Goal: Task Accomplishment & Management: Complete application form

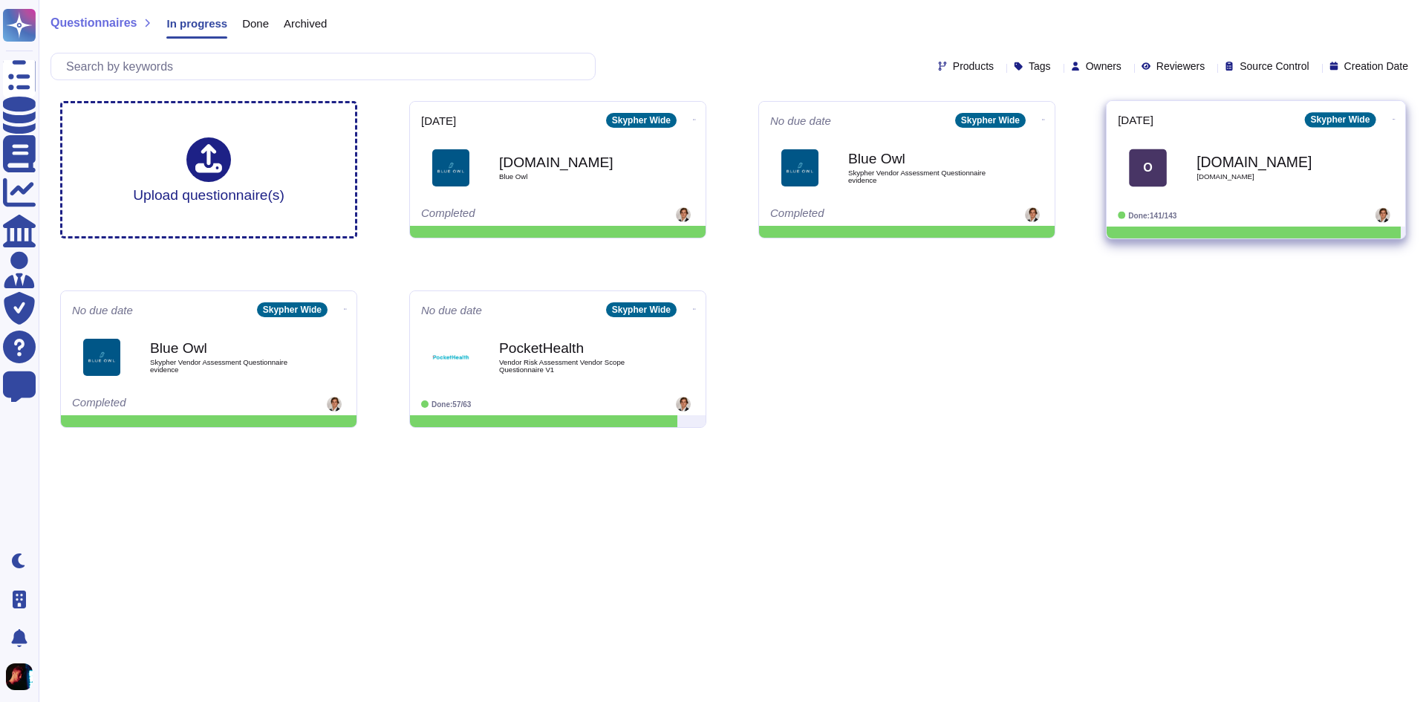
click at [1176, 189] on span "O [DOMAIN_NAME] [DOMAIN_NAME]" at bounding box center [1256, 167] width 276 height 60
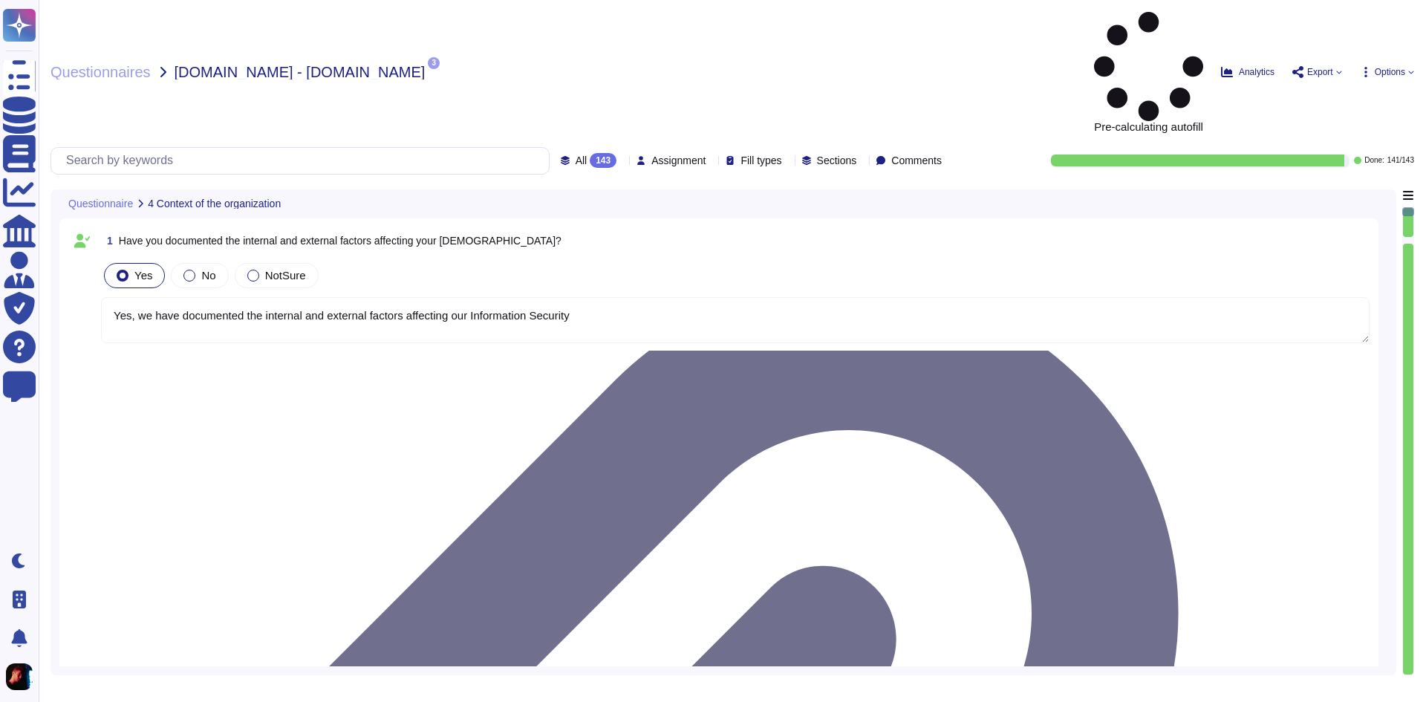
type textarea "Yes, we have documented the internal and external factors affecting our Informa…"
type textarea "Yes, we have documented the needs and expectations (including requirements) of …"
type textarea "Yes, Skypher, INC. has established a scope for its Information Security Managem…"
type textarea "Yes, we have formally established the Information Security Management System (I…"
type textarea "Yes, top management has demonstrated leadership and commitment to information s…"
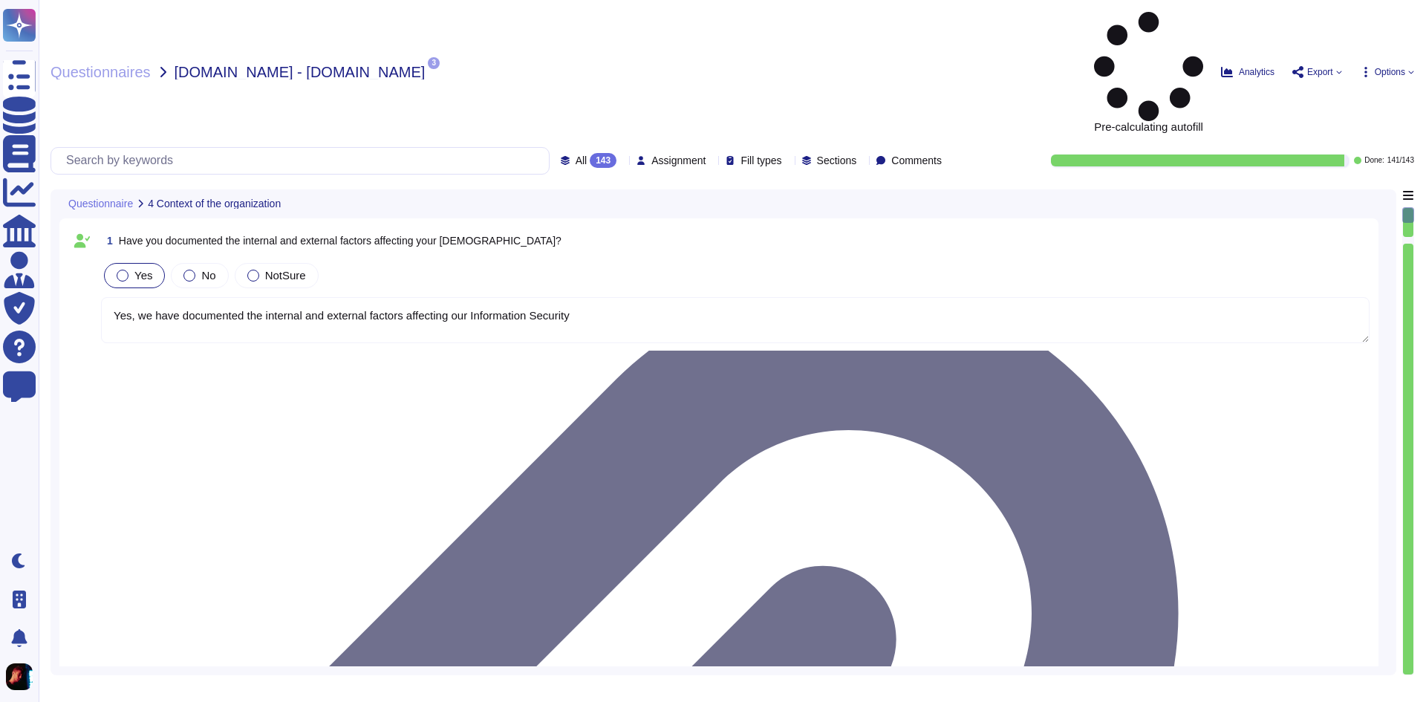
click at [583, 153] on div "All 143" at bounding box center [592, 160] width 62 height 15
click at [752, 155] on span "Fill types" at bounding box center [761, 160] width 41 height 10
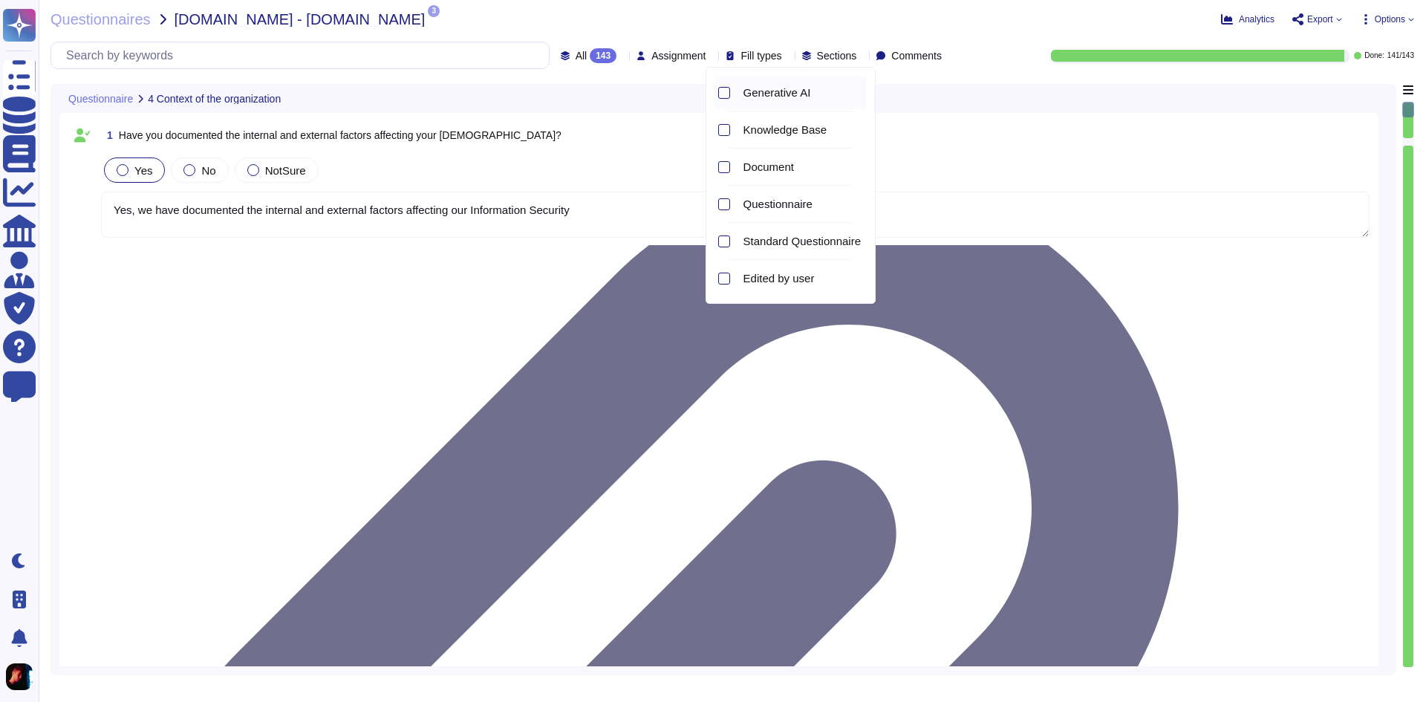
click at [761, 91] on span "Generative AI" at bounding box center [777, 92] width 68 height 13
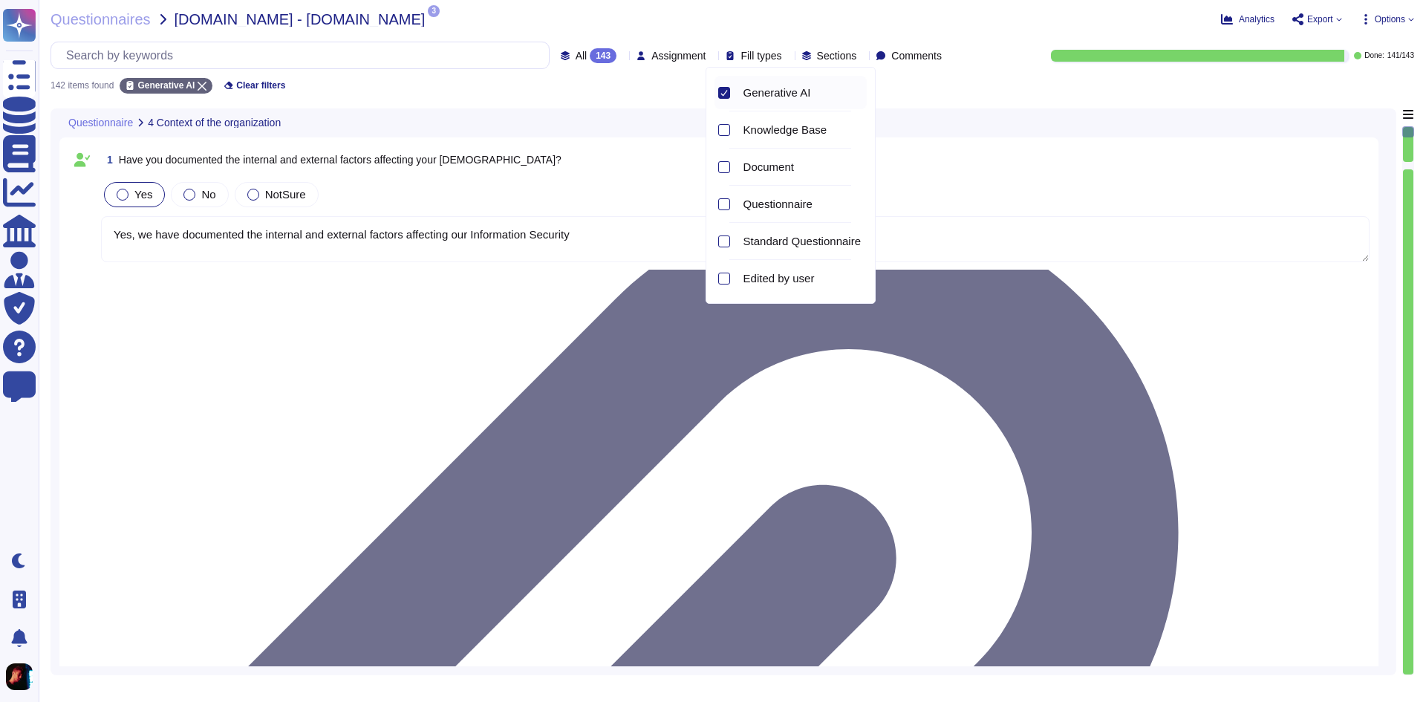
click at [788, 56] on icon at bounding box center [788, 56] width 0 height 0
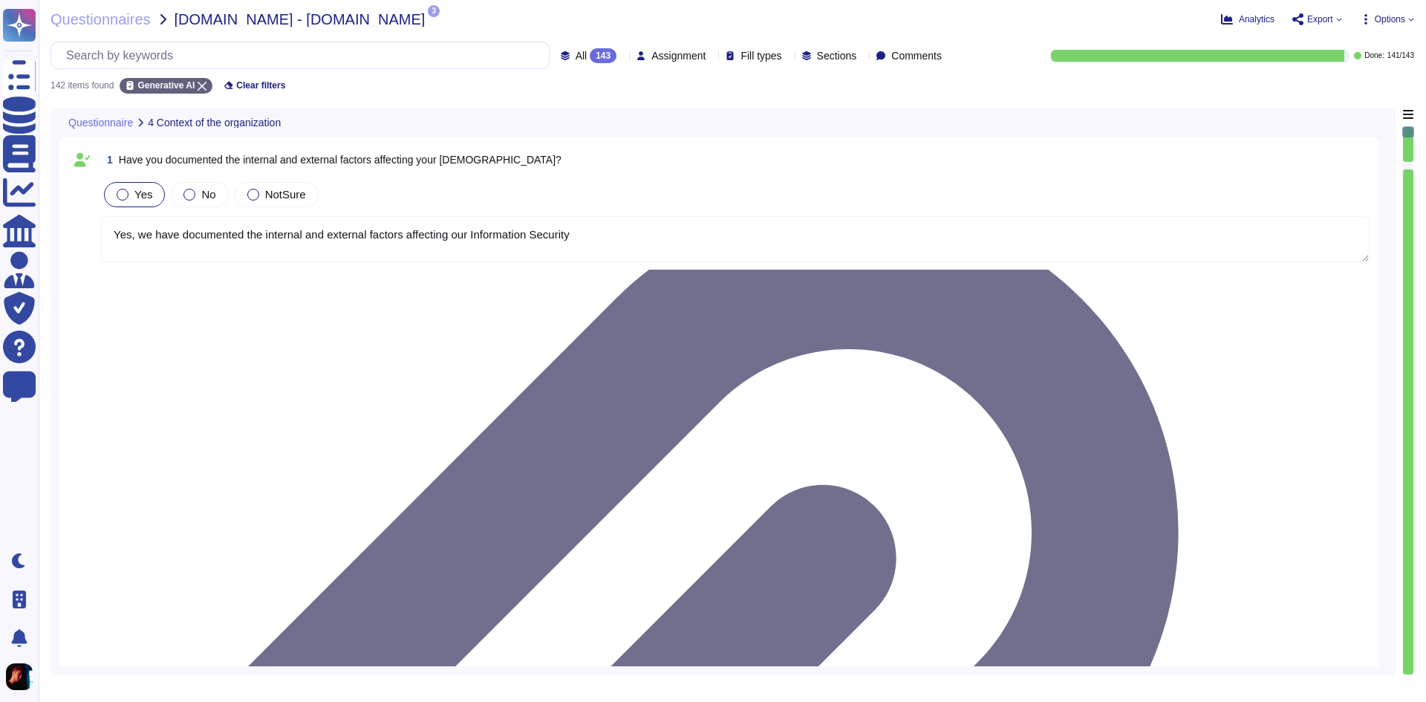
click at [622, 56] on icon at bounding box center [622, 56] width 0 height 0
click at [556, 169] on span "Done" at bounding box center [551, 167] width 27 height 13
click at [788, 175] on icon at bounding box center [954, 270] width 333 height 190
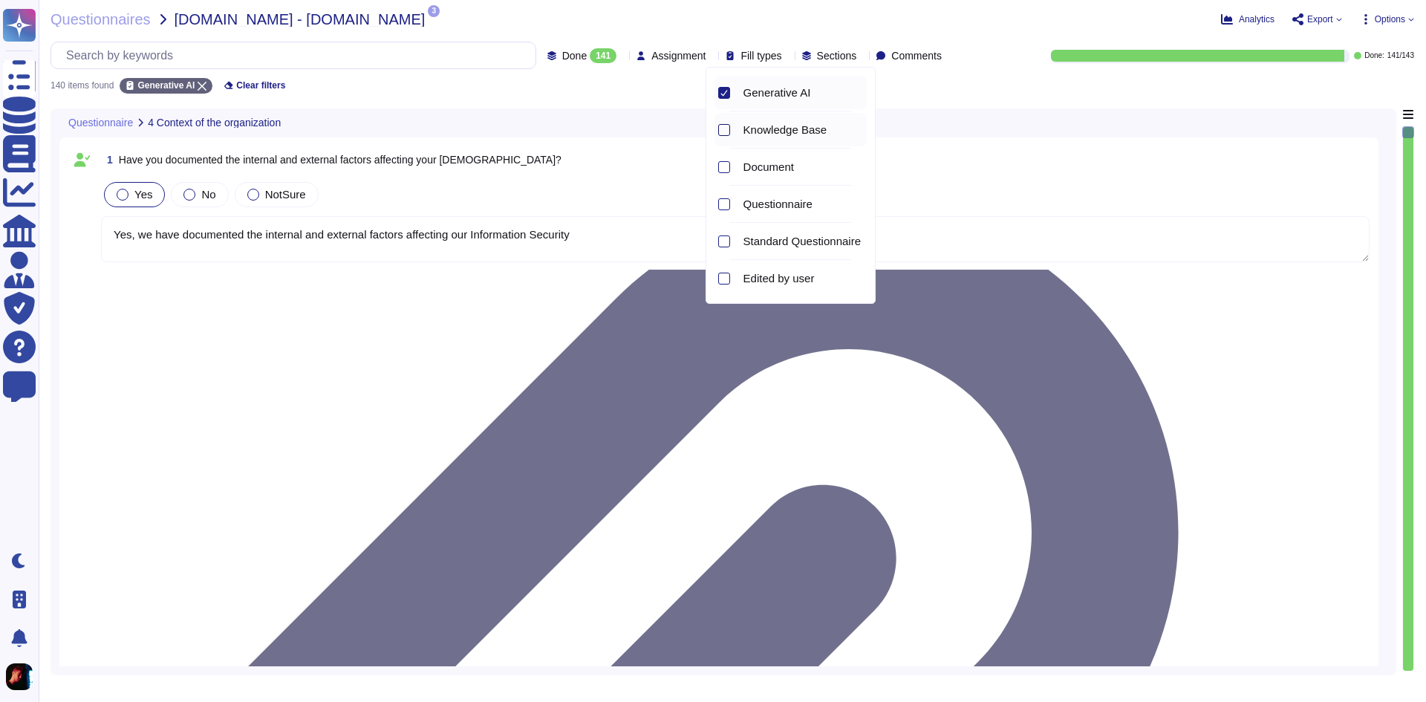
click at [720, 126] on div at bounding box center [724, 130] width 12 height 12
click at [720, 126] on icon at bounding box center [723, 129] width 7 height 7
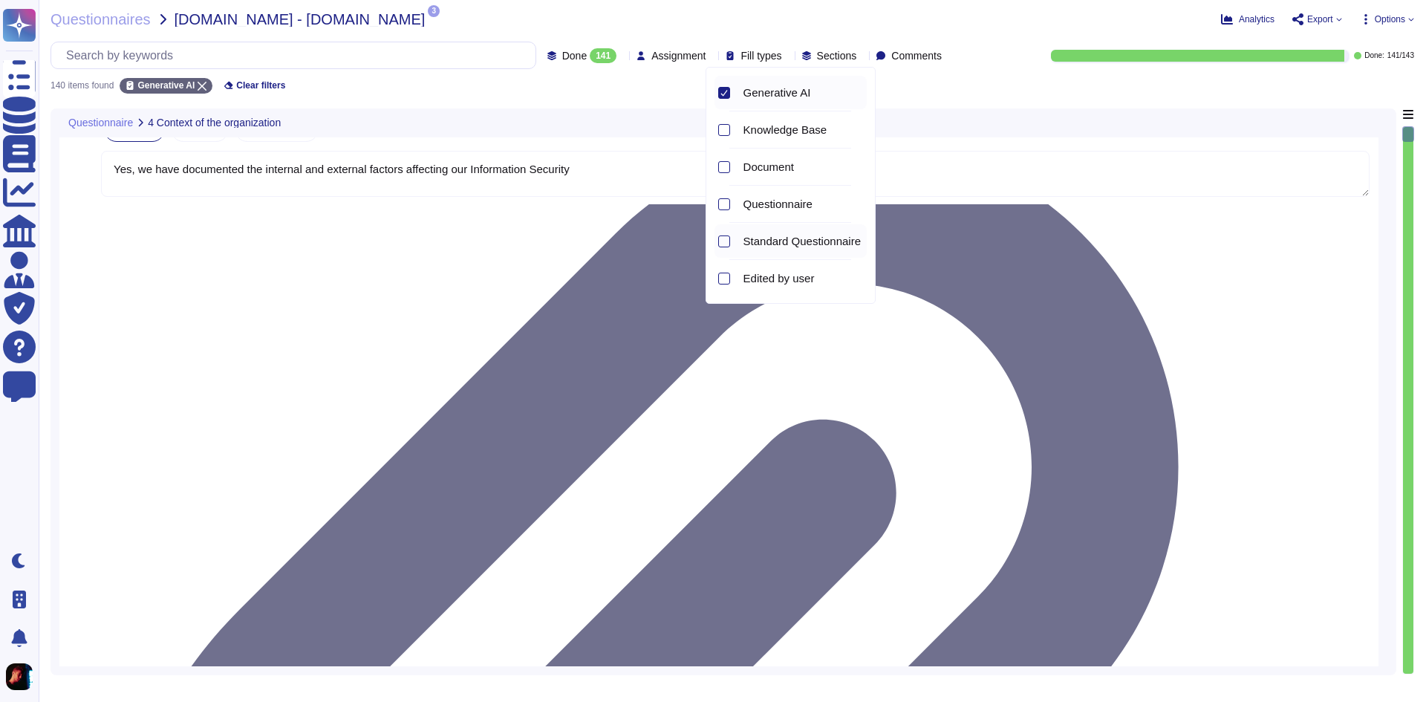
type textarea "Yes, top management has communicated a documented information security policy t…"
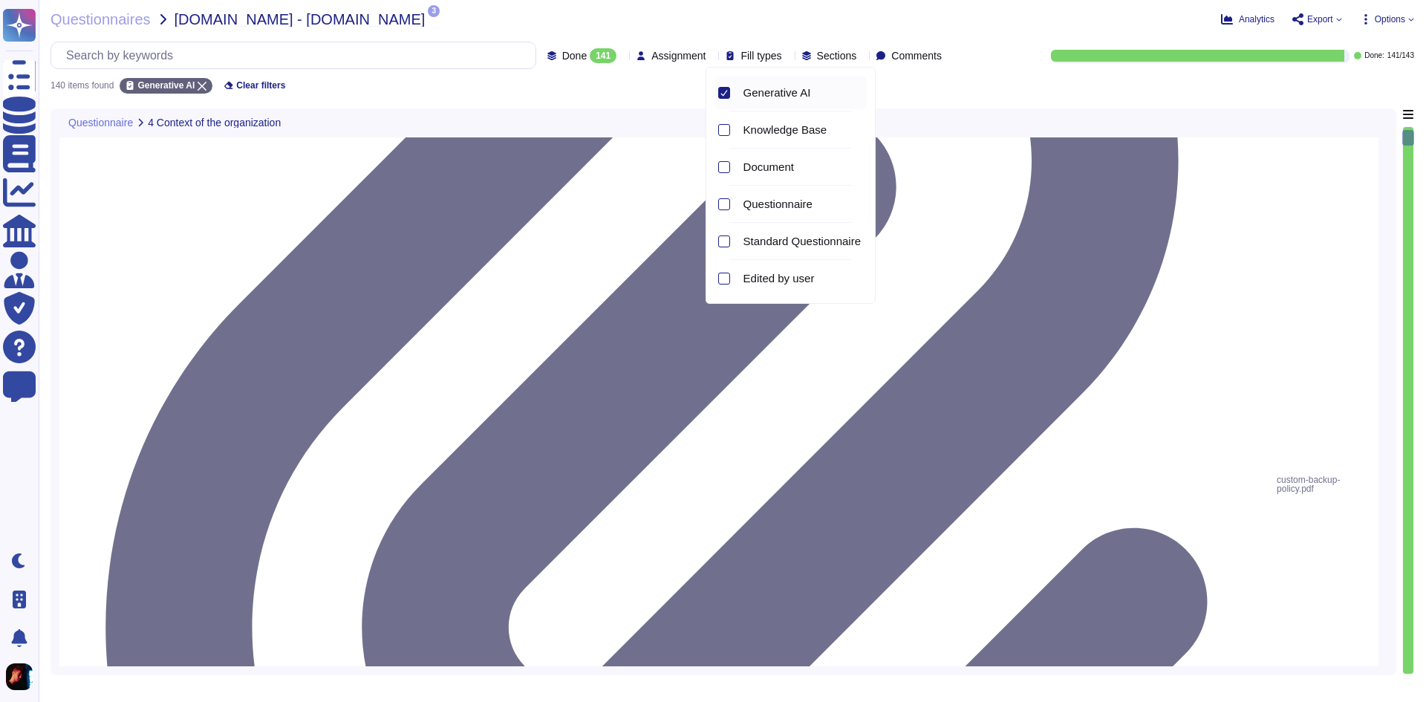
type textarea "Yes, top management has communicated a documented information security policy t…"
type textarea "Yes, top management has assigned and communicated defined information security …"
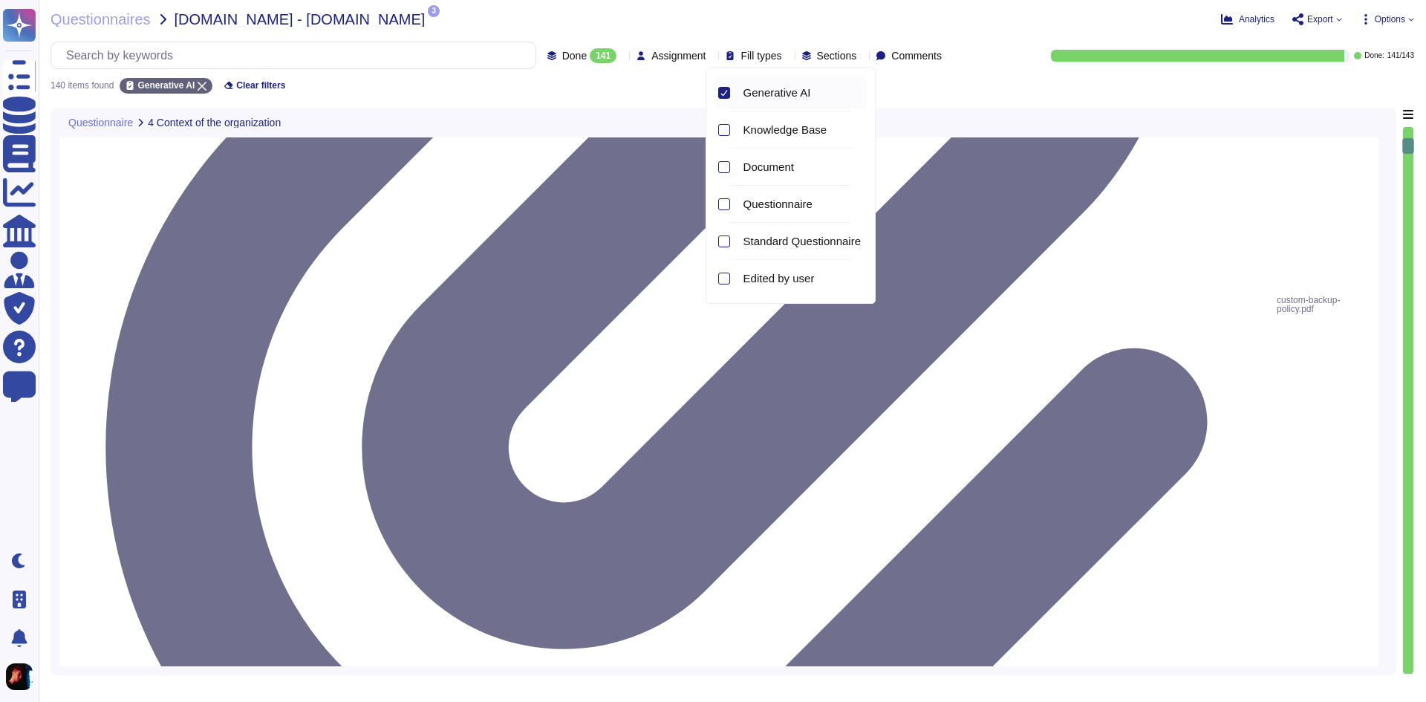
type textarea "Yes, Skypher has a well-defined and documented procedure for assessing informat…"
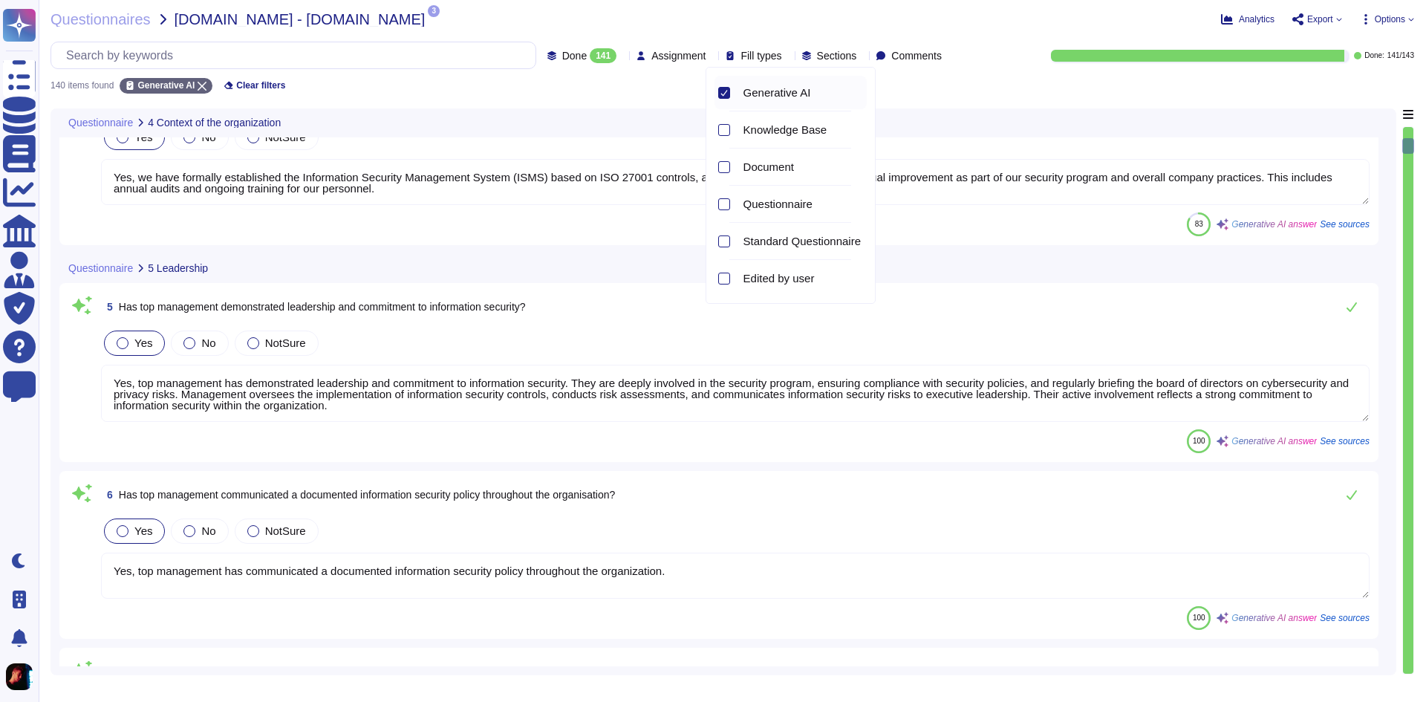
type textarea "Yes, Skypher has a well-defined and documented procedure for assessing informat…"
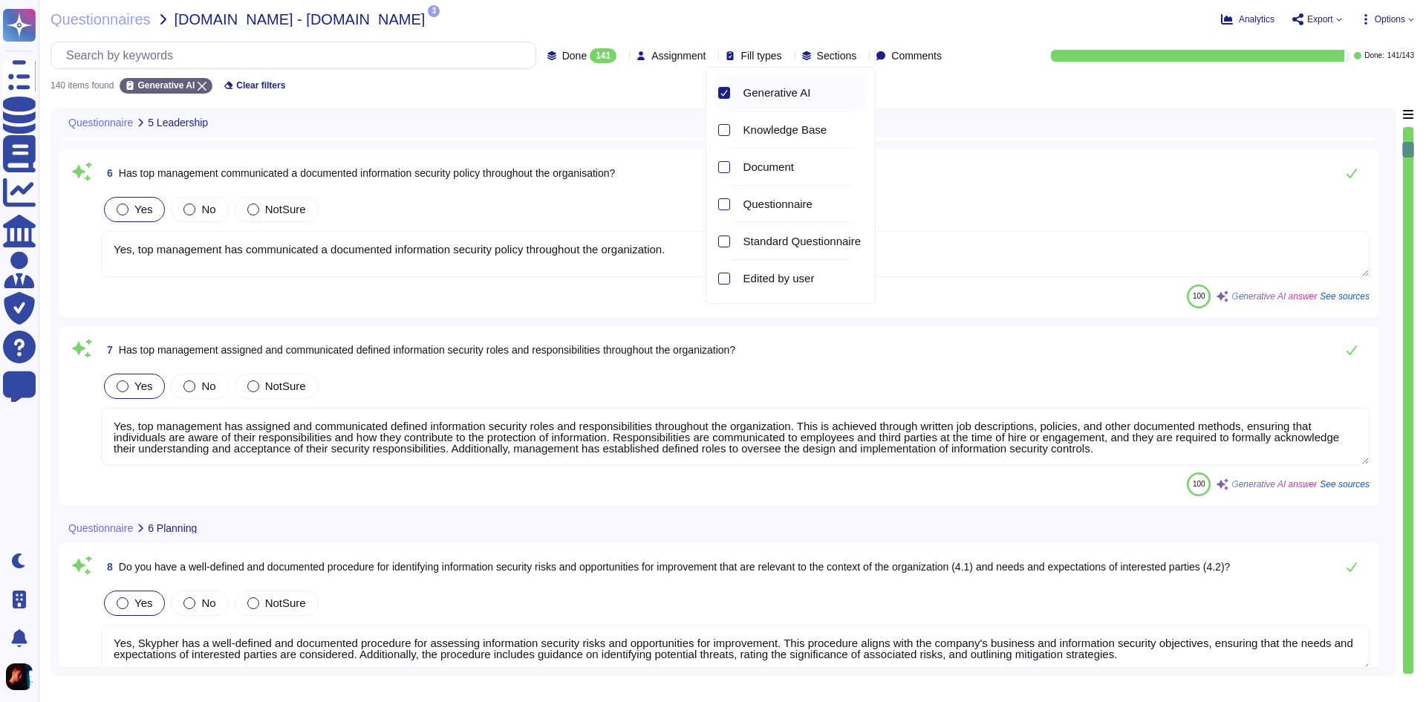
type textarea "Yes, we have created a "statement of applicability" that documents the ISO 2700…"
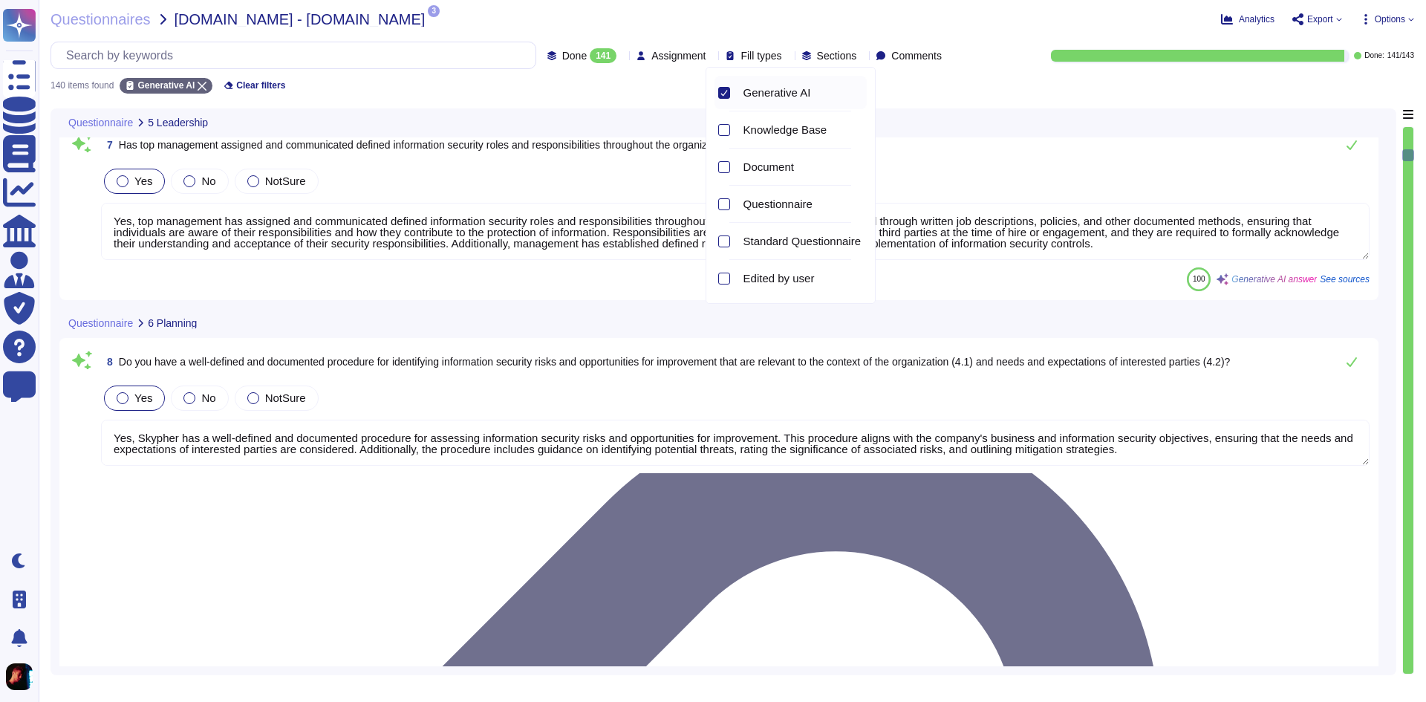
type textarea "Yes, Skypher has allocated the necessary resources for achieving our objectives…"
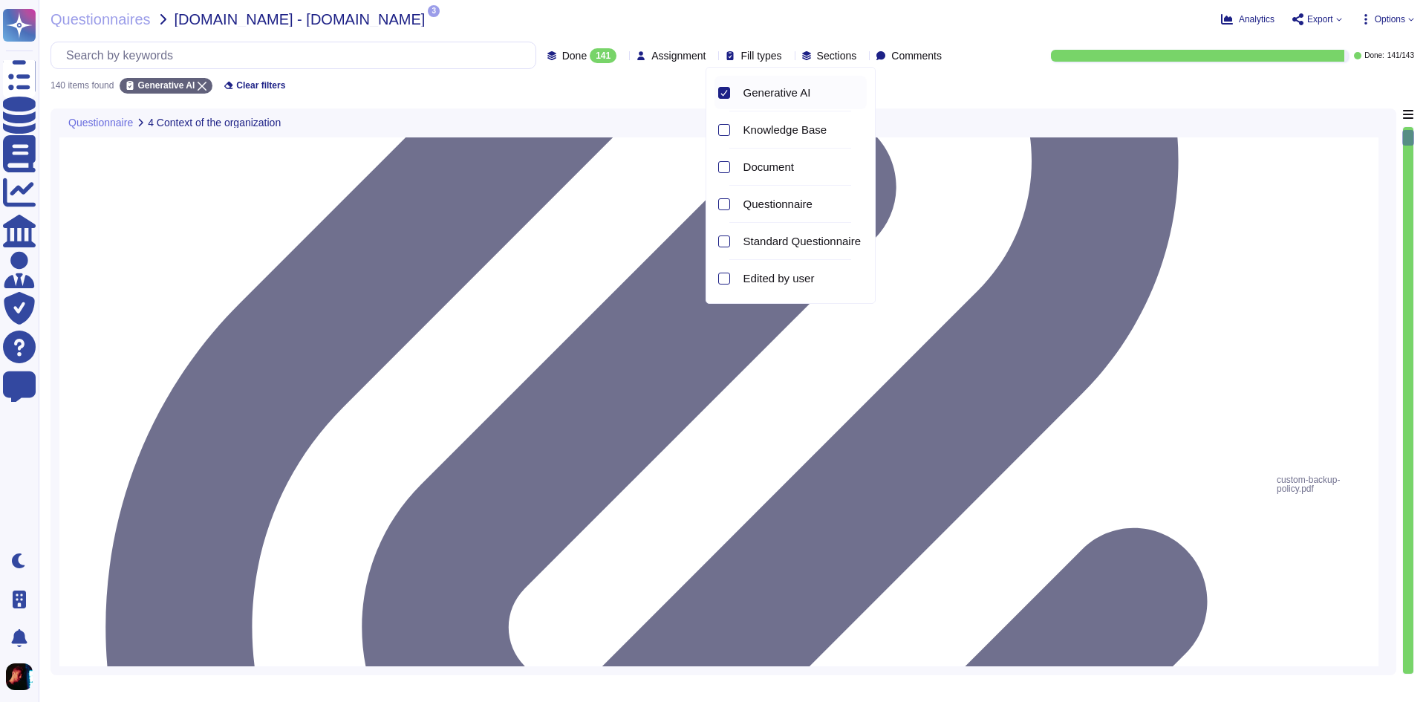
type textarea "Yes, we have documented the internal and external factors affecting our Informa…"
type textarea "Yes, we have documented the needs and expectations (including requirements) of …"
type textarea "Yes, Skypher, INC. has established a scope for its Information Security Managem…"
type textarea "Yes, we have formally established the Information Security Management System (I…"
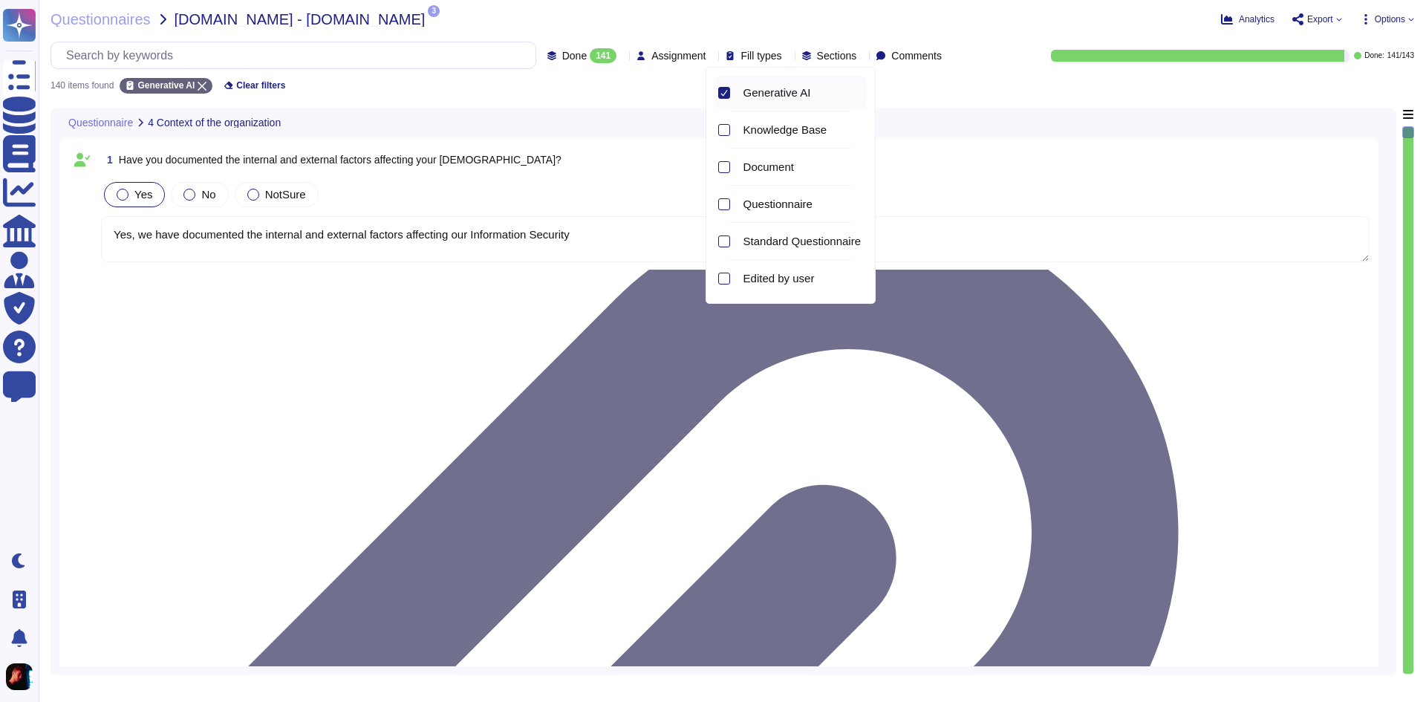
click at [723, 92] on icon at bounding box center [723, 92] width 7 height 7
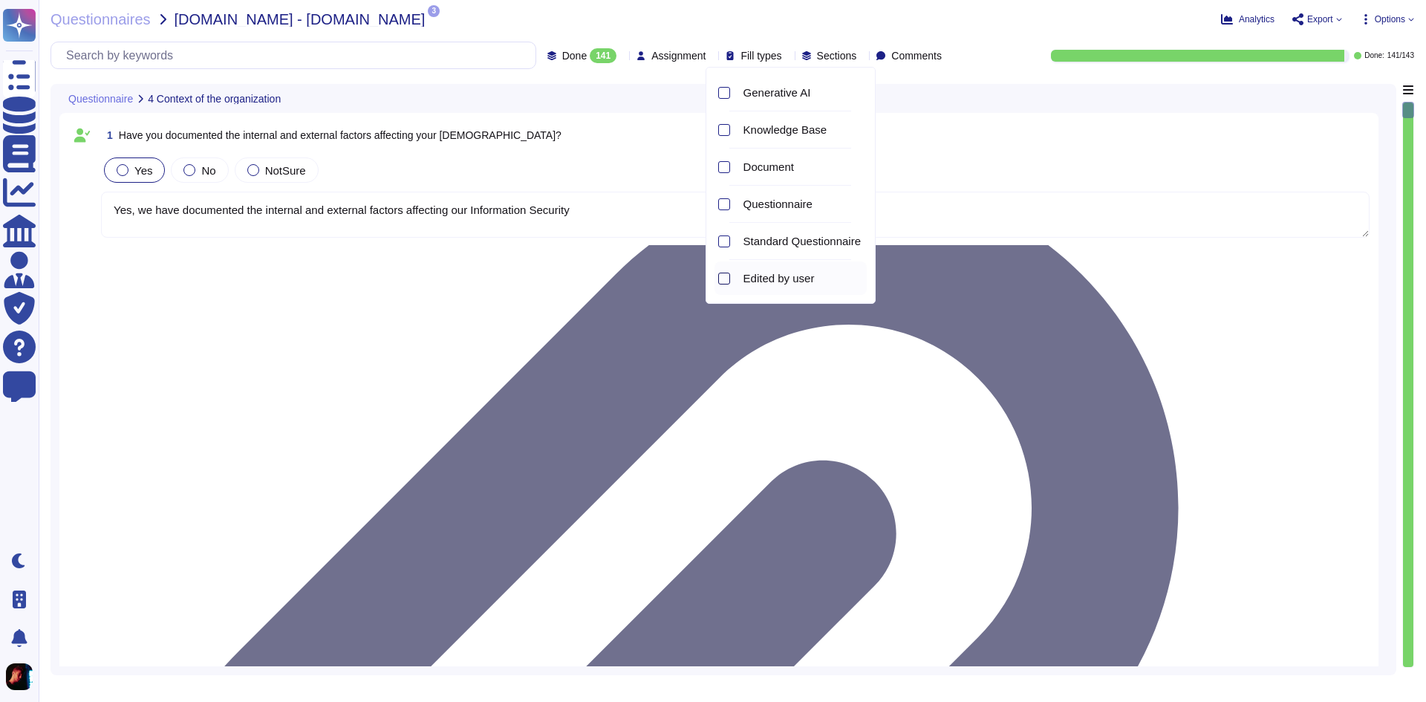
click at [723, 282] on div at bounding box center [724, 279] width 12 height 12
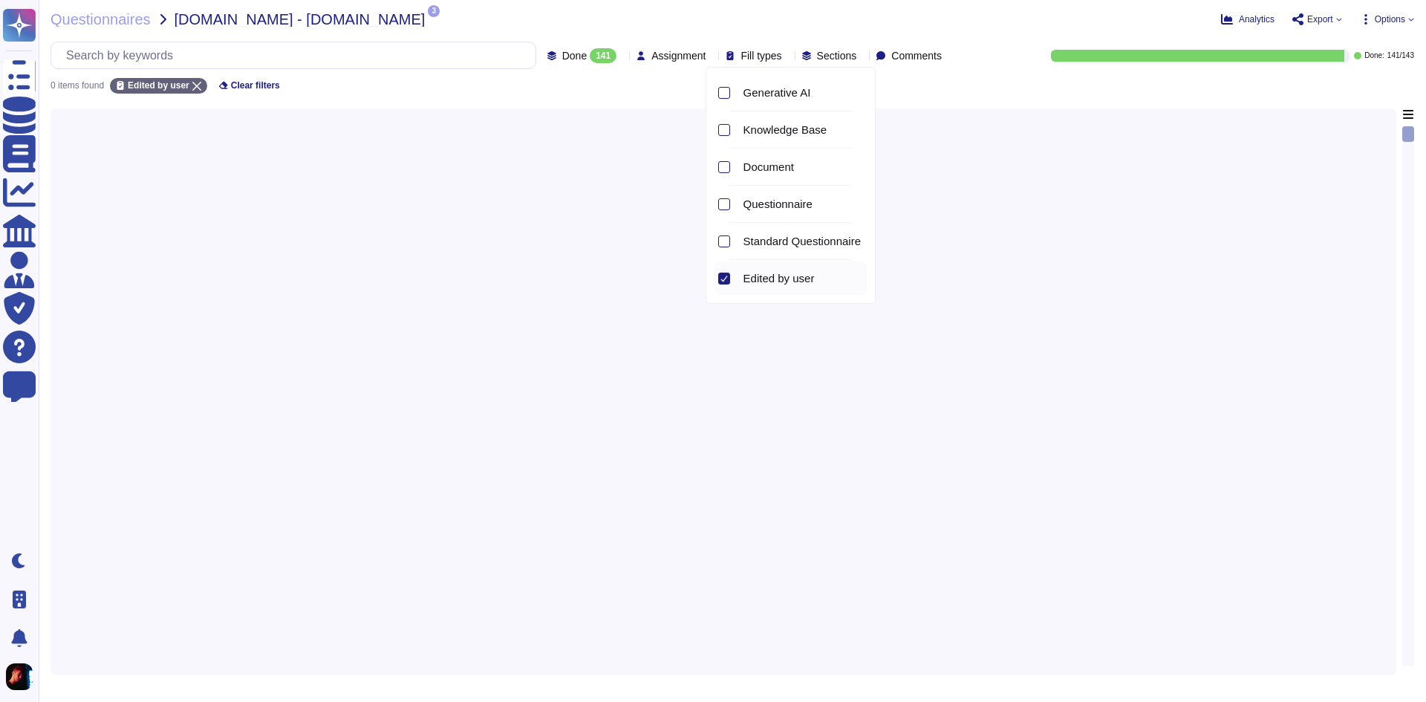
click at [723, 282] on div at bounding box center [724, 279] width 12 height 12
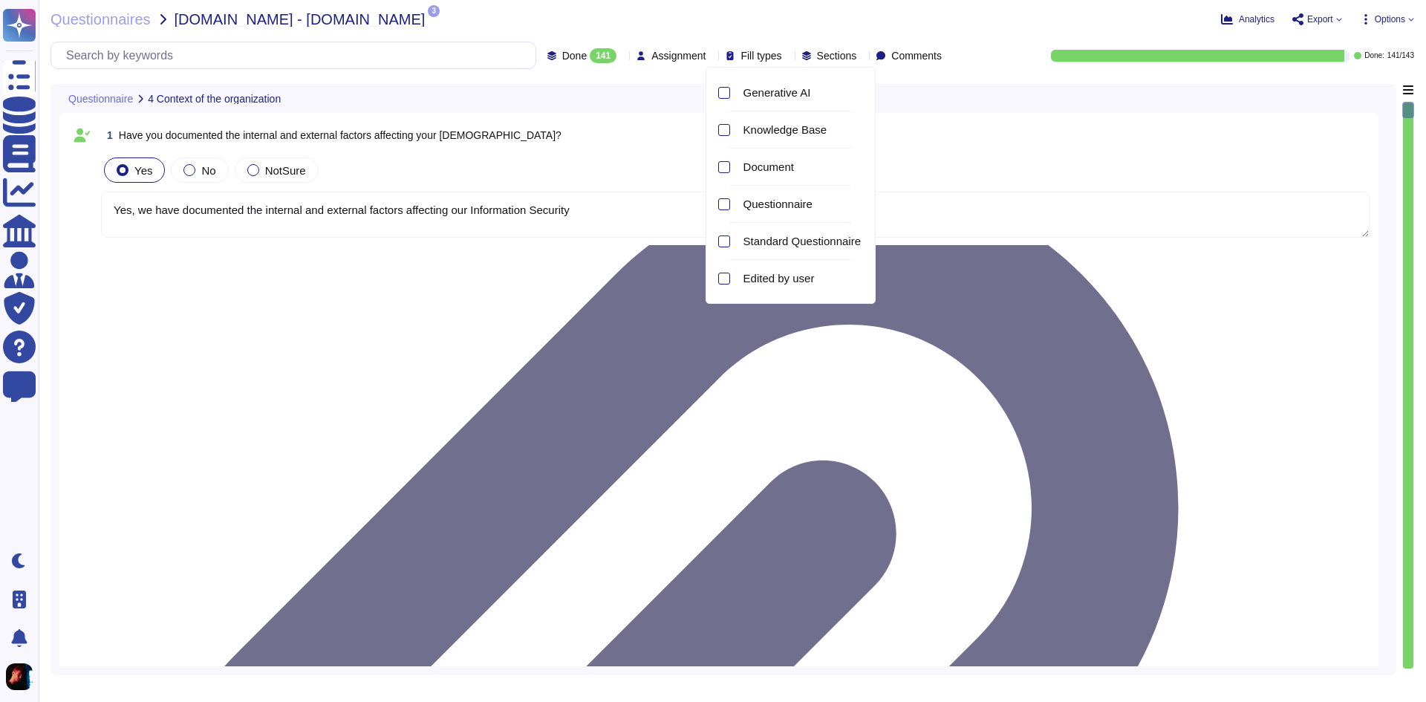
type textarea "Yes, we have documented the internal and external factors affecting our Informa…"
type textarea "Yes, we have documented the needs and expectations (including requirements) of …"
type textarea "Yes, Skypher, INC. has established a scope for its Information Security Managem…"
type textarea "Yes, we have formally established the Information Security Management System (I…"
type textarea "Yes, top management has demonstrated leadership and commitment to information s…"
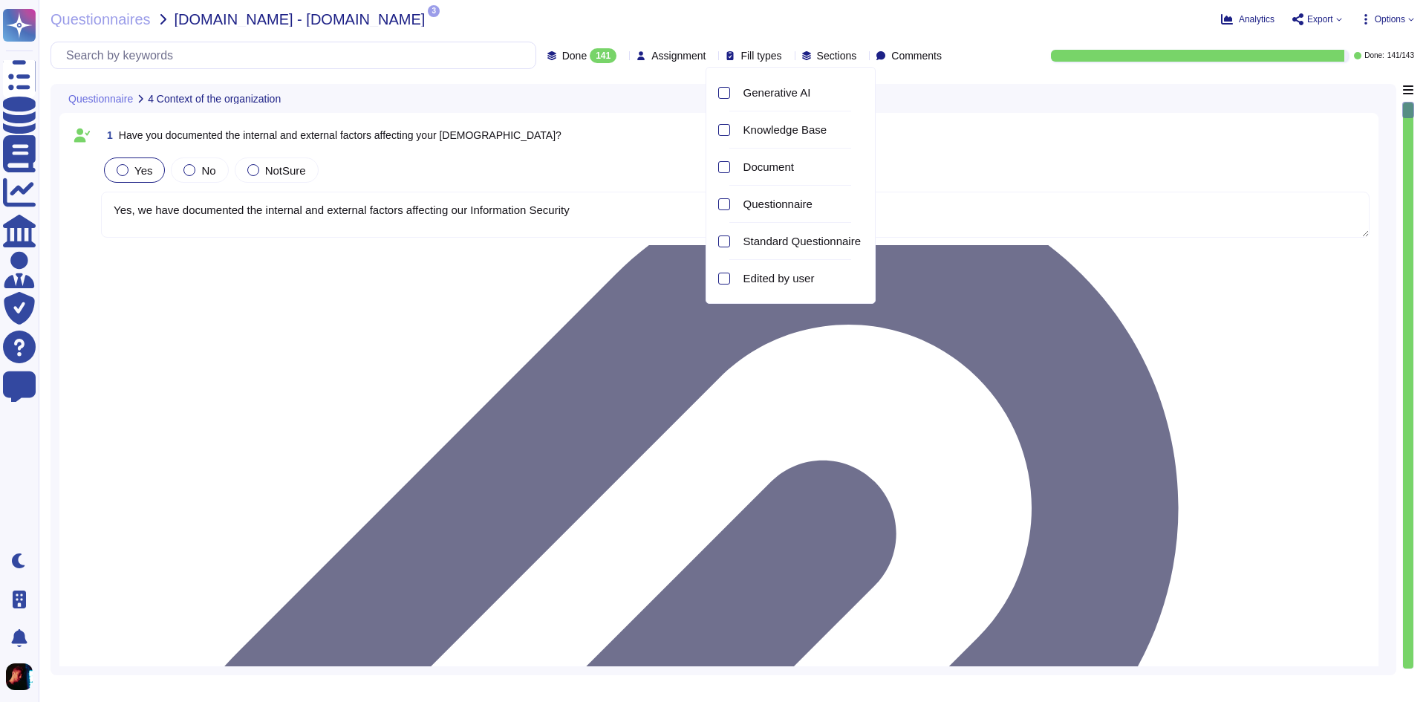
click at [788, 51] on div at bounding box center [788, 55] width 0 height 11
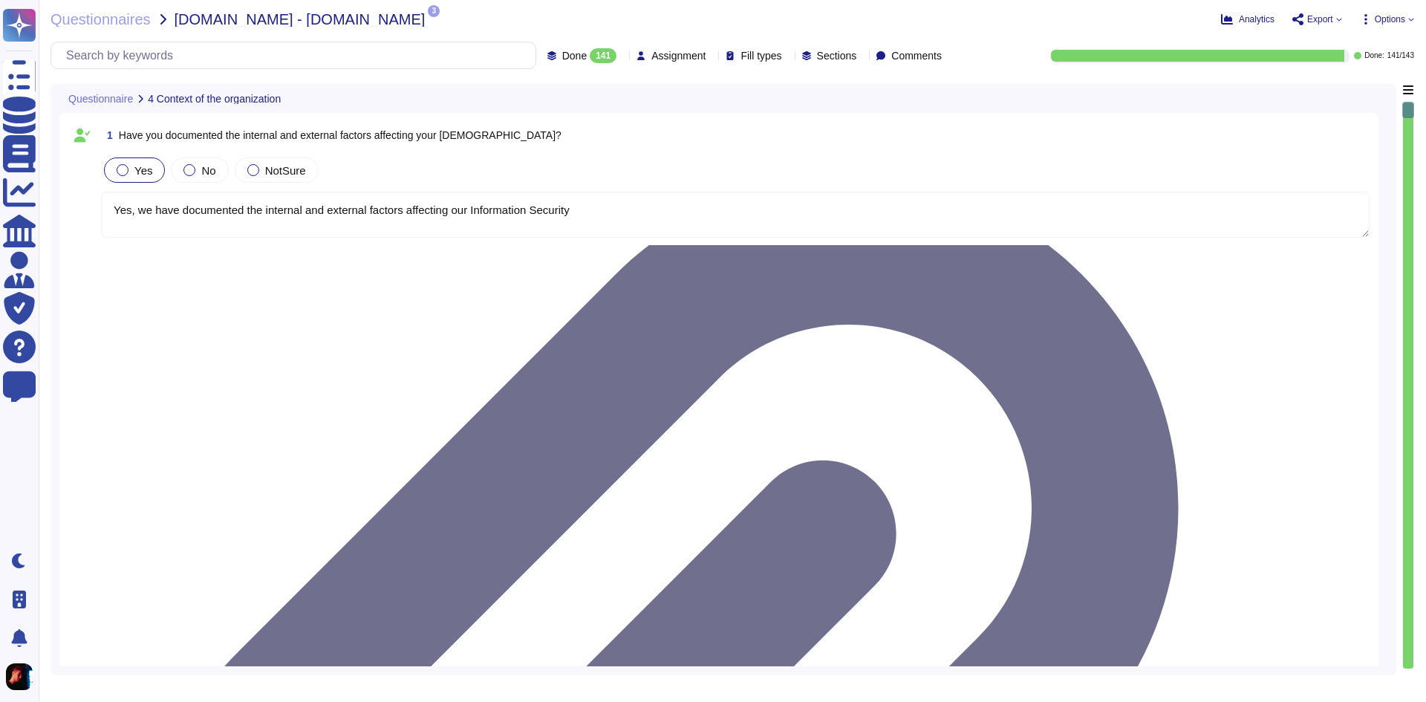
click at [788, 51] on div at bounding box center [788, 55] width 0 height 11
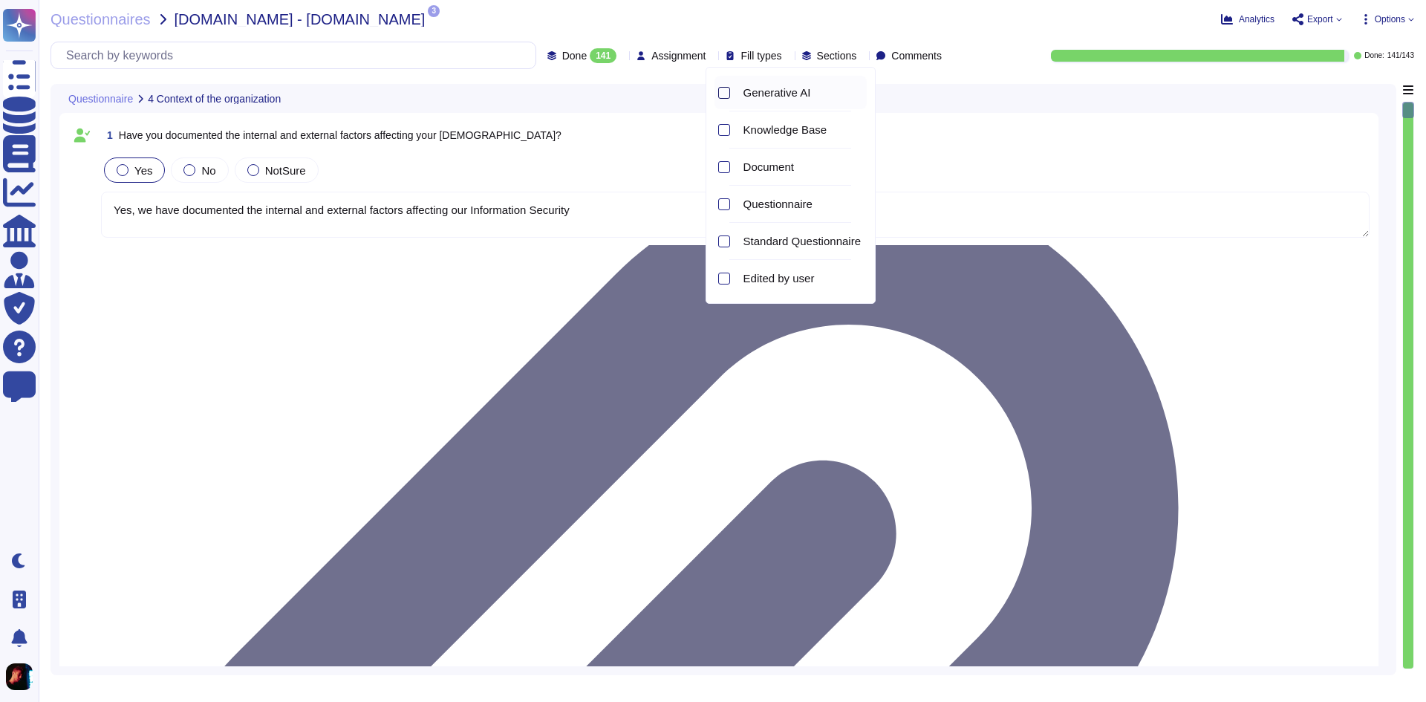
click at [723, 88] on div at bounding box center [724, 93] width 12 height 12
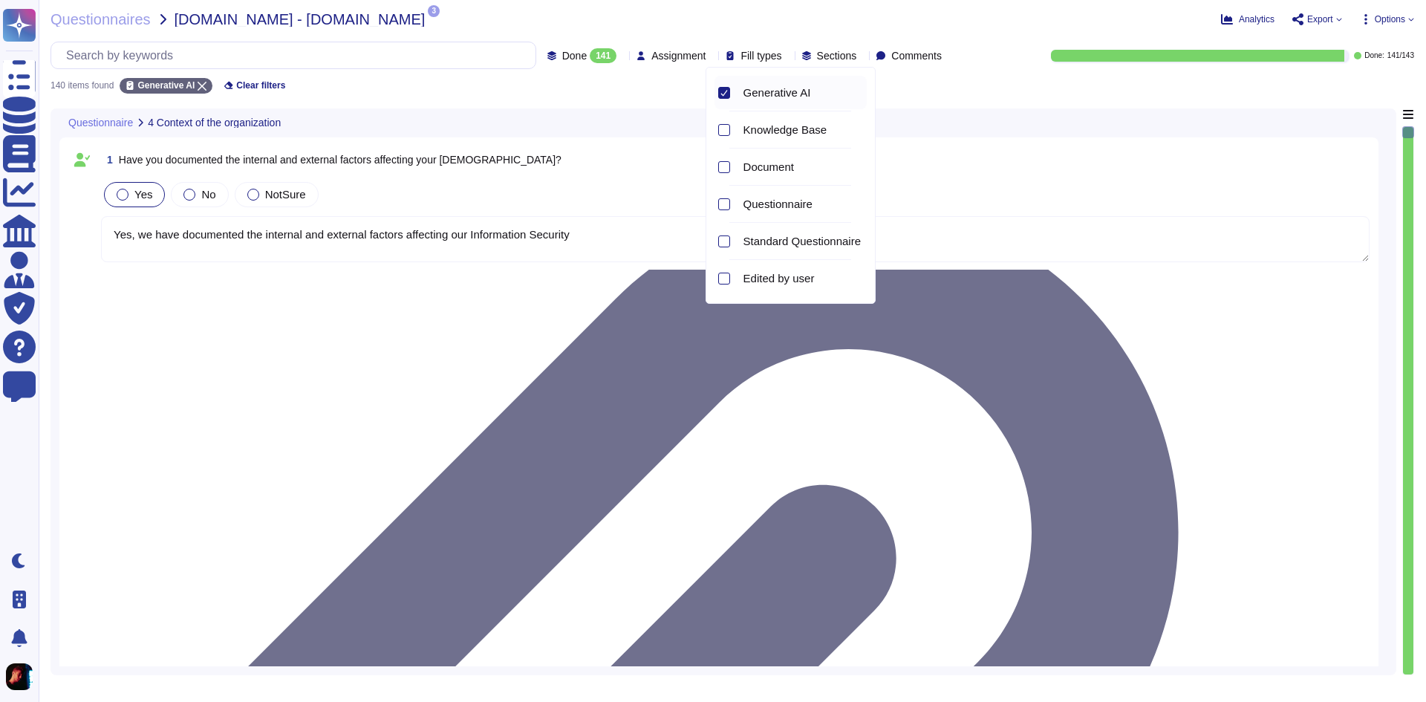
click at [723, 89] on icon at bounding box center [723, 92] width 7 height 7
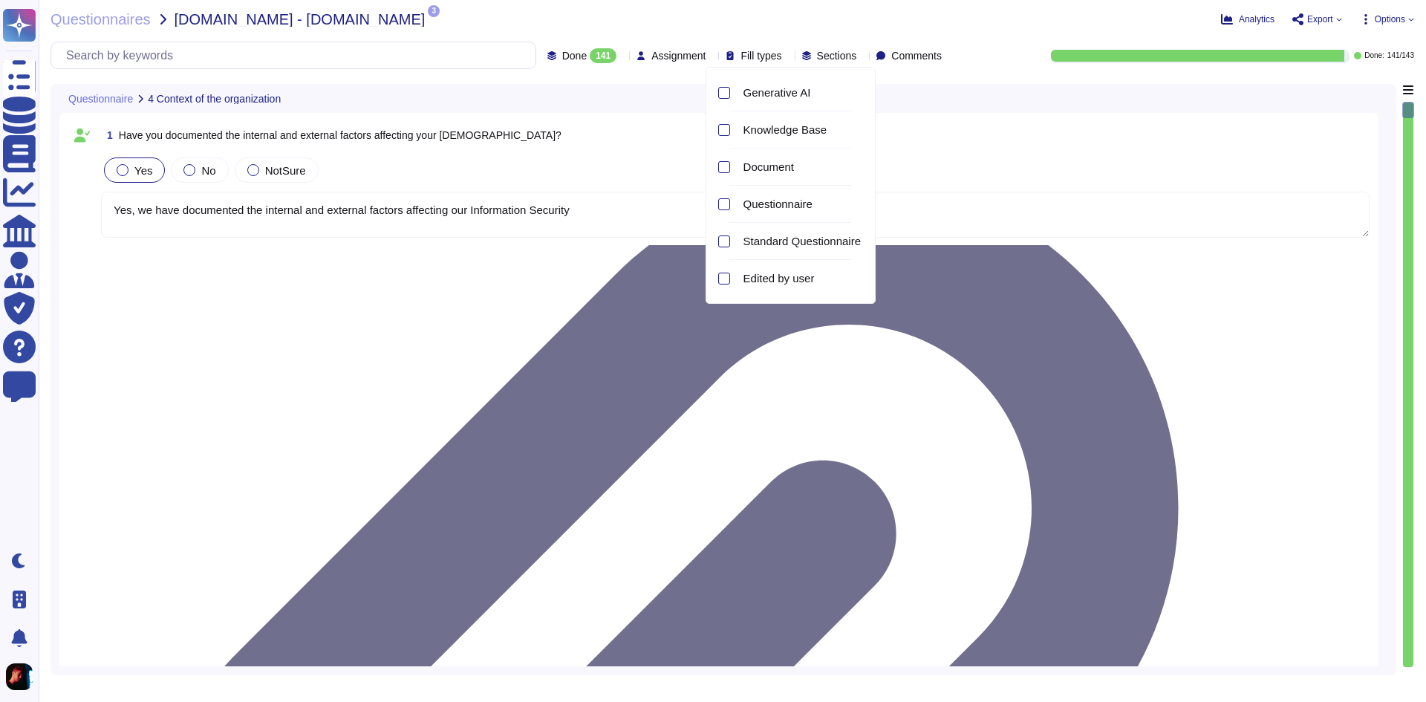
click at [788, 56] on icon at bounding box center [788, 56] width 0 height 0
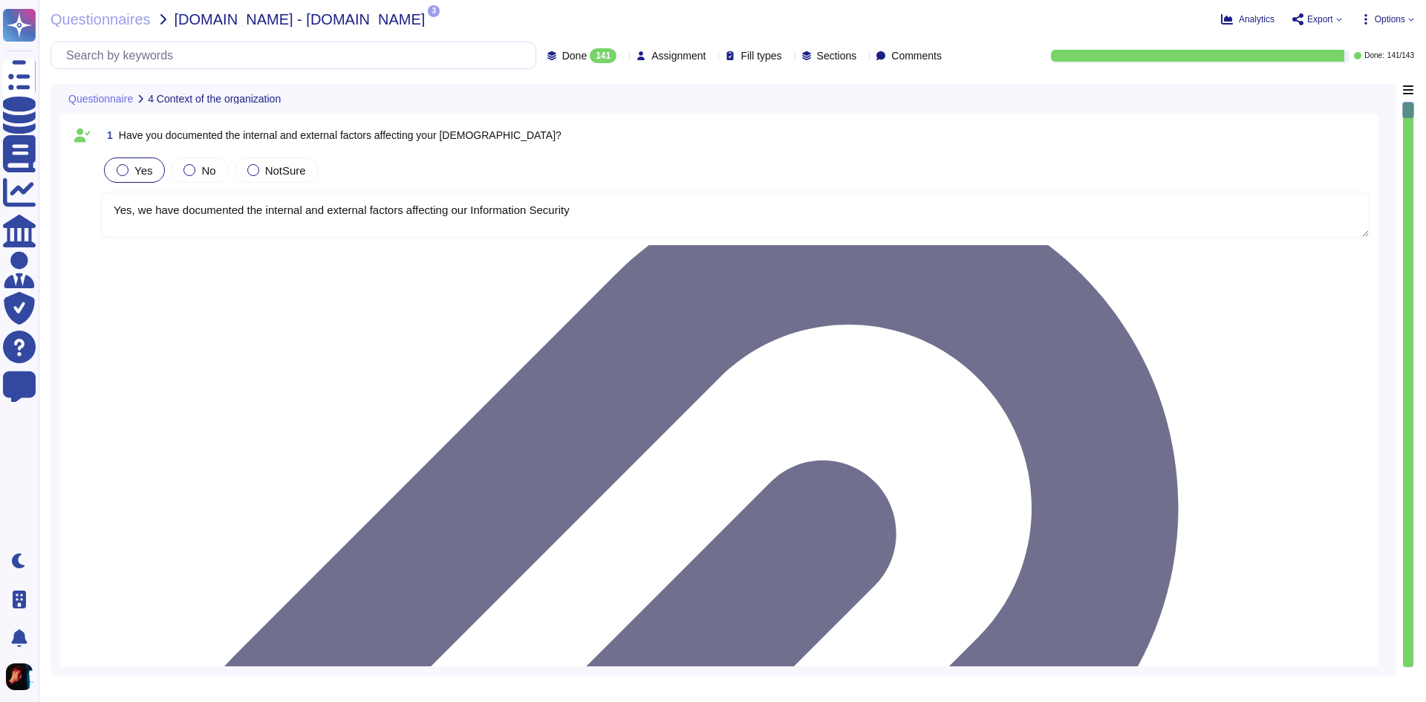
click at [788, 56] on icon at bounding box center [788, 56] width 0 height 0
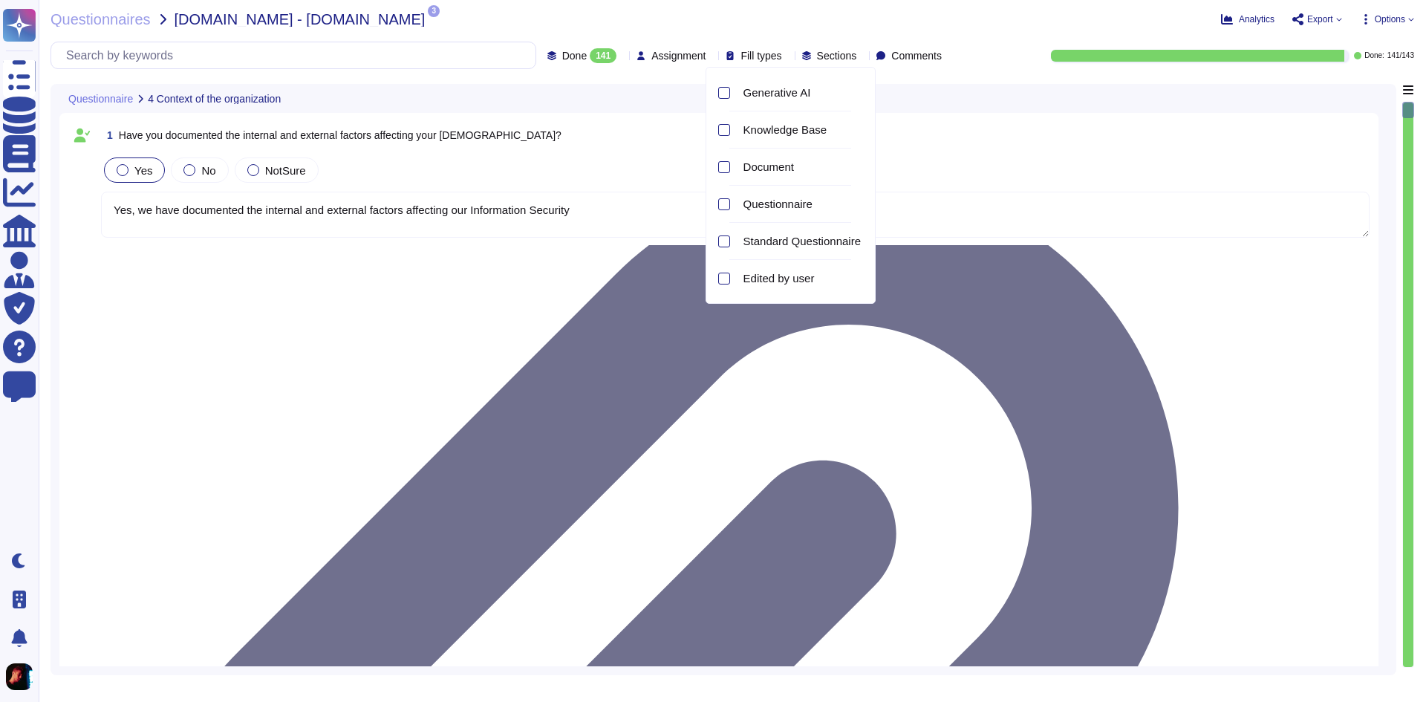
click at [788, 56] on icon at bounding box center [788, 56] width 0 height 0
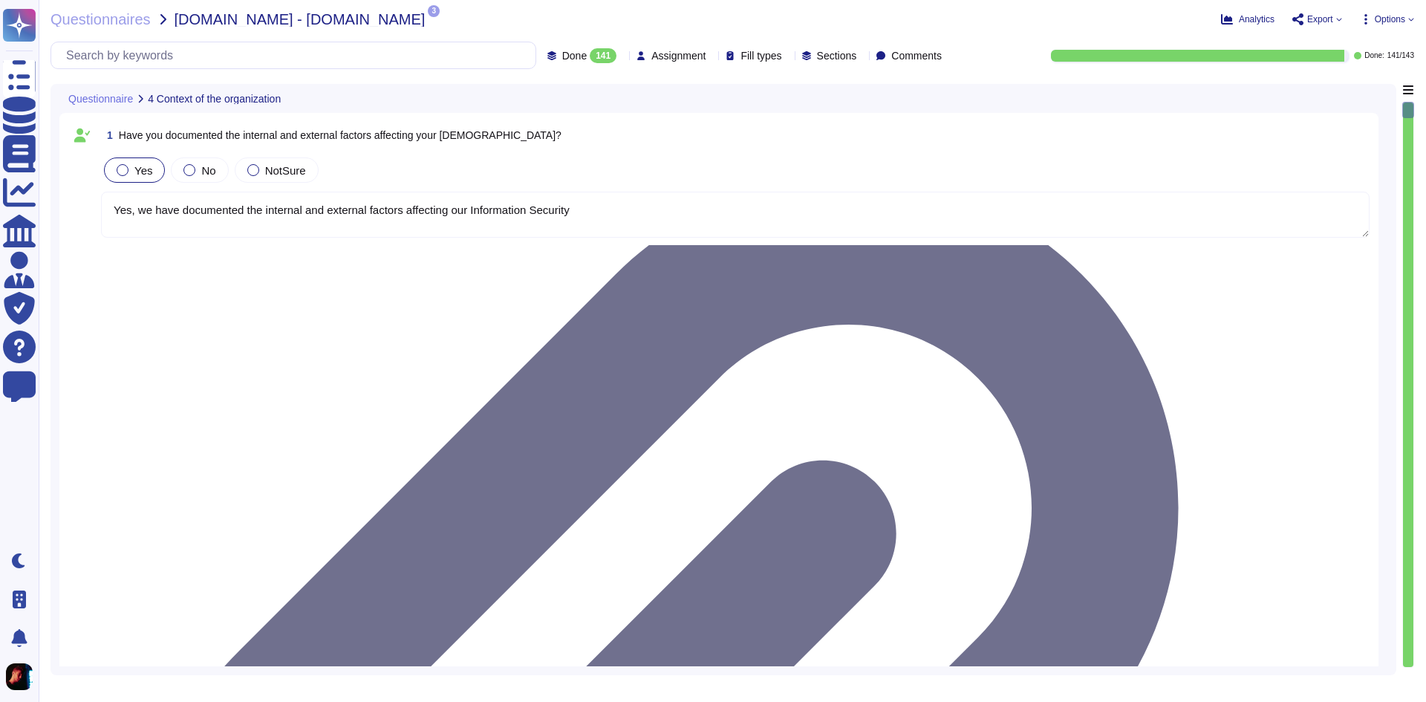
click at [590, 50] on div "141" at bounding box center [603, 55] width 27 height 15
click at [541, 126] on span "To do" at bounding box center [540, 130] width 27 height 13
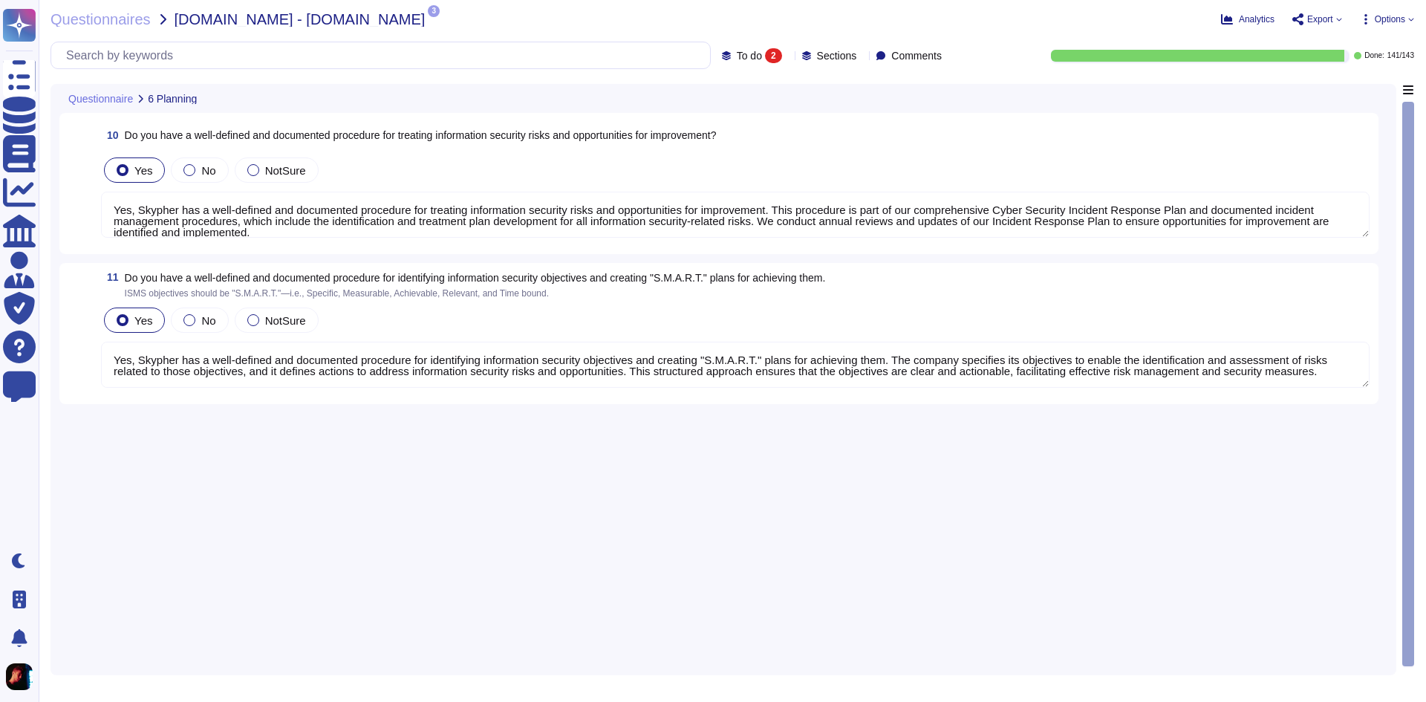
type textarea "Yes, Skypher has a well-defined and documented procedure for treating informati…"
type textarea "Yes, Skypher has a well-defined and documented procedure for identifying inform…"
click at [737, 58] on span "To do" at bounding box center [749, 56] width 25 height 10
click at [762, 163] on div "Done 141" at bounding box center [774, 168] width 120 height 16
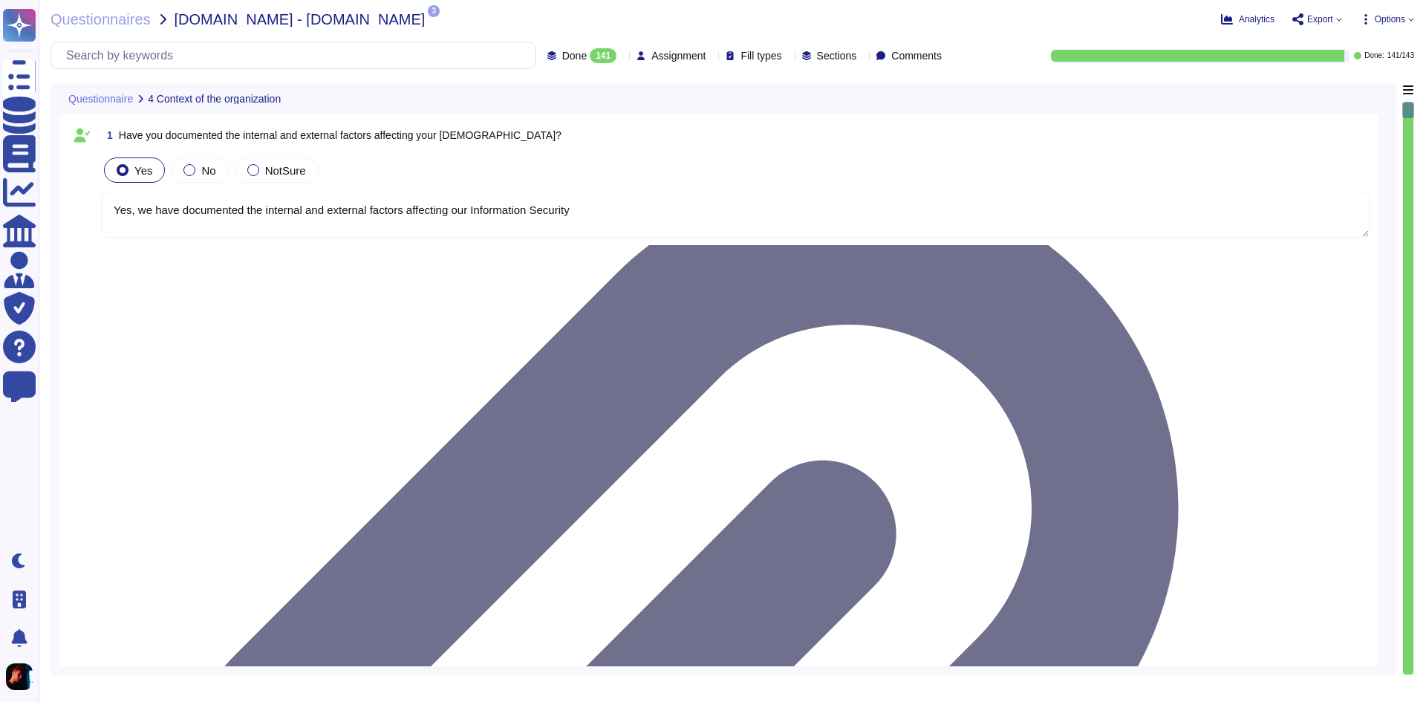
type textarea "Yes, Skypher, INC. has established a scope for its Information Security Managem…"
type textarea "Yes, we have formally established the Information Security Management System (I…"
type textarea "Yes, top management has demonstrated leadership and commitment to information s…"
type textarea "Yes, we have documented the internal and external factors affecting our Informa…"
type textarea "Yes, we have documented the needs and expectations (including requirements) of …"
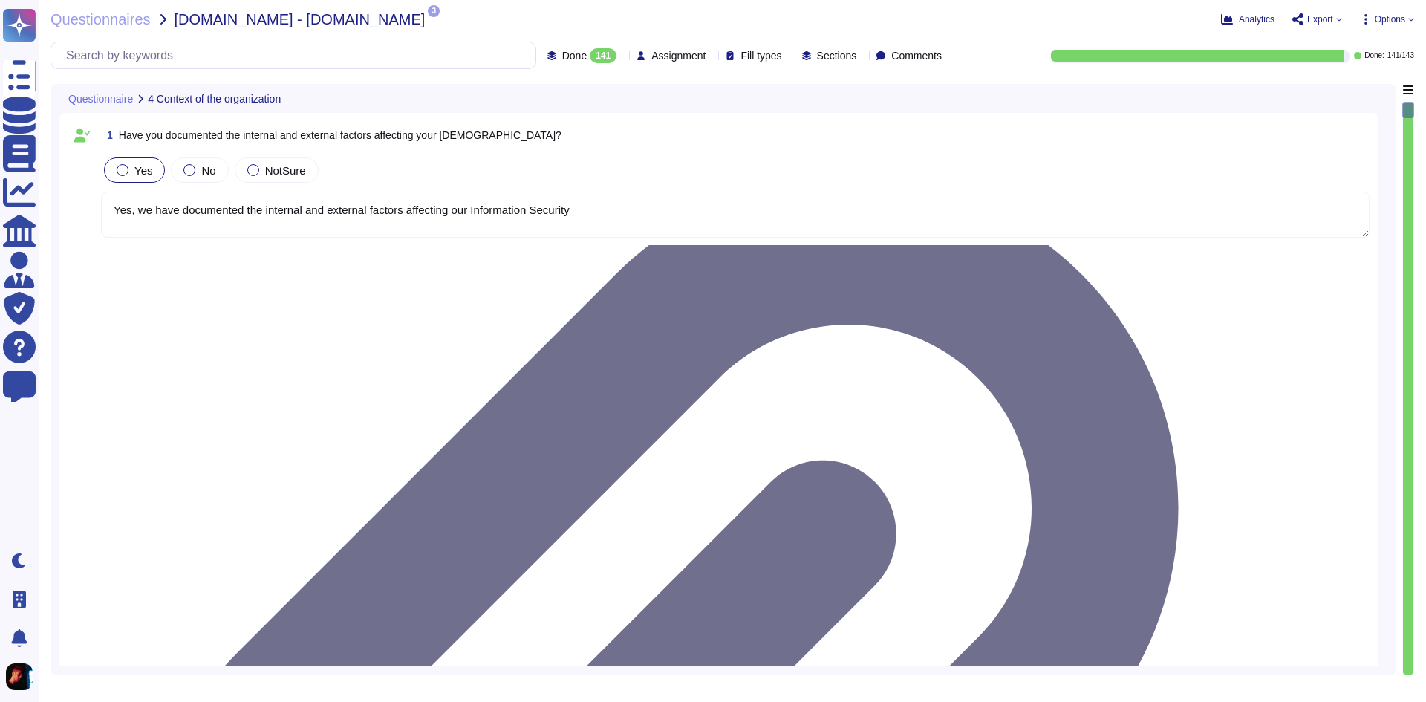
click at [761, 56] on div "Fill types" at bounding box center [757, 55] width 62 height 11
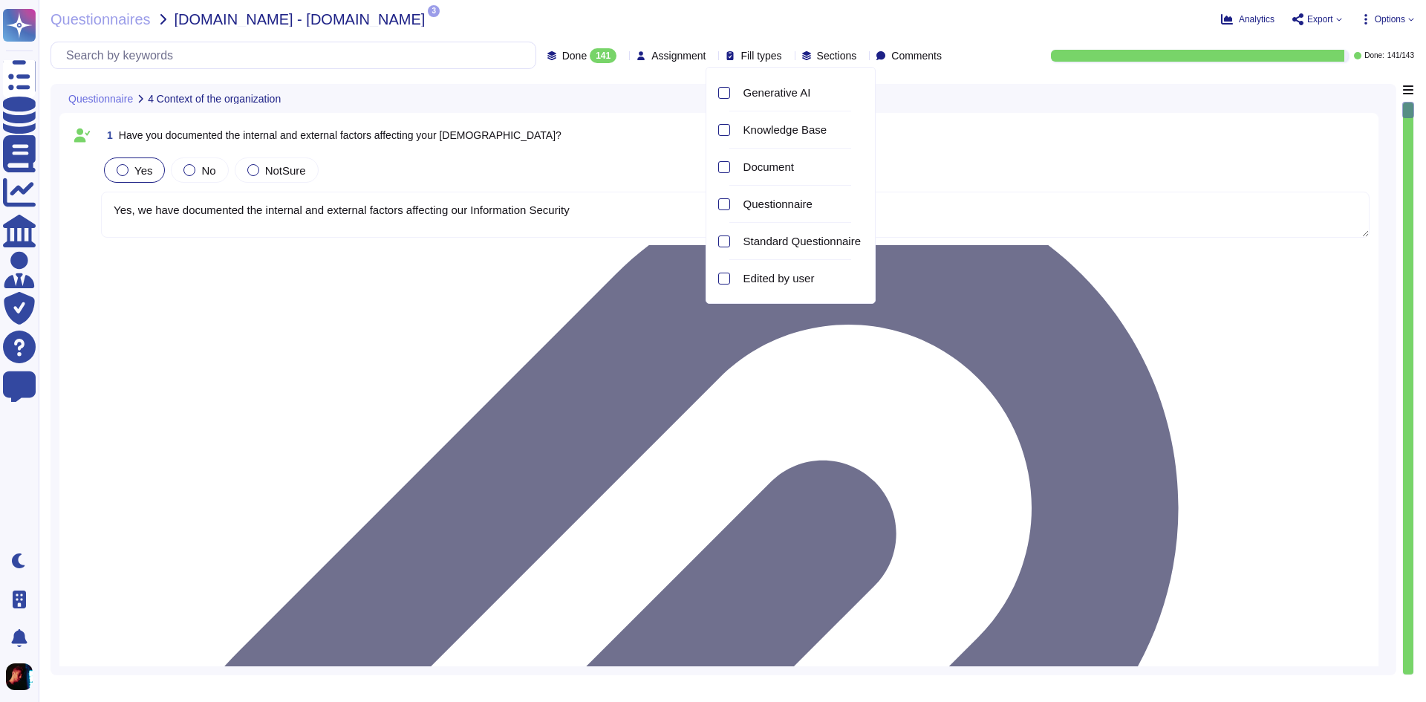
click at [761, 56] on div "Fill types" at bounding box center [757, 55] width 62 height 11
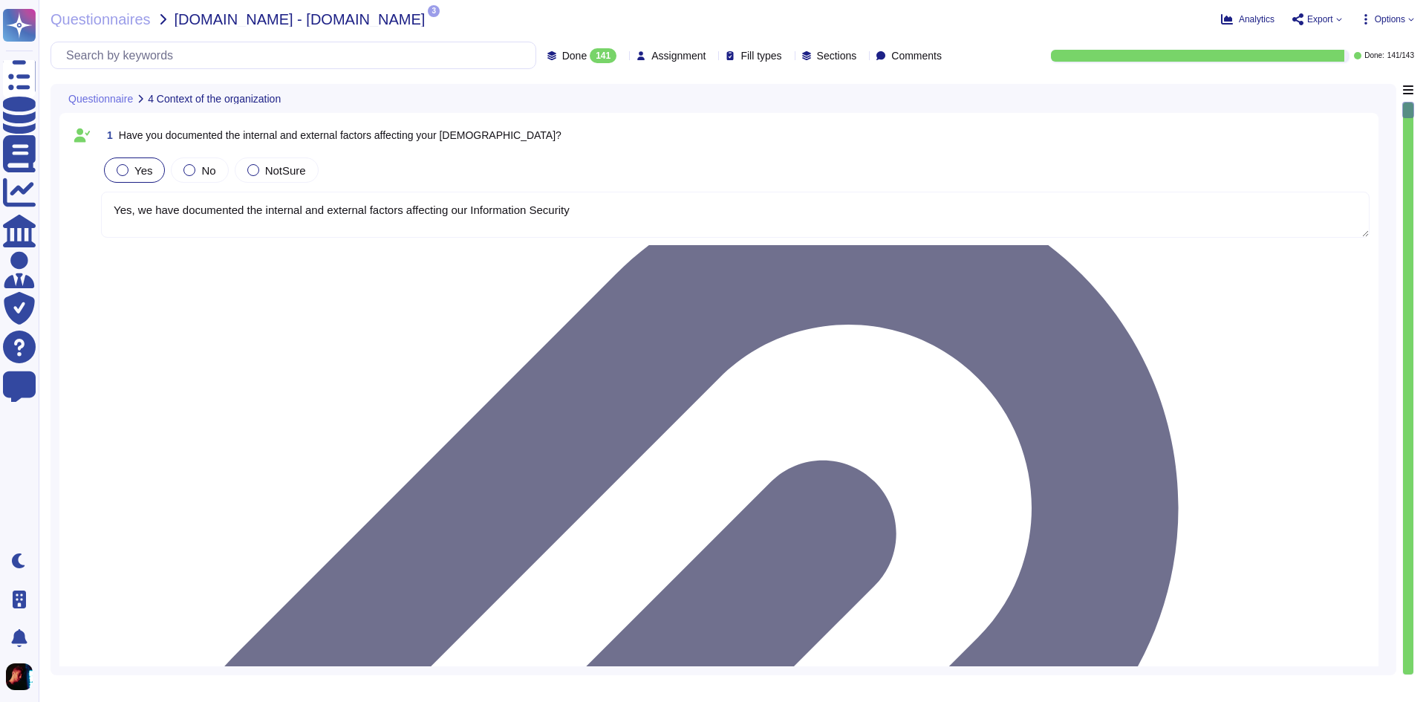
click at [761, 56] on div "Fill types" at bounding box center [757, 55] width 62 height 11
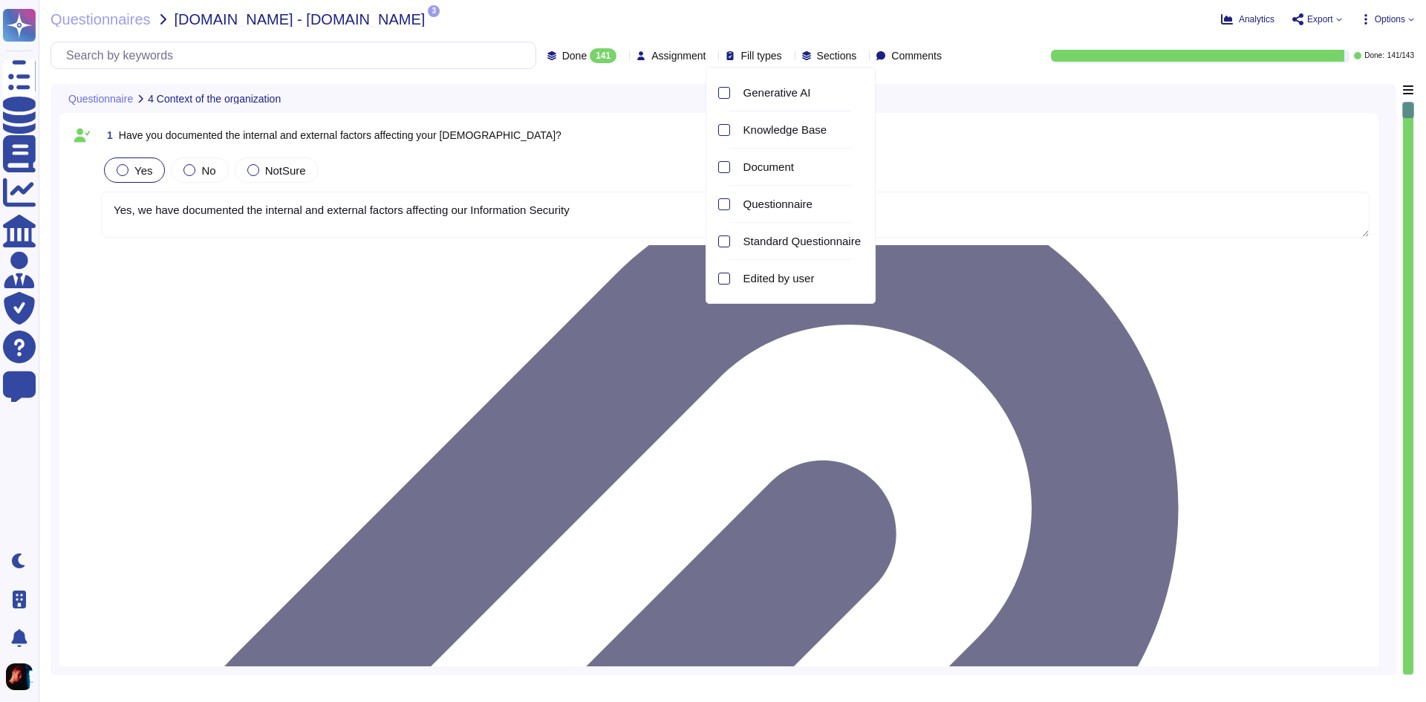
click at [788, 56] on icon at bounding box center [788, 56] width 0 height 0
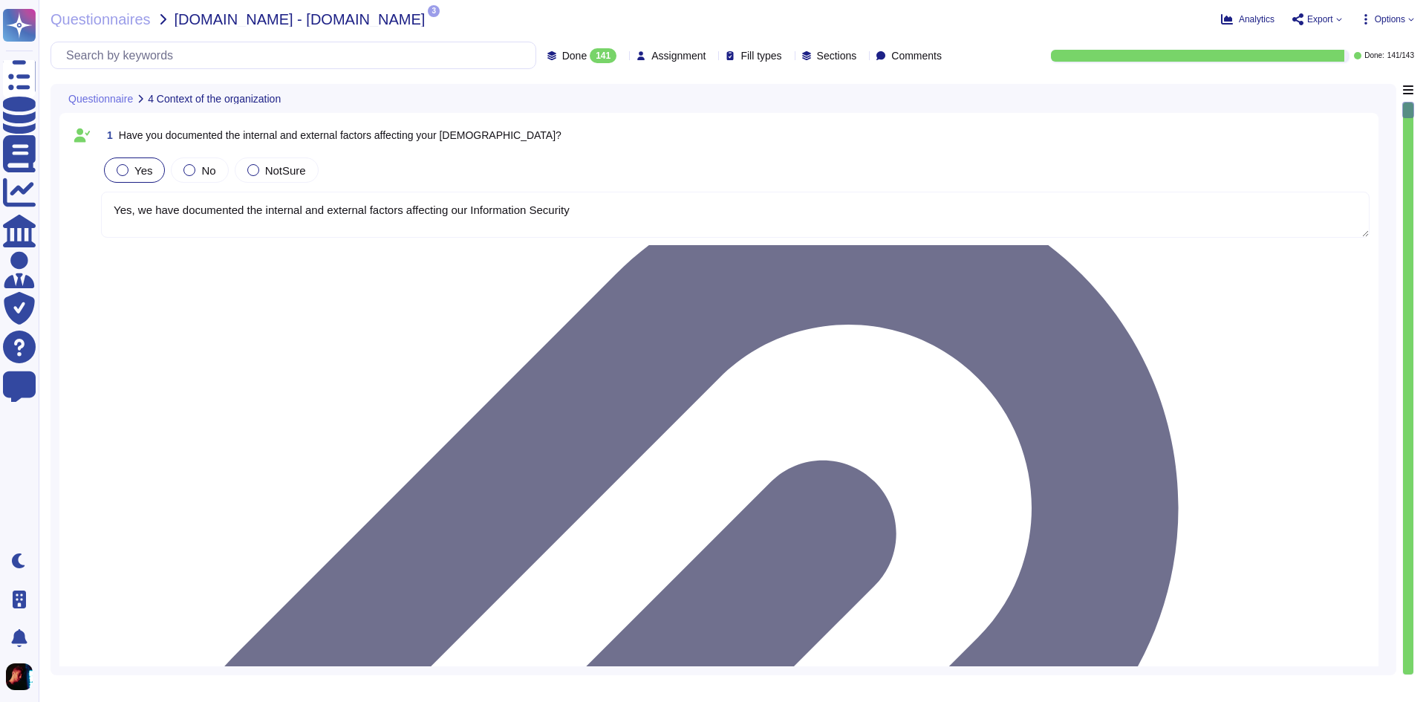
click at [763, 25] on div "Questionnaires smartpaytech.com - smartpaytech.com 3 pdf custom-backup-policy.p…" at bounding box center [484, 19] width 866 height 15
click at [755, 59] on span "Fill types" at bounding box center [761, 56] width 41 height 10
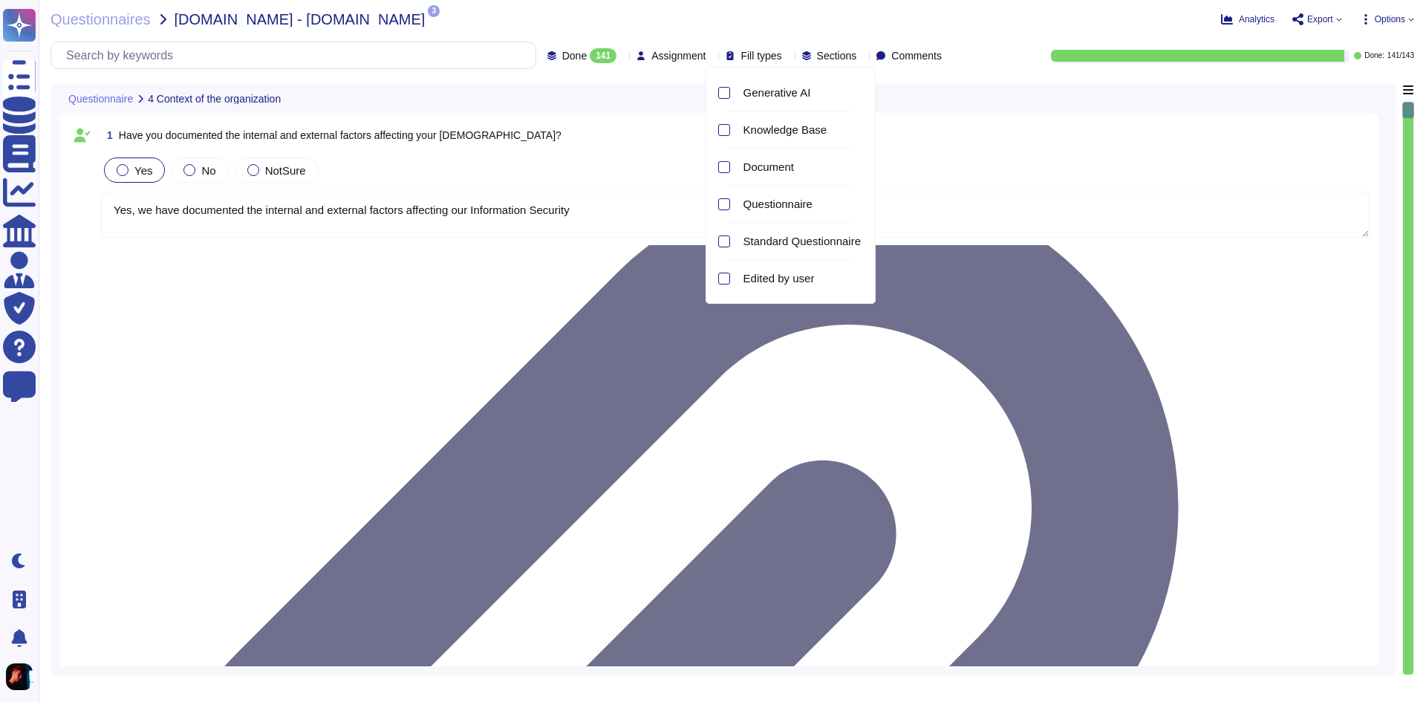
click at [757, 54] on span "Fill types" at bounding box center [761, 56] width 41 height 10
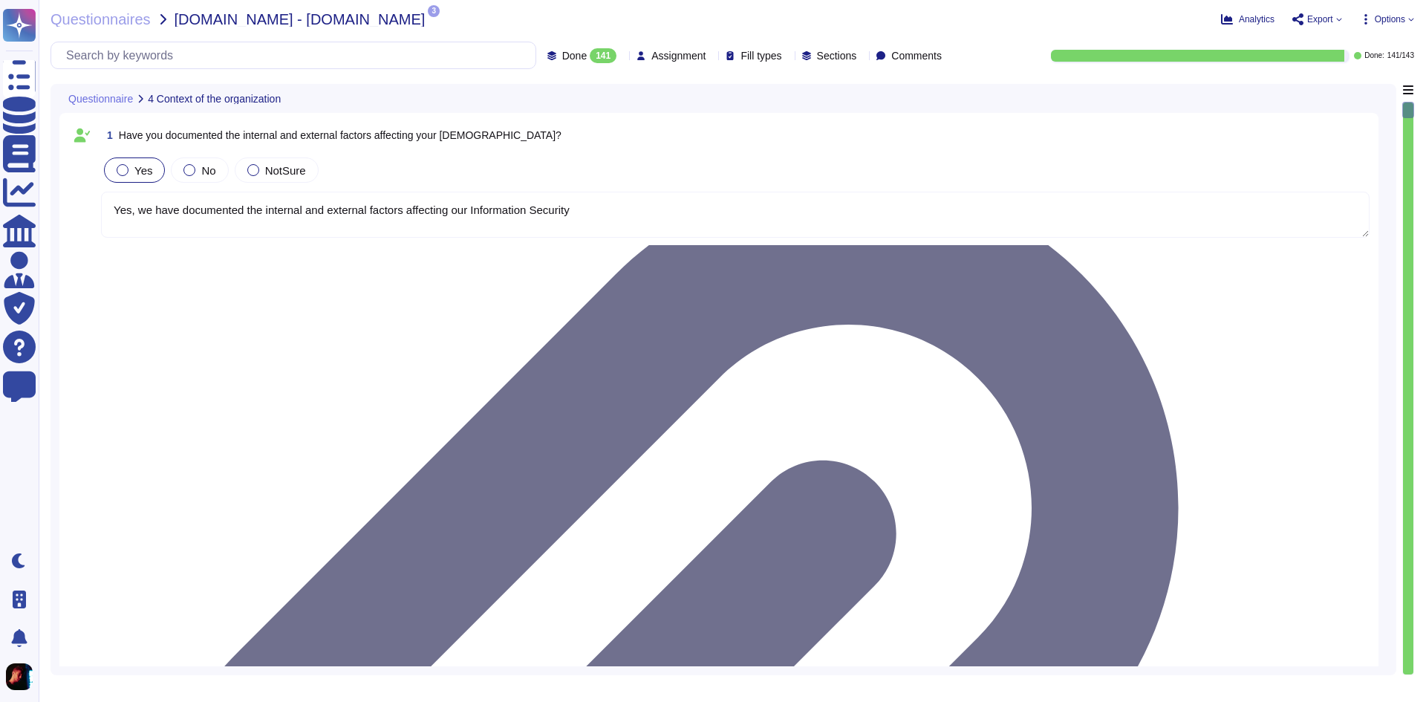
click at [754, 56] on span "Fill types" at bounding box center [761, 56] width 41 height 10
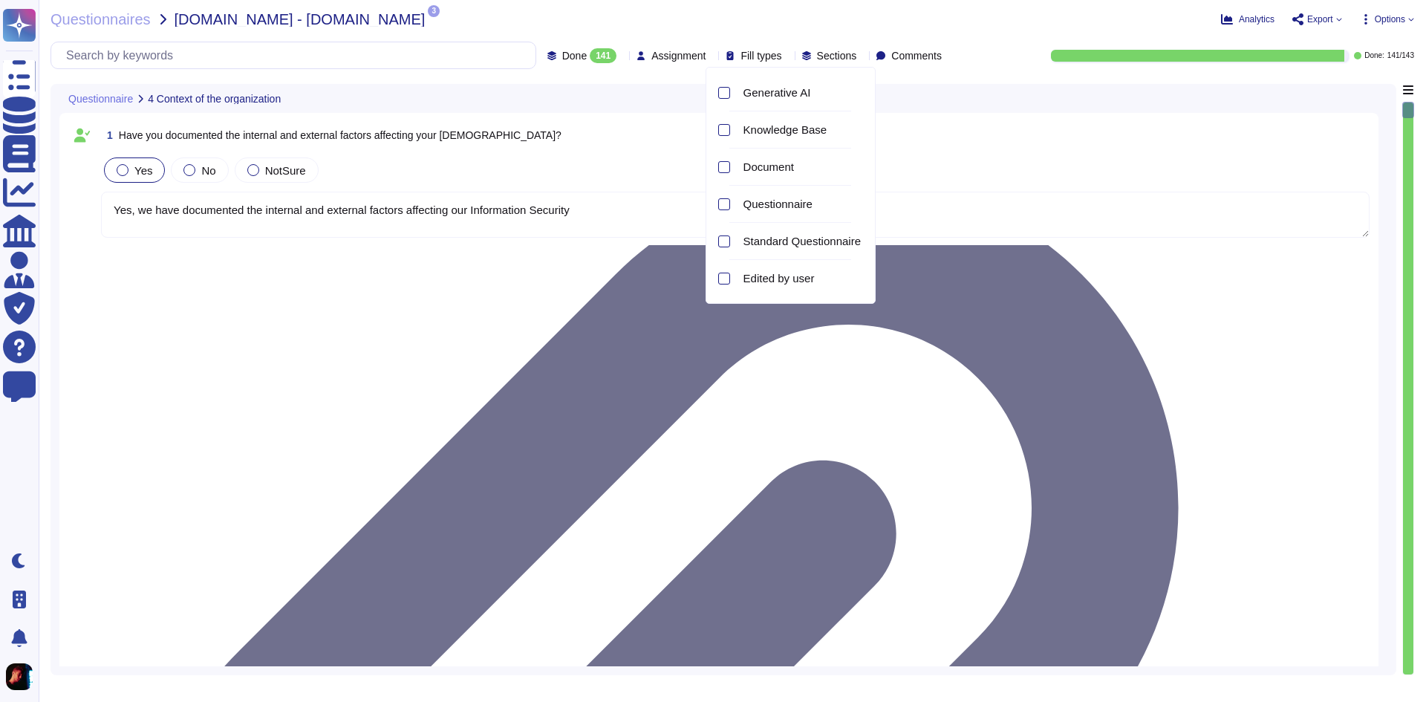
click at [788, 128] on icon at bounding box center [954, 223] width 333 height 190
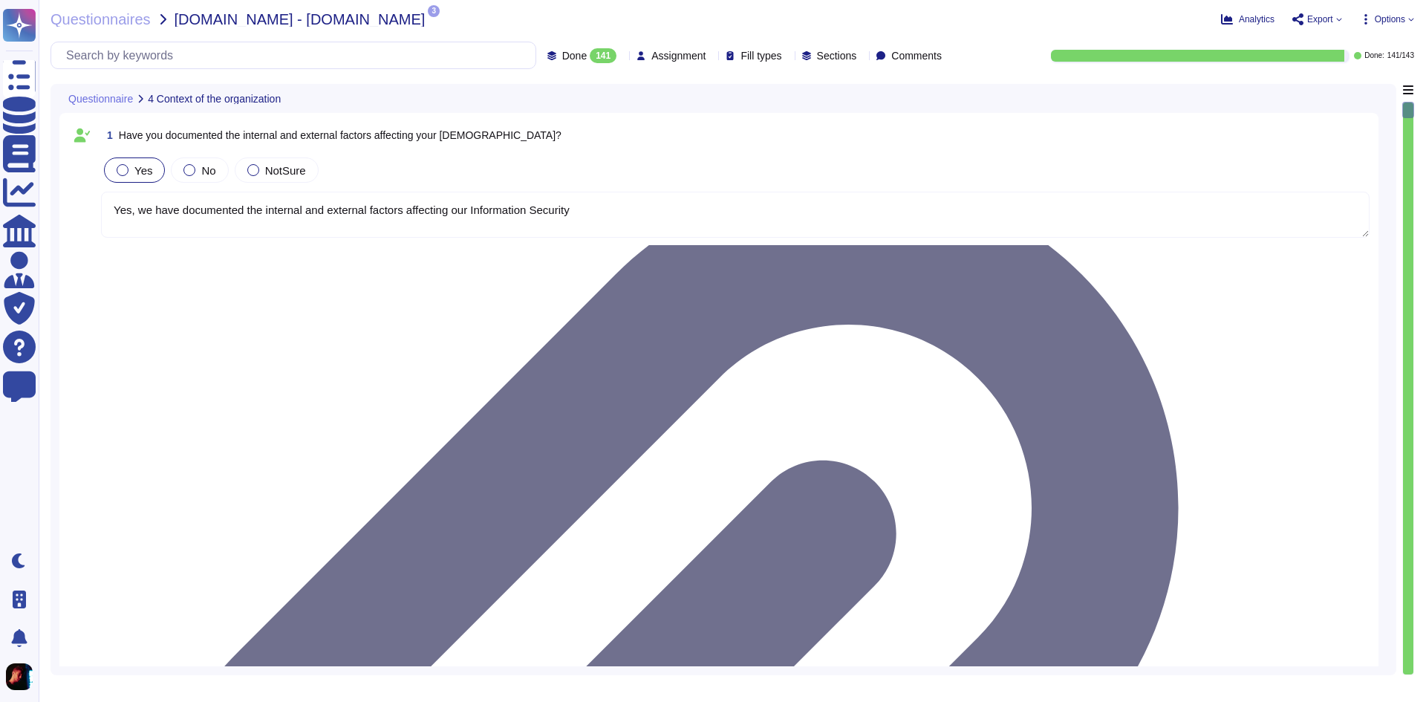
click at [788, 56] on icon at bounding box center [788, 56] width 0 height 0
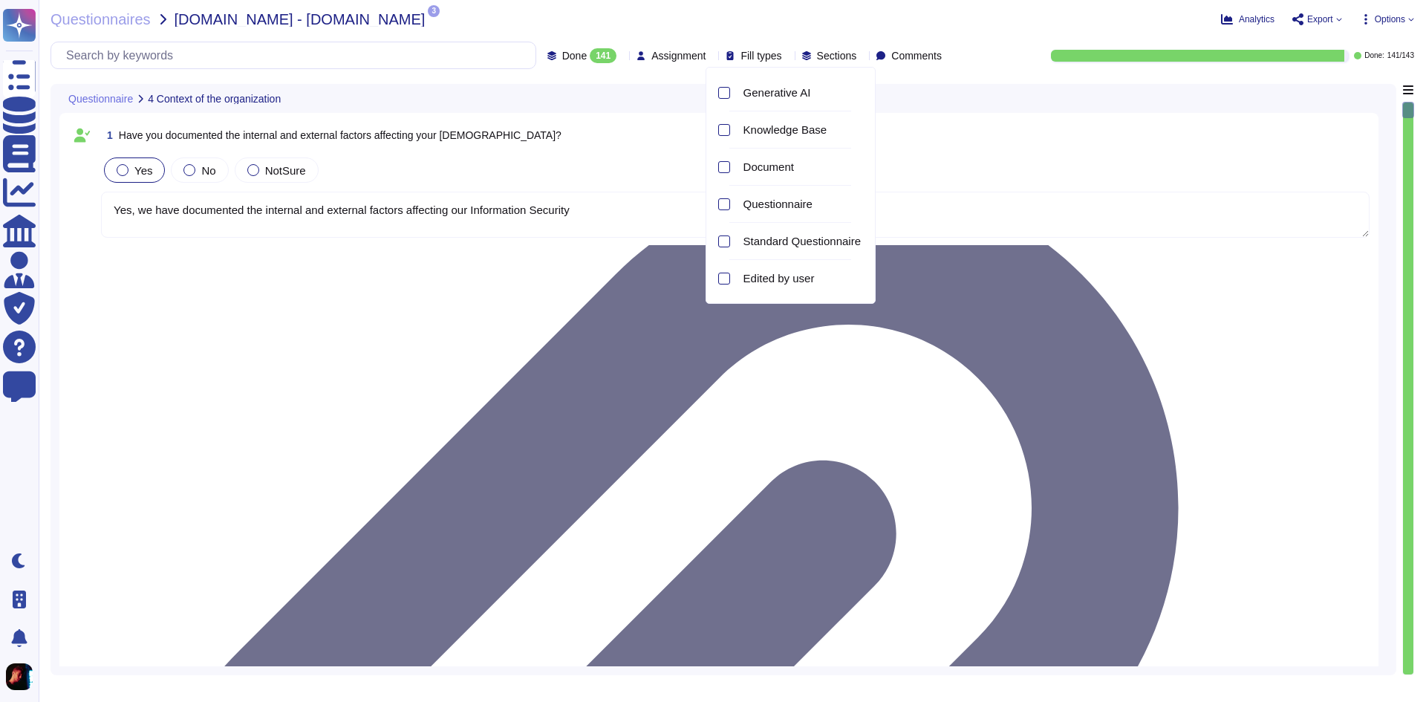
click at [990, 47] on div "Done 141 Assignment Fill types Sections Comments Done: 141 / 143" at bounding box center [733, 55] width 1364 height 27
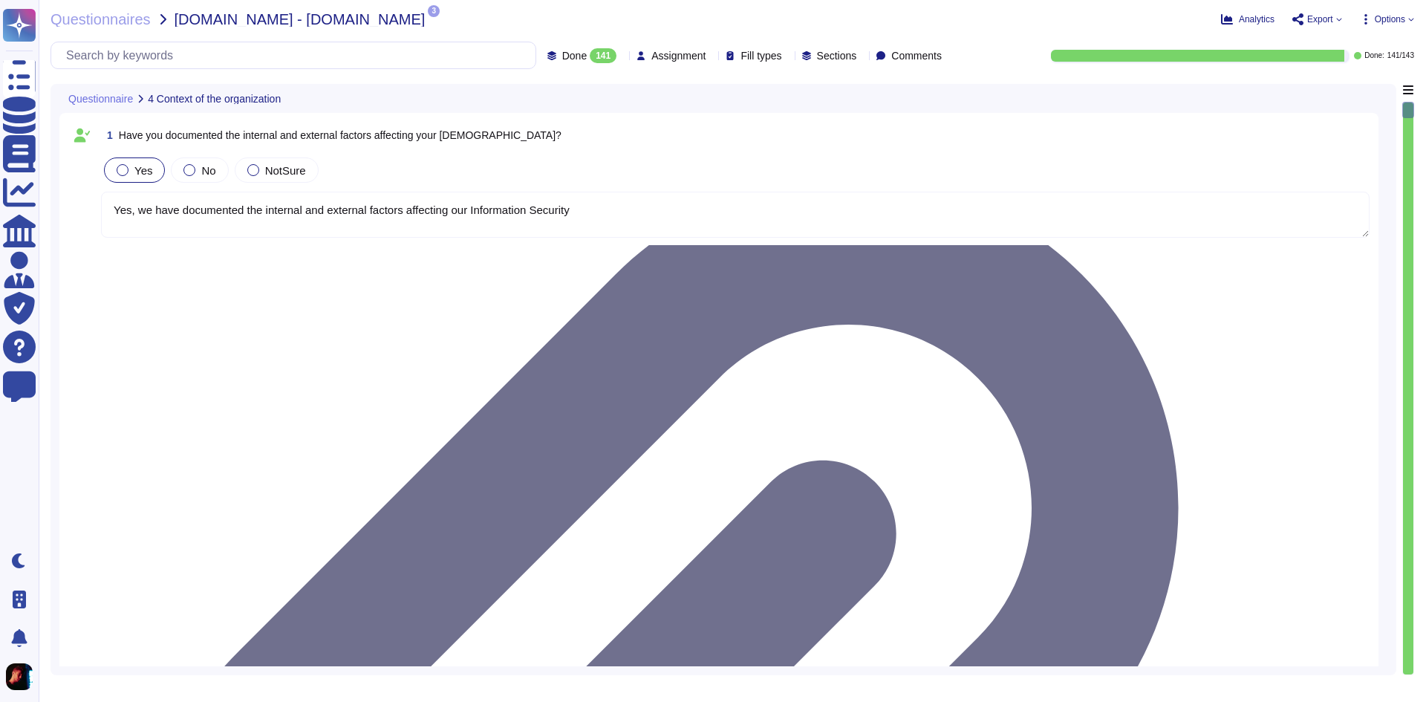
click at [951, 57] on div "Done 141 Assignment Fill types Sections Comments Done: 141 / 143" at bounding box center [733, 55] width 1364 height 27
click at [622, 56] on icon at bounding box center [622, 56] width 0 height 0
click at [622, 128] on icon at bounding box center [788, 223] width 333 height 190
click at [622, 175] on icon at bounding box center [788, 270] width 333 height 190
click at [547, 53] on icon at bounding box center [551, 55] width 9 height 9
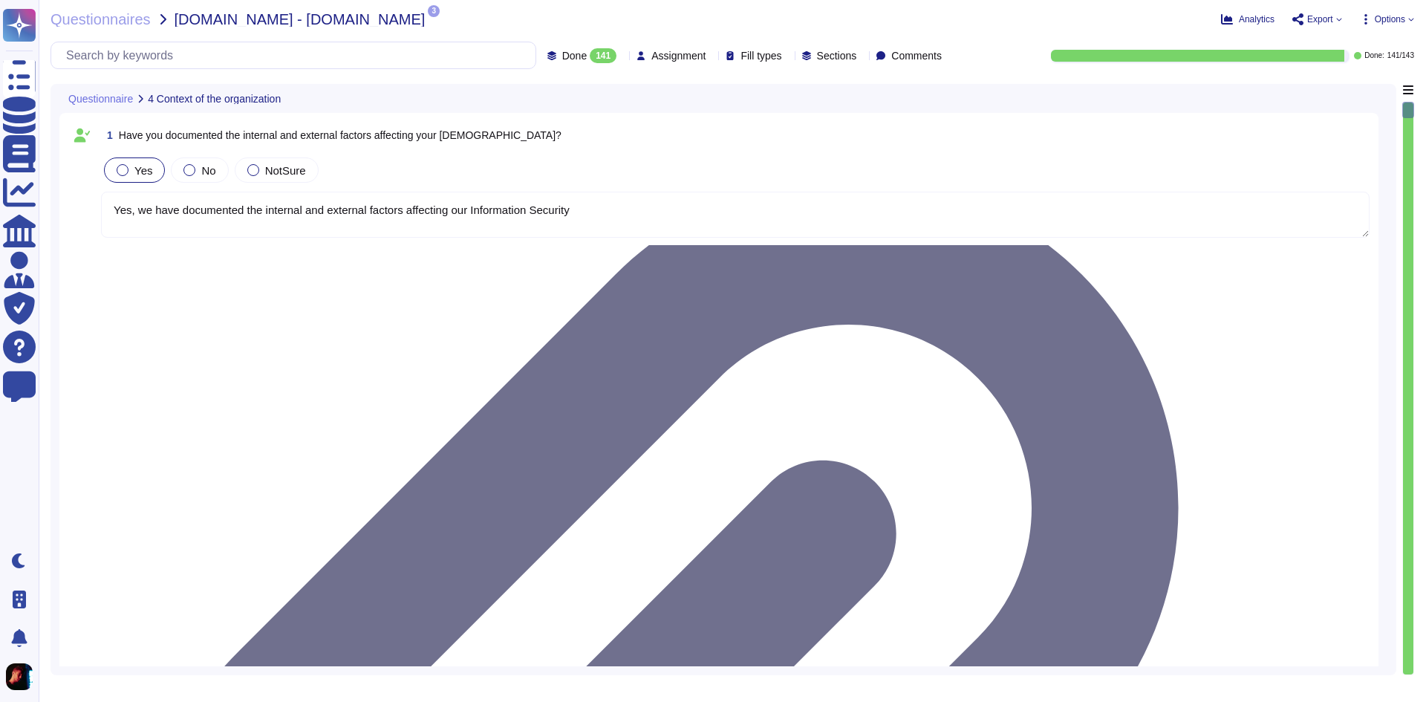
click at [590, 57] on div "141" at bounding box center [603, 55] width 27 height 15
click at [394, 79] on div "Questionnaires smartpaytech.com - smartpaytech.com 3 pdf custom-backup-policy.p…" at bounding box center [732, 351] width 1387 height 702
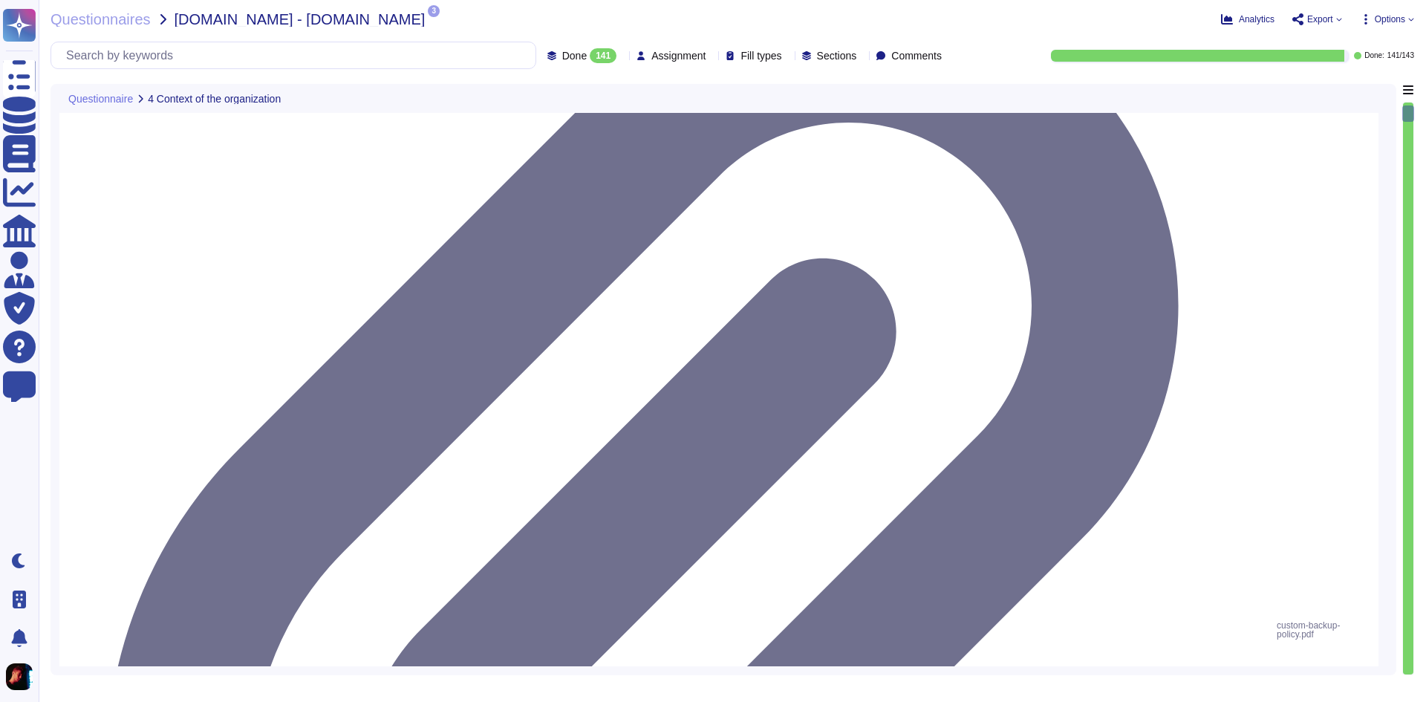
type textarea "Yes, top management has communicated a documented information security policy t…"
type textarea "Yes, top management has assigned and communicated defined information security …"
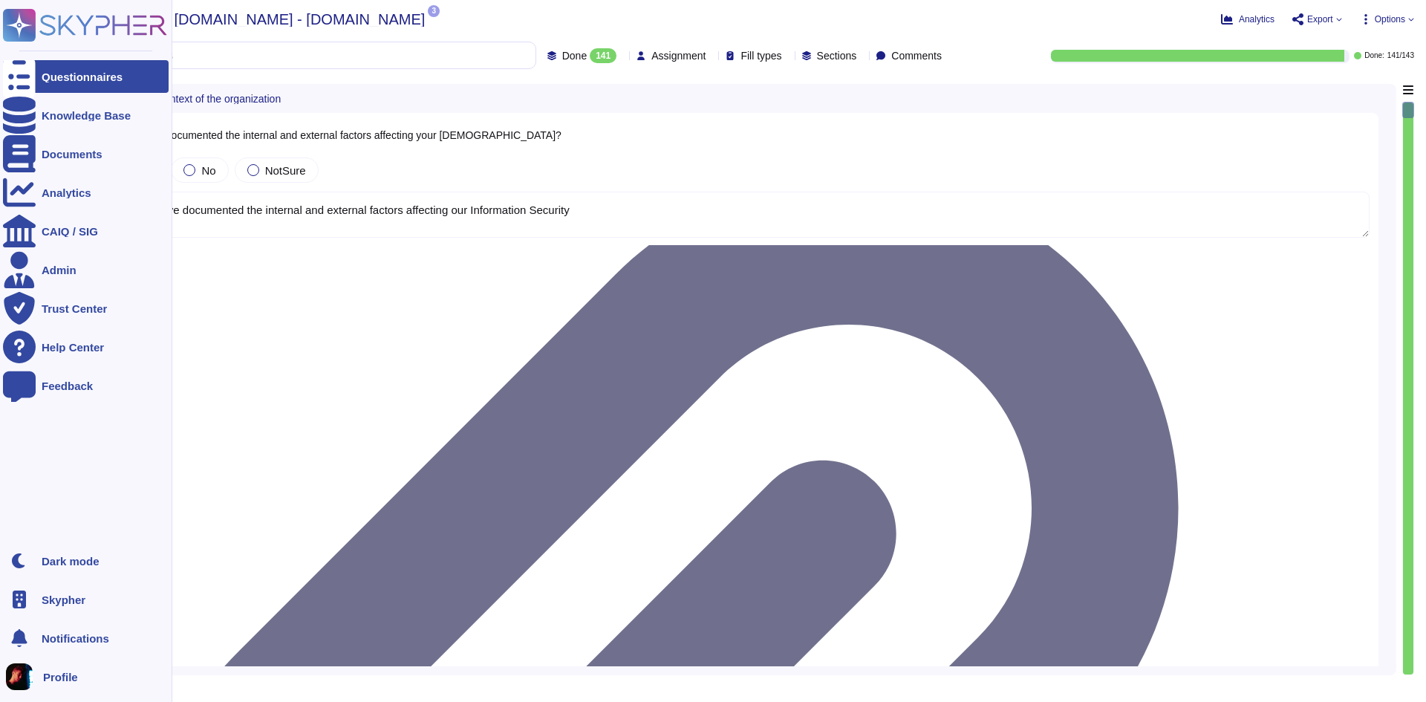
click at [48, 84] on div "Questionnaires" at bounding box center [86, 76] width 166 height 33
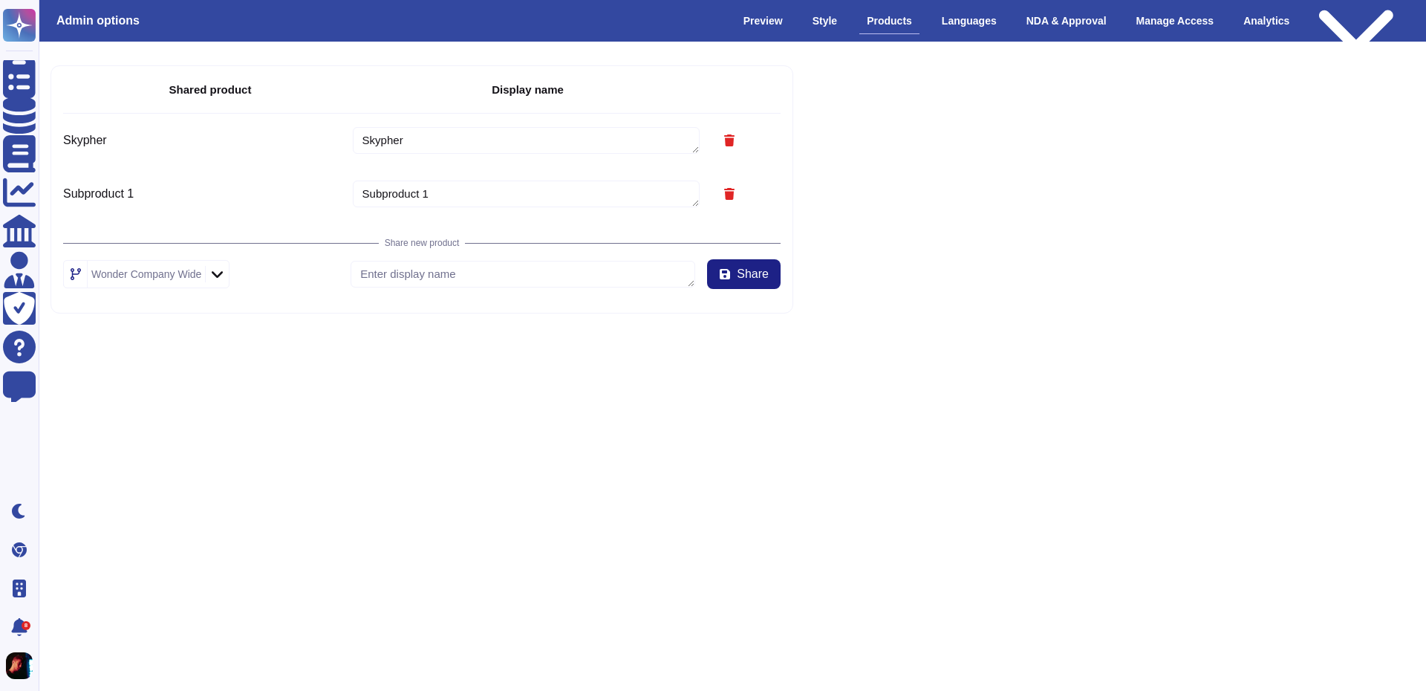
type textarea "Skypher"
type textarea "Subproduct 1"
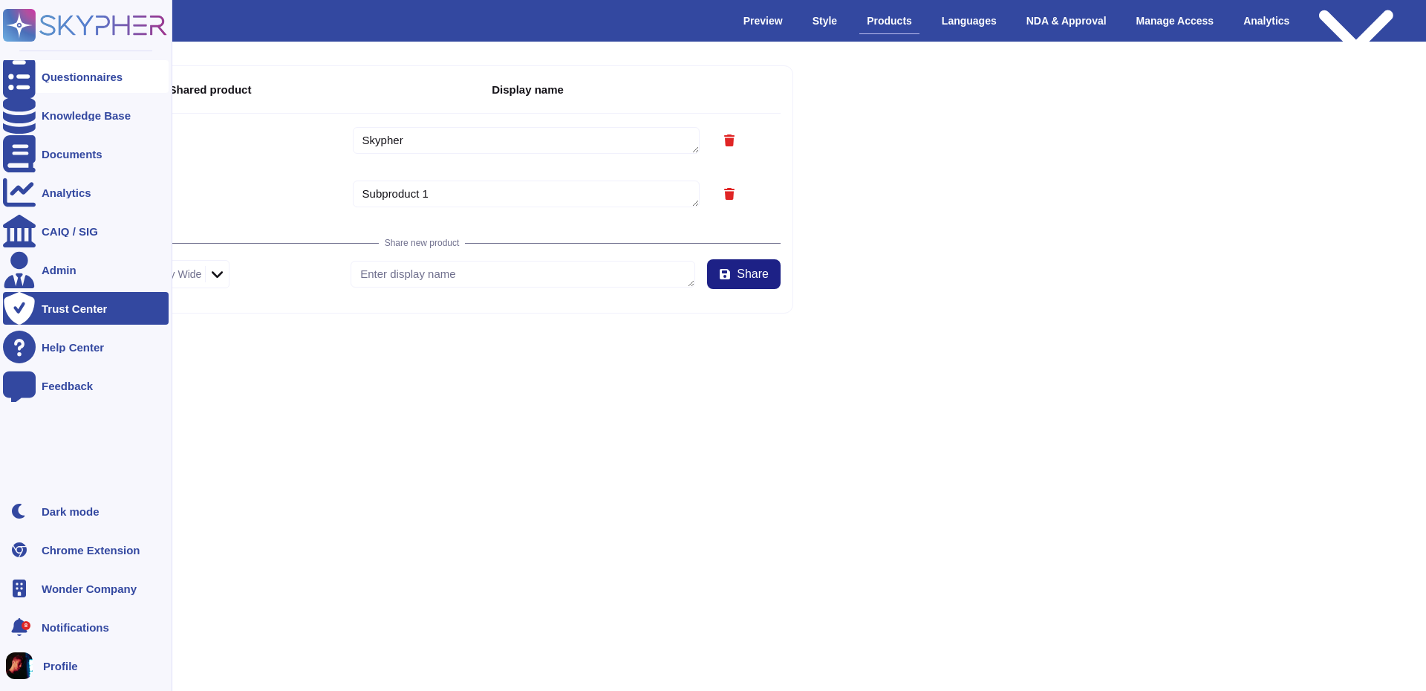
click at [73, 69] on div "Questionnaires" at bounding box center [86, 76] width 166 height 33
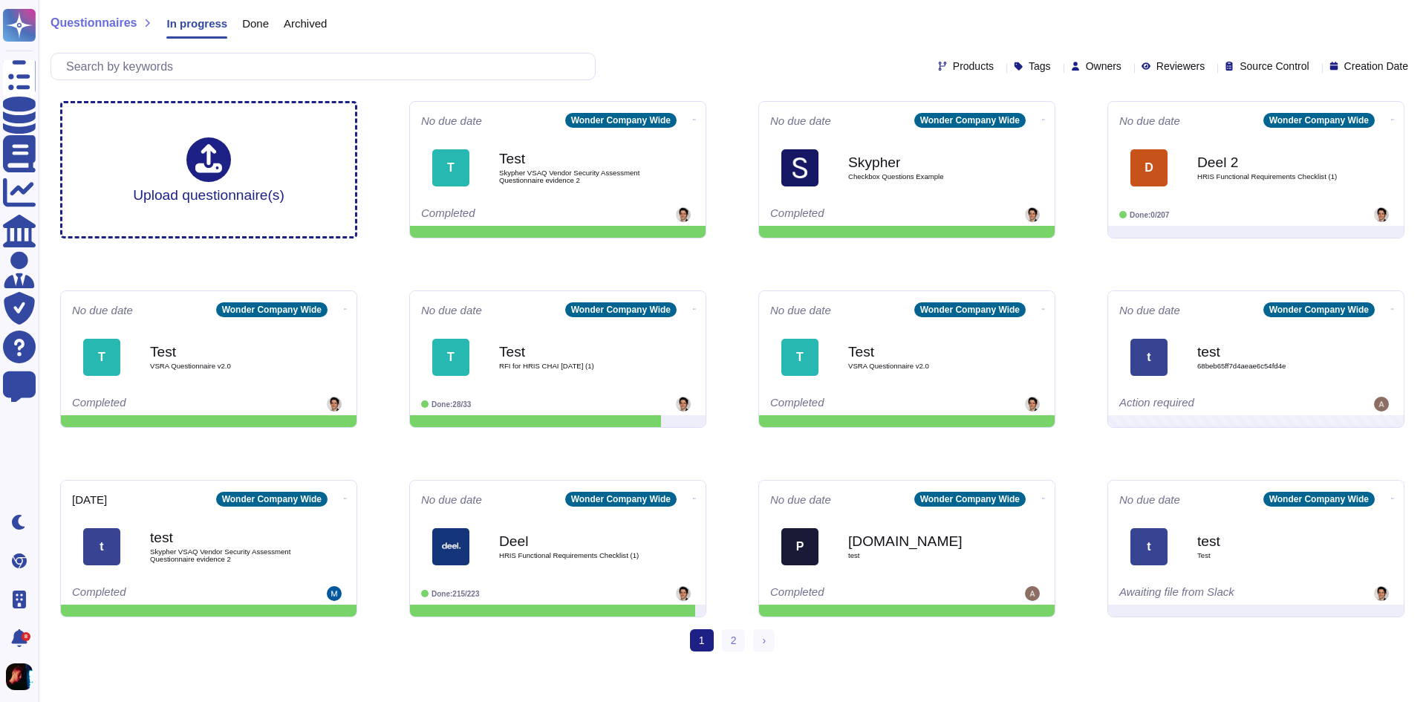
click at [1101, 67] on div "Owners" at bounding box center [1099, 66] width 56 height 11
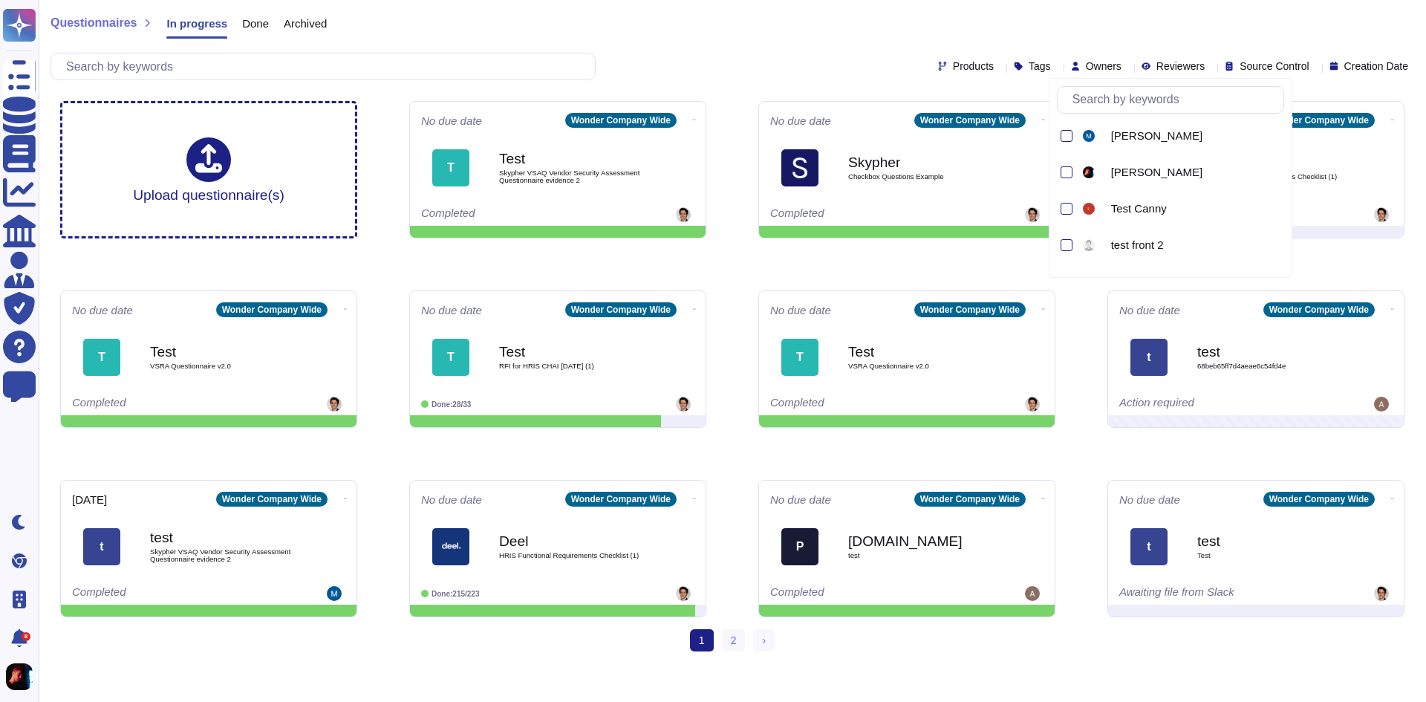
scroll to position [371, 0]
click at [1058, 168] on div at bounding box center [1065, 166] width 16 height 33
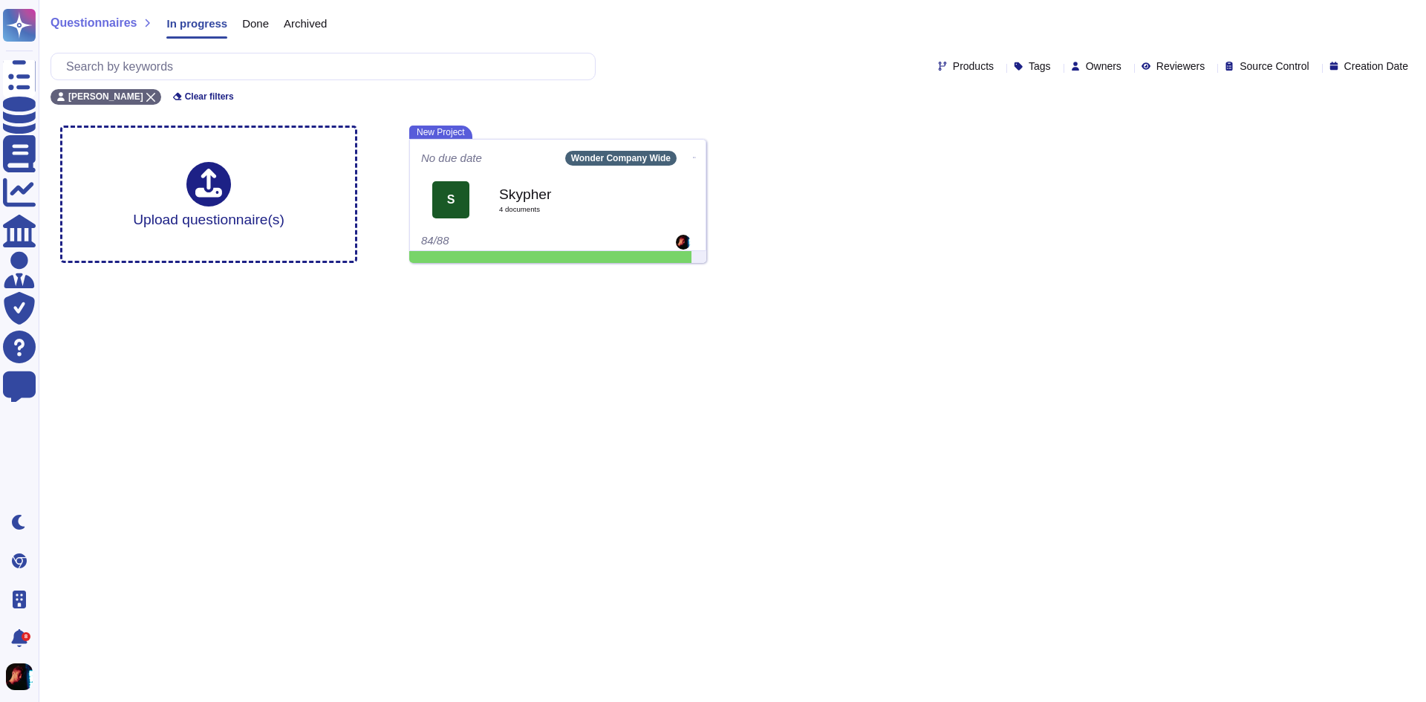
click at [767, 252] on div "Upload questionnaire(s) New Project No due date Wonder Company Wide S Skypher 4…" at bounding box center [732, 194] width 1368 height 161
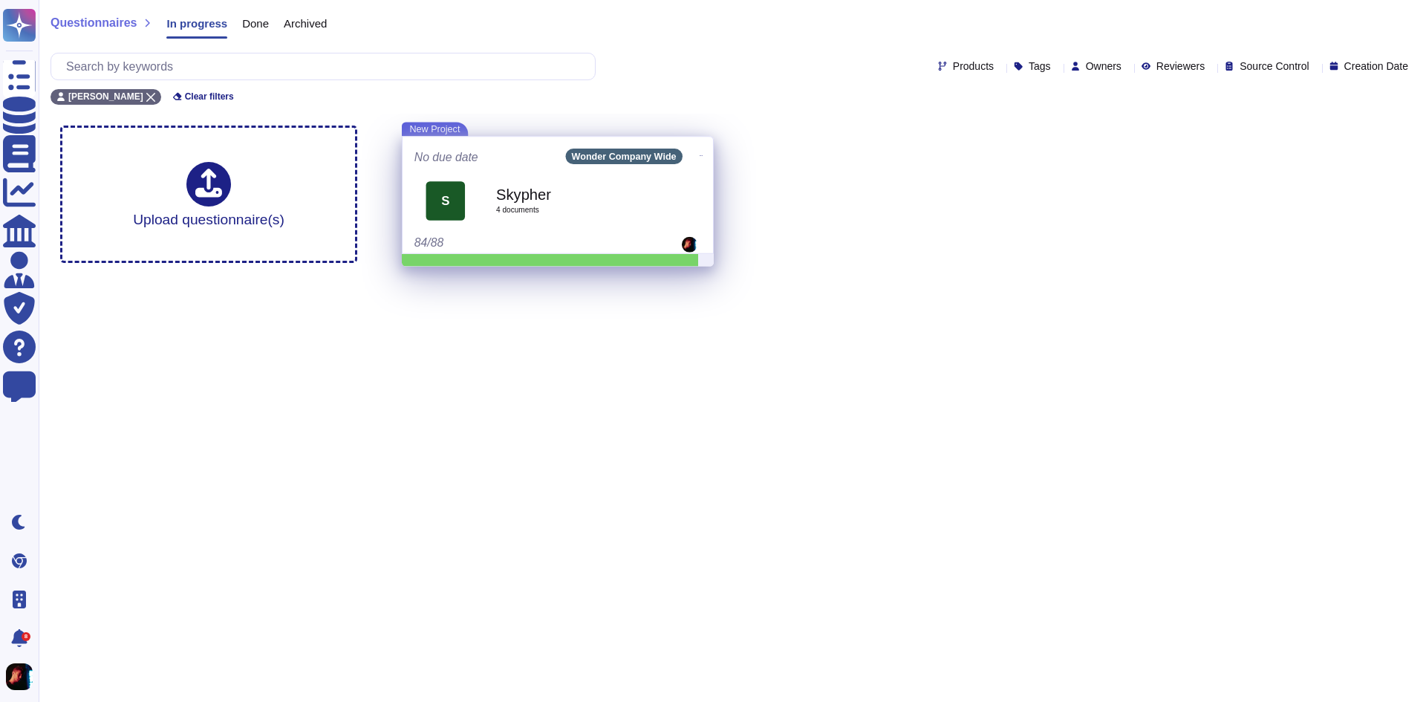
click at [618, 211] on span "4 document s" at bounding box center [574, 209] width 156 height 7
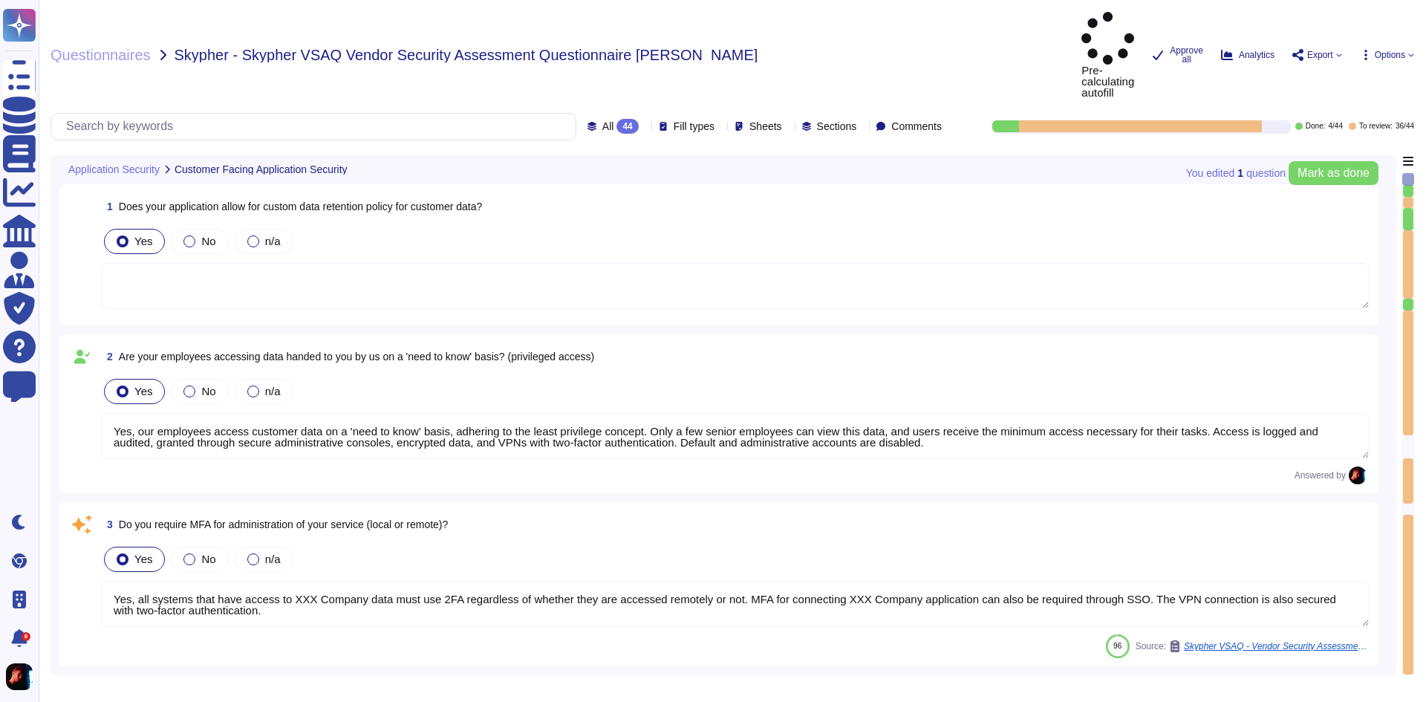
type textarea "Yes, our employees access customer data on a 'need to know' basis, adhering to …"
type textarea "Yes, all systems that have access to XXX Company data must use 2FA regardless o…"
type textarea "XXX Company keeps customer data according to the agreed terms https://xxxx.co-o…"
type textarea "Yes, our employees are granted access to customer data on a 'need to know' basi…"
type textarea "Yes, we support secure deletion of archived or backed-up data. Yes, we support …"
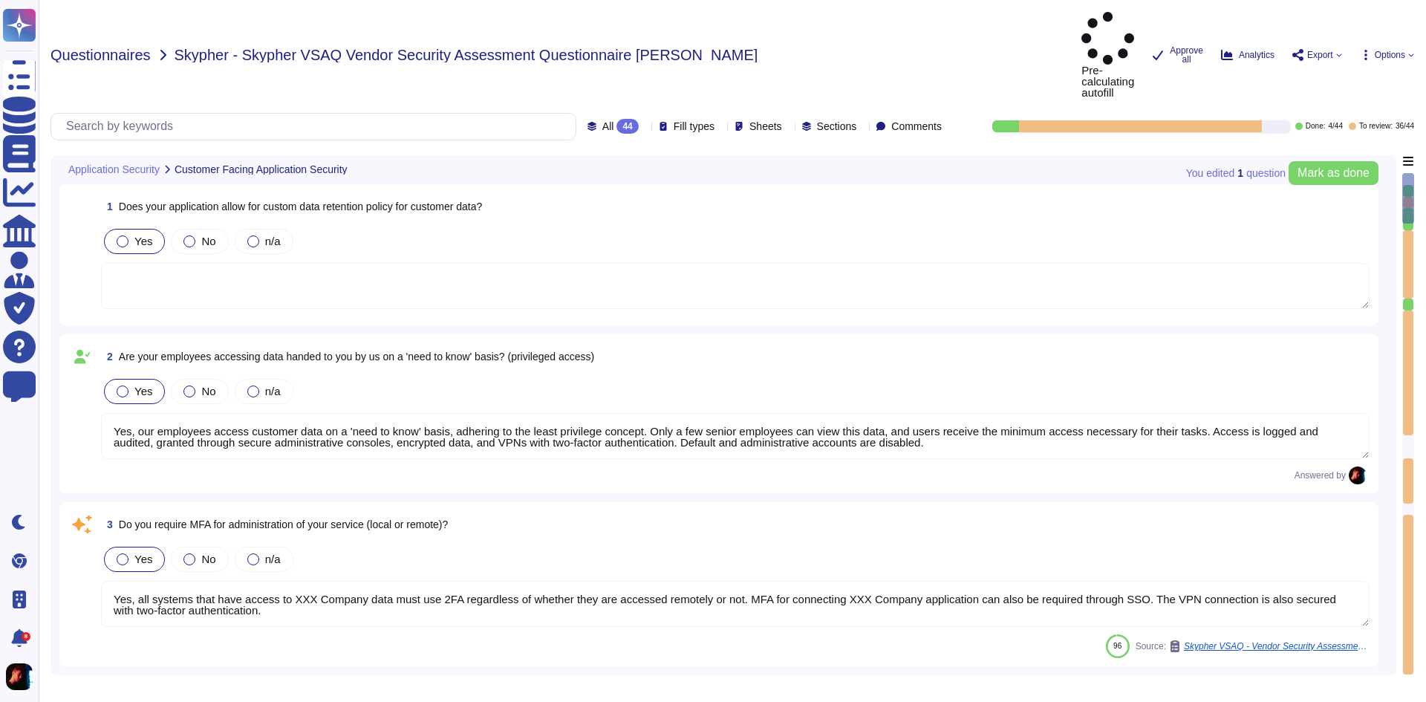
click at [94, 48] on span "Questionnaires" at bounding box center [101, 55] width 100 height 15
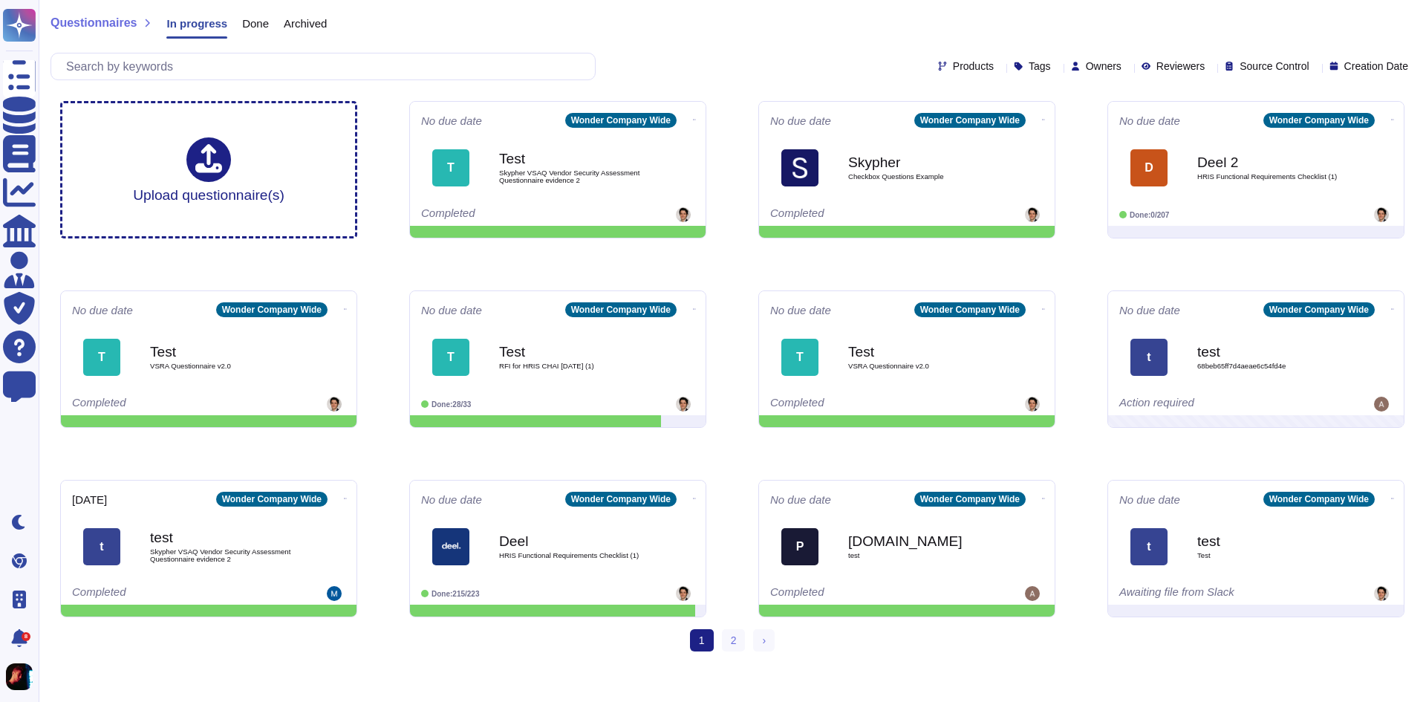
click at [1086, 65] on span "Owners" at bounding box center [1104, 66] width 36 height 10
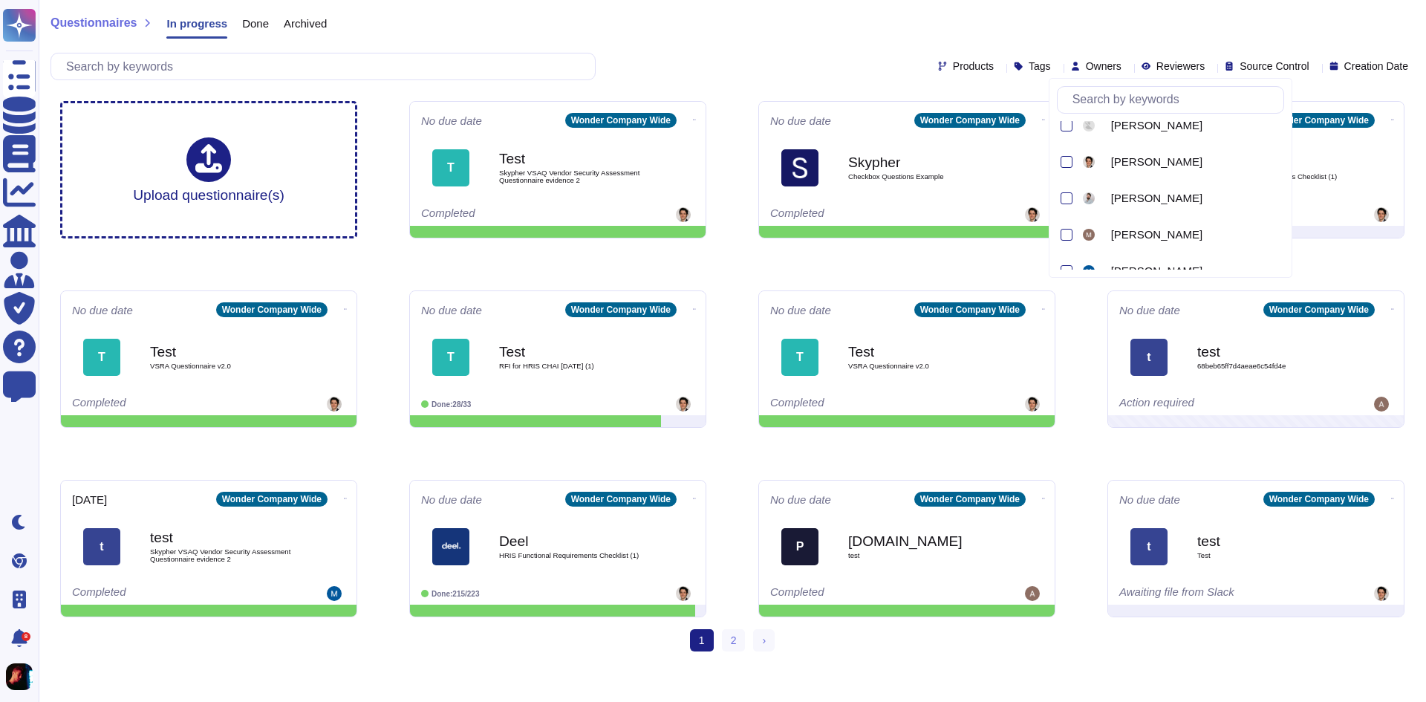
scroll to position [297, 0]
click at [1067, 244] on div at bounding box center [1067, 241] width 12 height 12
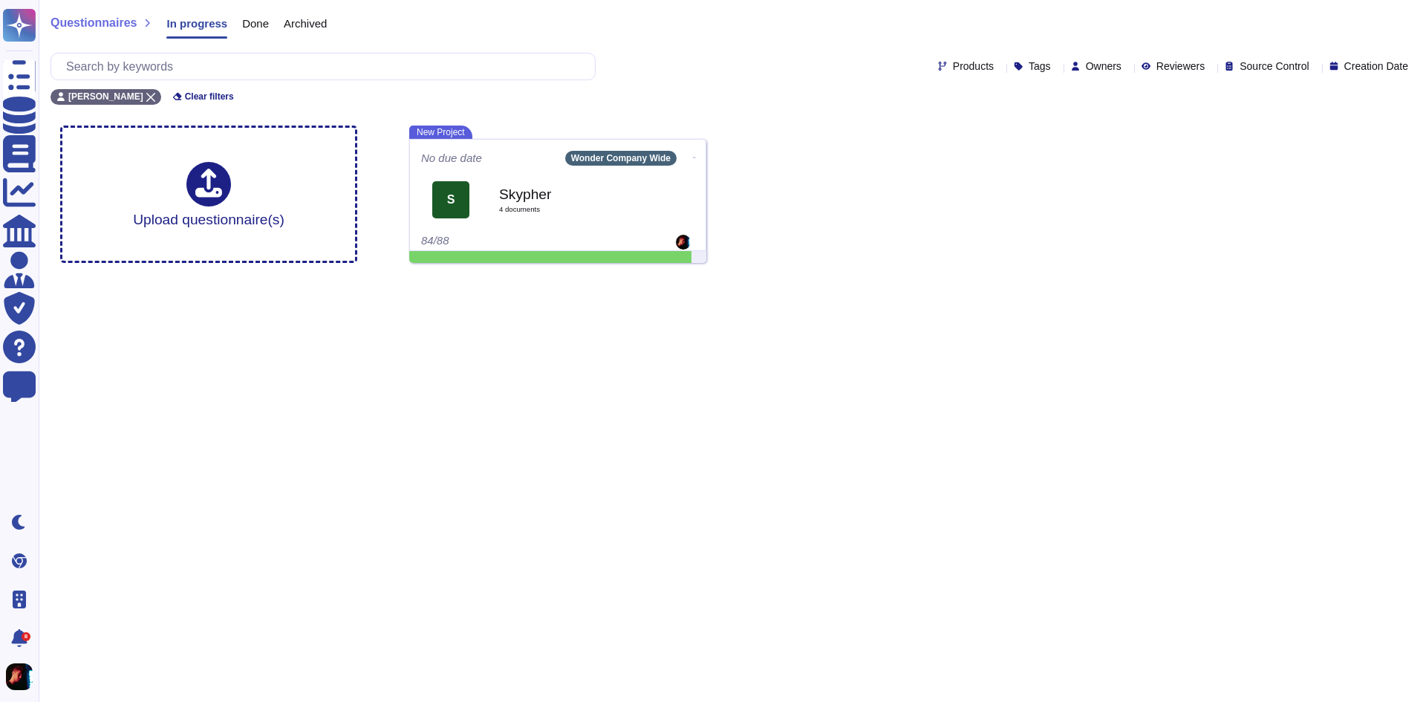
click at [919, 275] on html "Questionnaires Knowledge Base Documents Analytics CAIQ / SIG Admin Trust Center…" at bounding box center [713, 137] width 1426 height 275
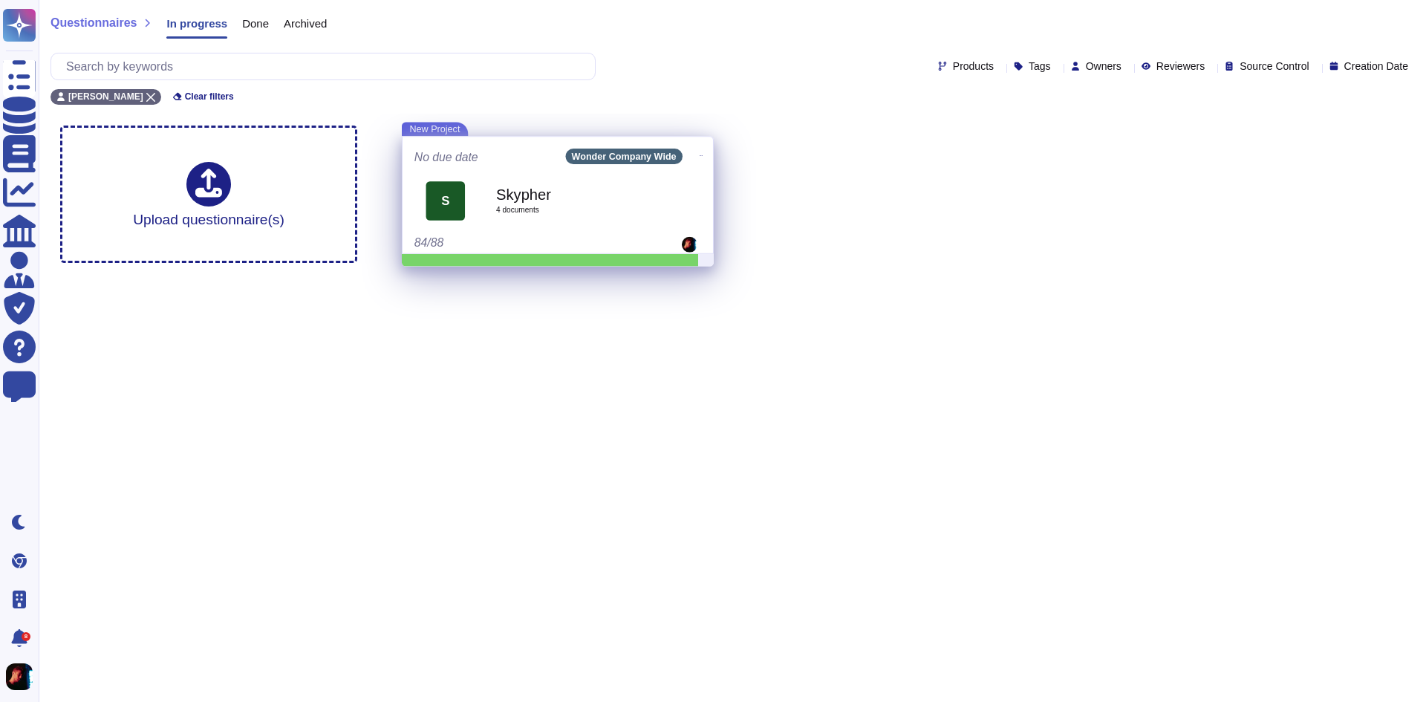
click at [537, 223] on div "Skypher 4 document s" at bounding box center [574, 200] width 156 height 62
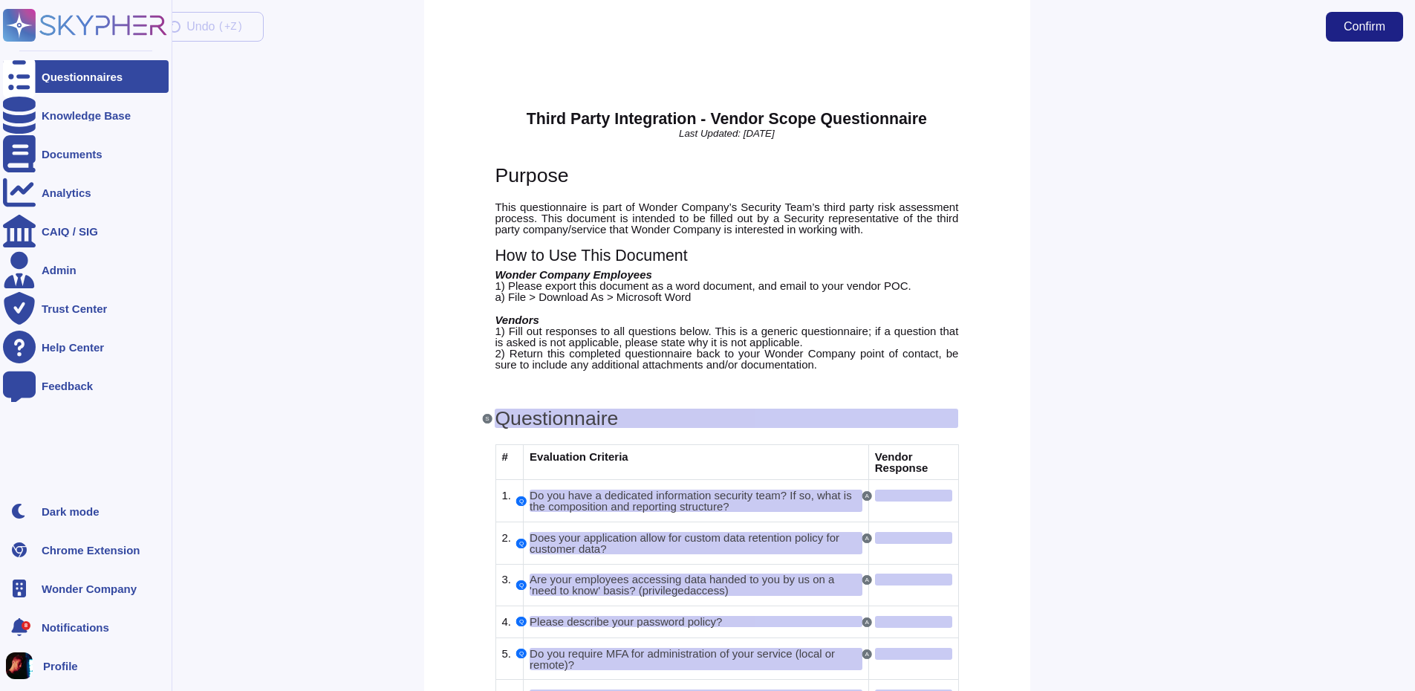
click at [14, 65] on div at bounding box center [19, 76] width 33 height 33
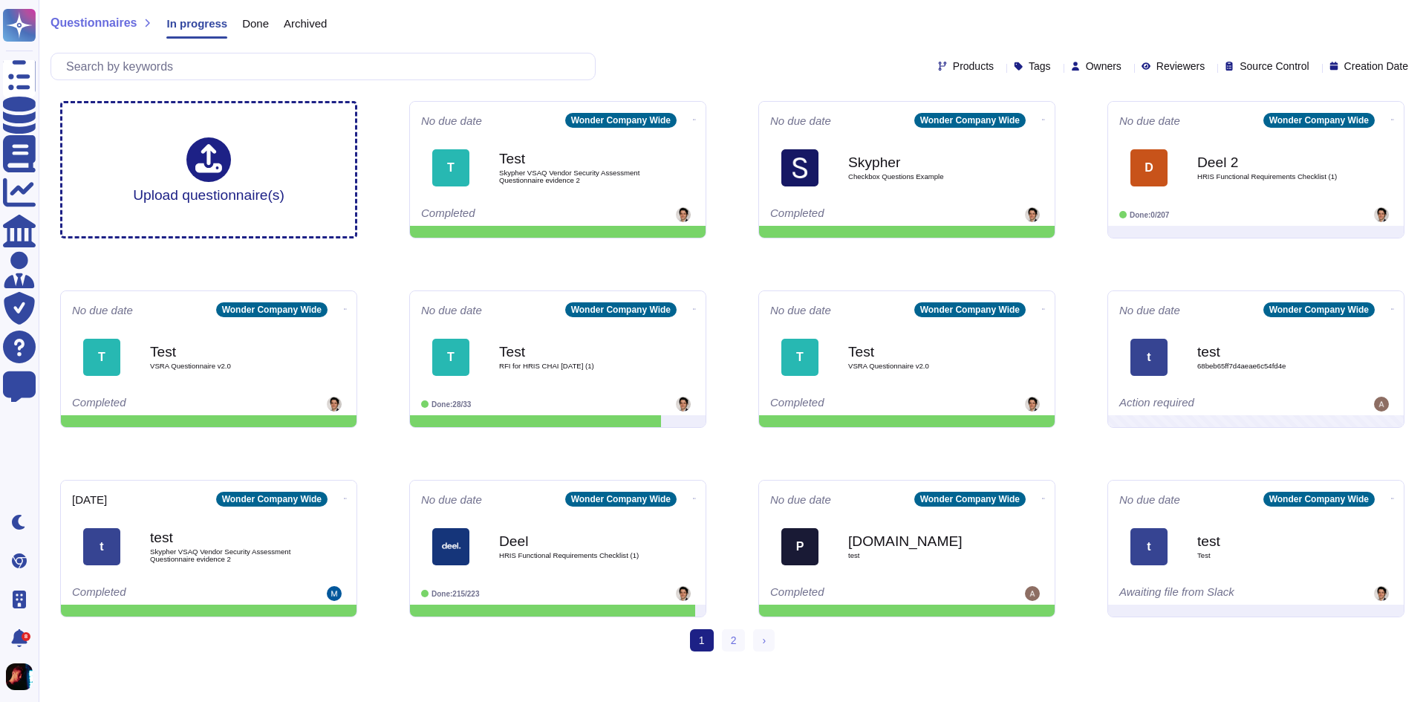
click at [1184, 59] on div "Products Tags Owners Reviewers Source Control Creation Date" at bounding box center [733, 66] width 1364 height 27
click at [1211, 68] on icon at bounding box center [1211, 68] width 0 height 0
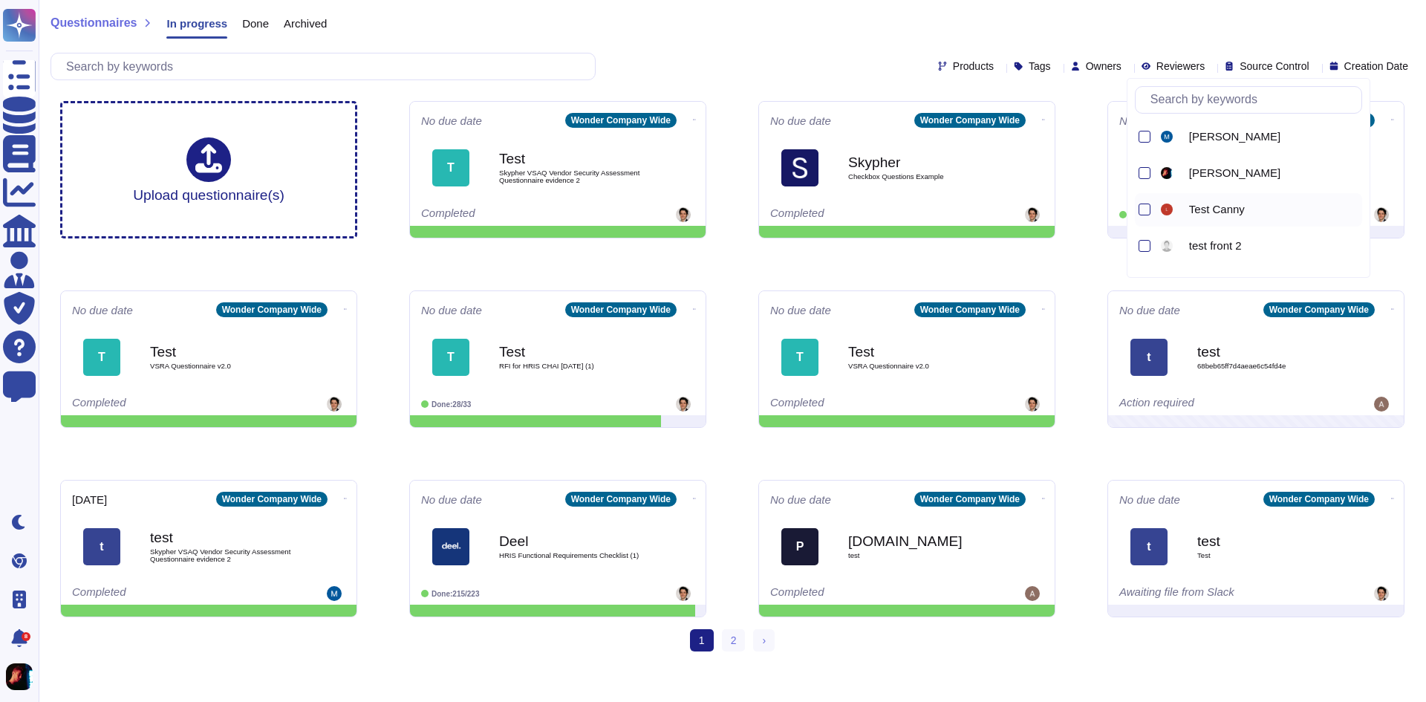
scroll to position [371, 0]
click at [1143, 173] on div at bounding box center [1143, 166] width 16 height 33
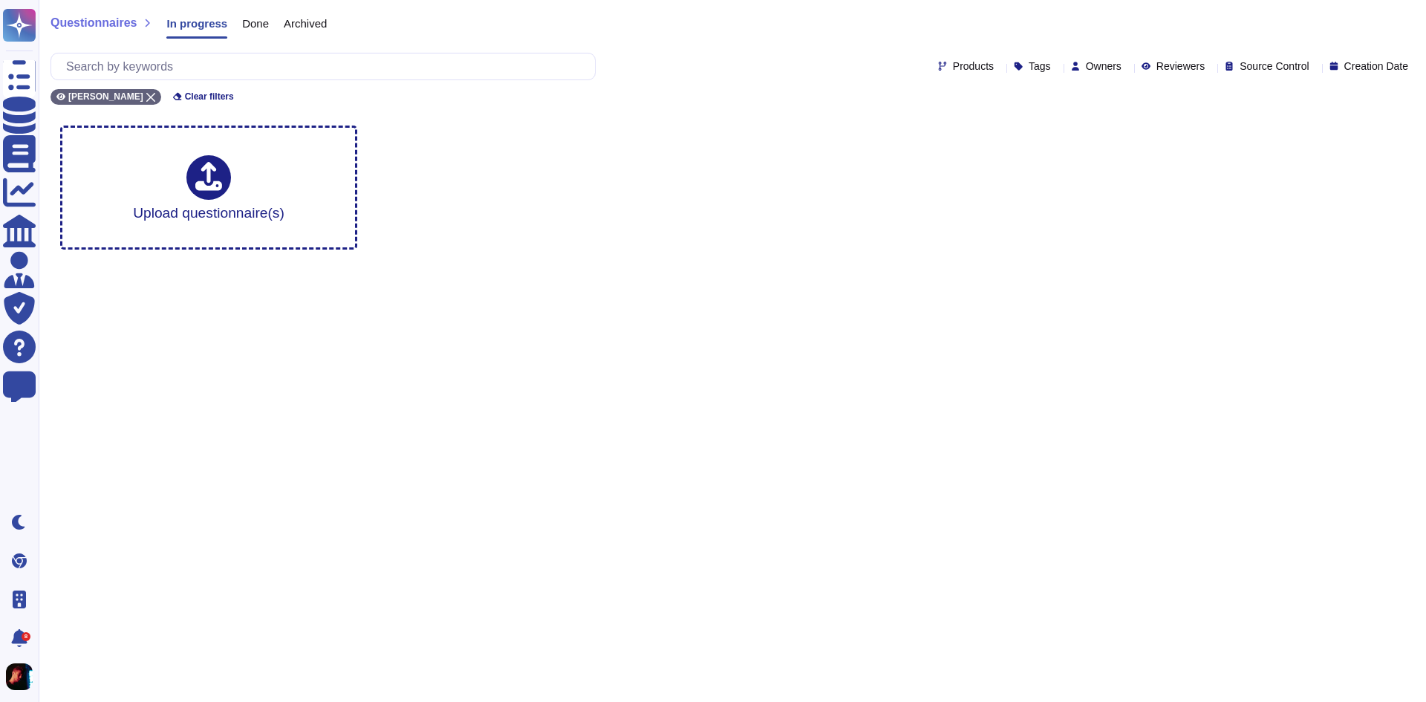
click at [920, 215] on div "Upload questionnaire(s)" at bounding box center [732, 188] width 1368 height 148
click at [1091, 66] on span "Owners" at bounding box center [1104, 66] width 36 height 10
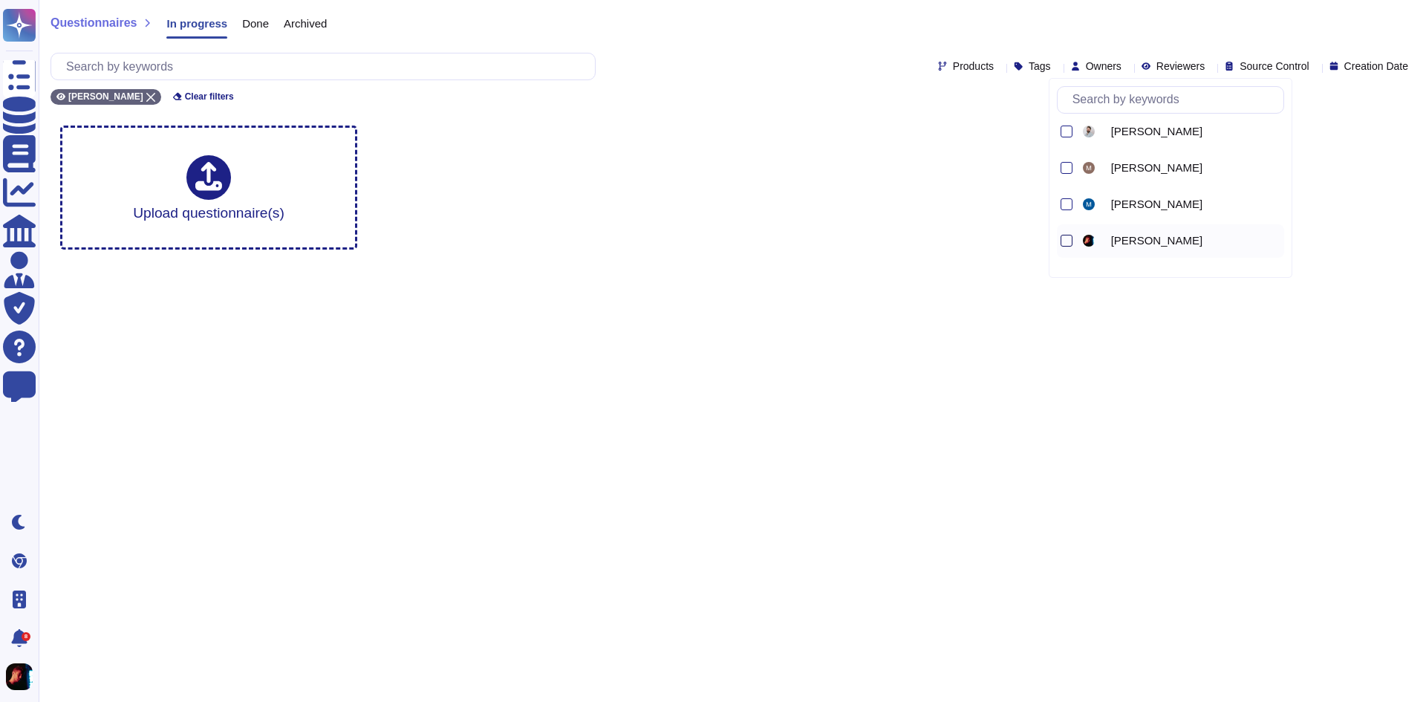
click at [1065, 237] on div at bounding box center [1067, 241] width 12 height 12
click at [750, 261] on html "Questionnaires Knowledge Base Documents Analytics CAIQ / SIG Admin Trust Center…" at bounding box center [713, 130] width 1426 height 261
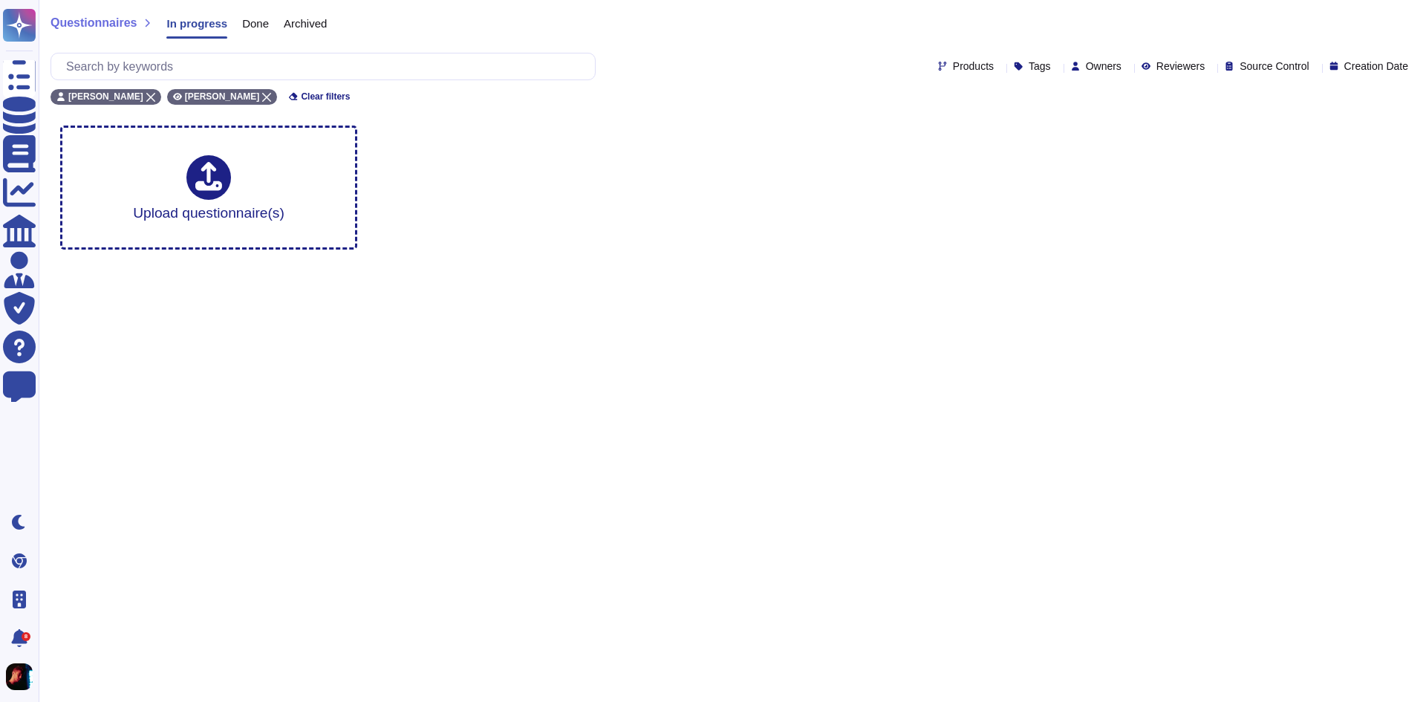
click at [255, 25] on span "Done" at bounding box center [255, 23] width 27 height 11
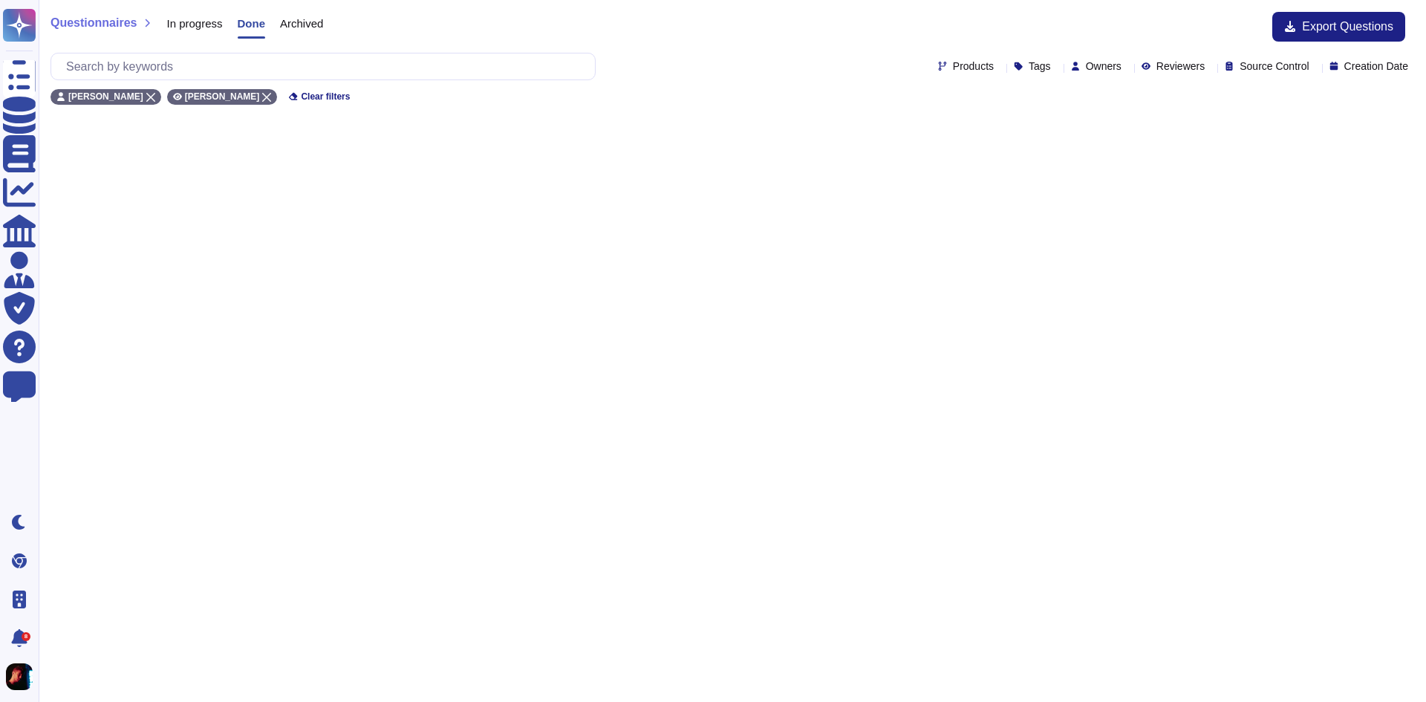
click at [197, 22] on span "In progress" at bounding box center [194, 23] width 56 height 11
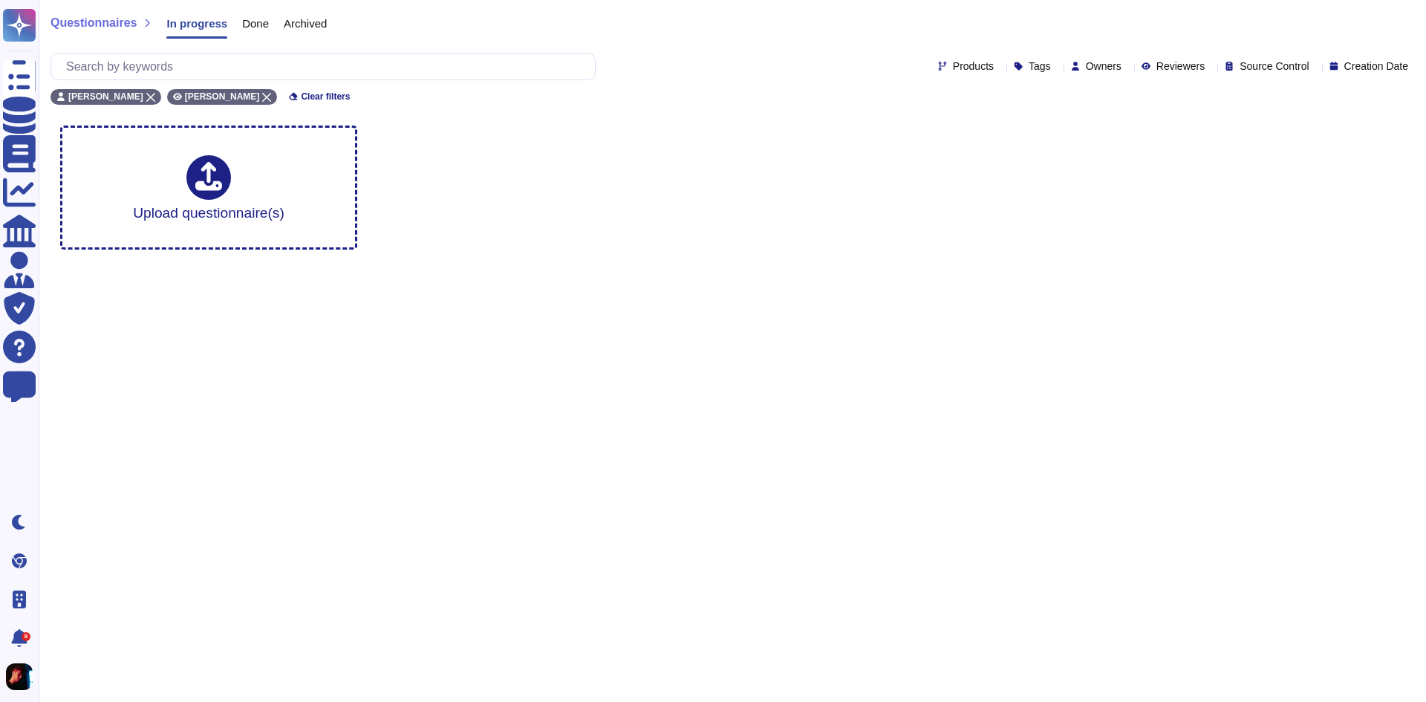
click at [197, 22] on span "In progress" at bounding box center [196, 23] width 61 height 11
click at [262, 102] on div "Quentin Jacquaint" at bounding box center [222, 97] width 111 height 16
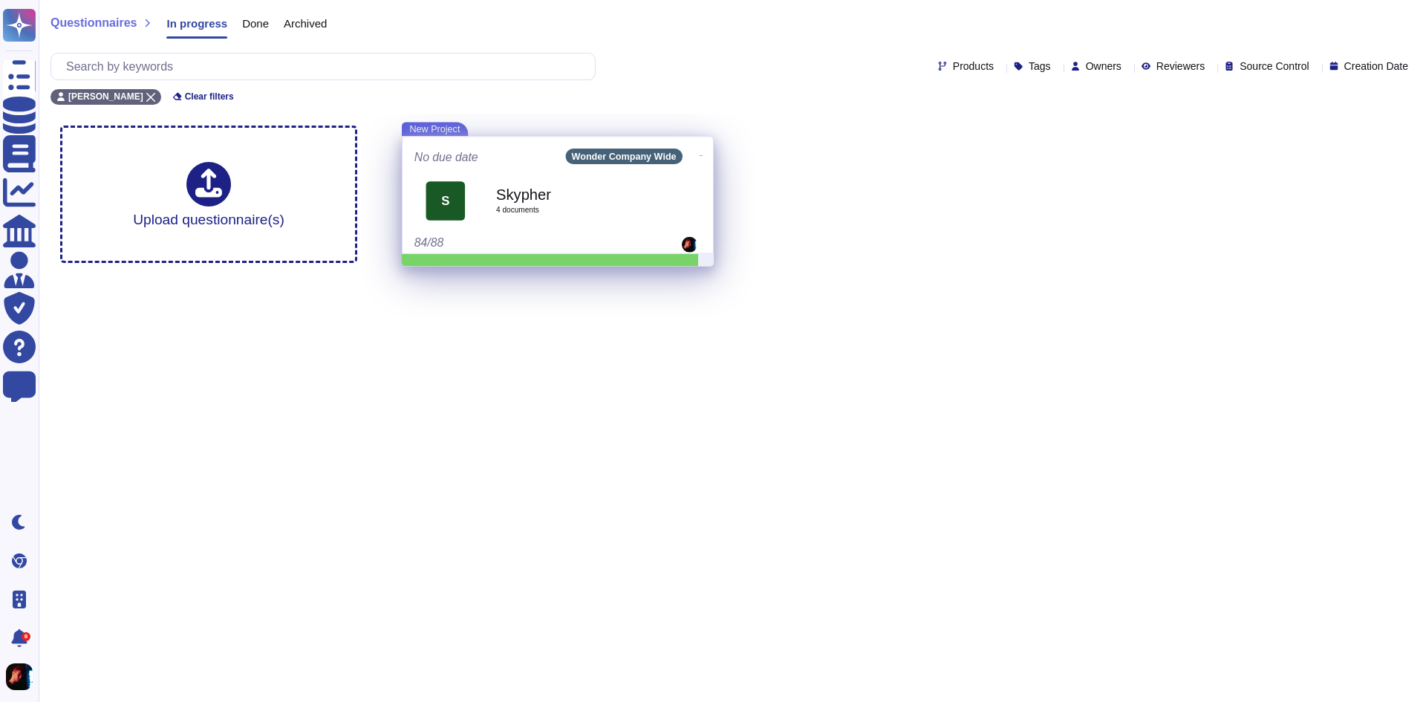
click at [611, 198] on b "Skypher" at bounding box center [574, 194] width 156 height 15
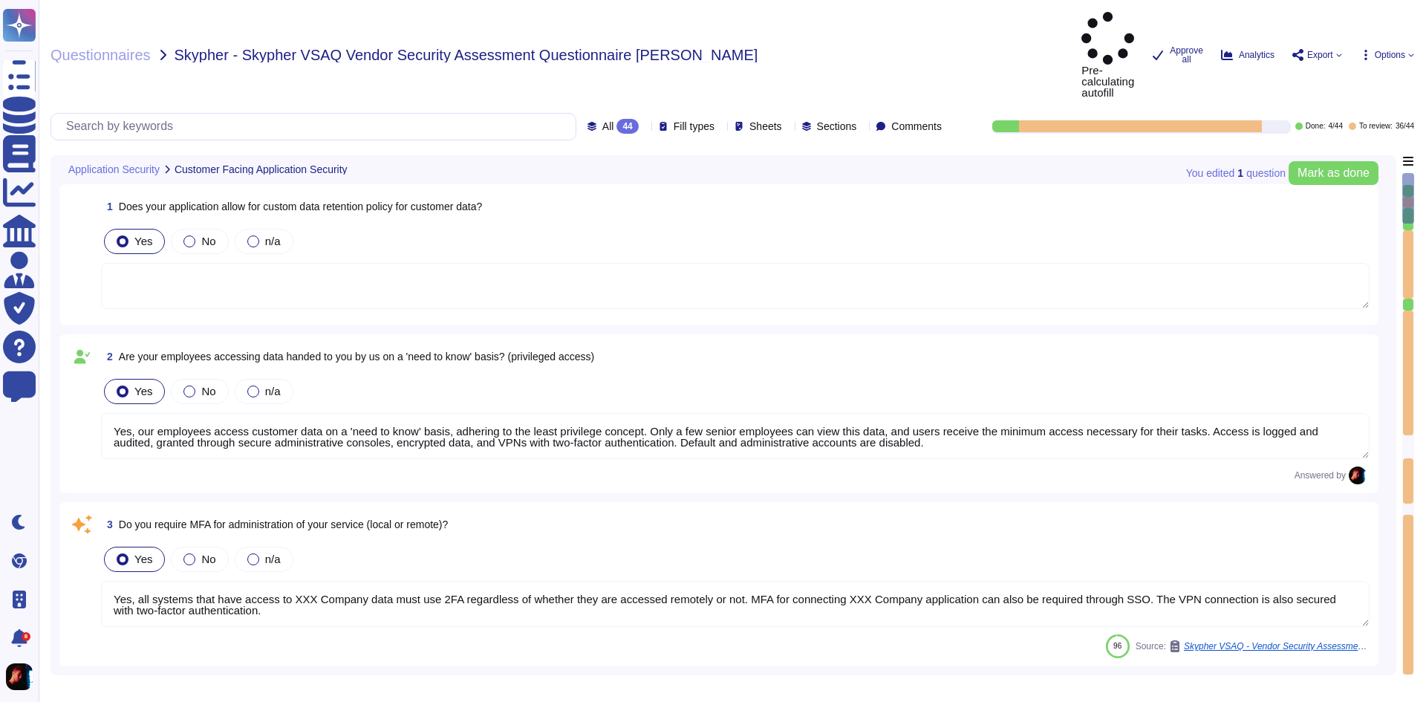
type textarea "Yes, our employees access customer data on a 'need to know' basis, adhering to …"
type textarea "Yes, all systems that have access to XXX Company data must use 2FA regardless o…"
type textarea "XXX Company keeps customer data according to the agreed terms https://xxxx.co-o…"
type textarea "Yes, our employees are granted access to customer data on a 'need to know' basi…"
type textarea "Yes, we support secure deletion of archived or backed-up data. Yes, we support …"
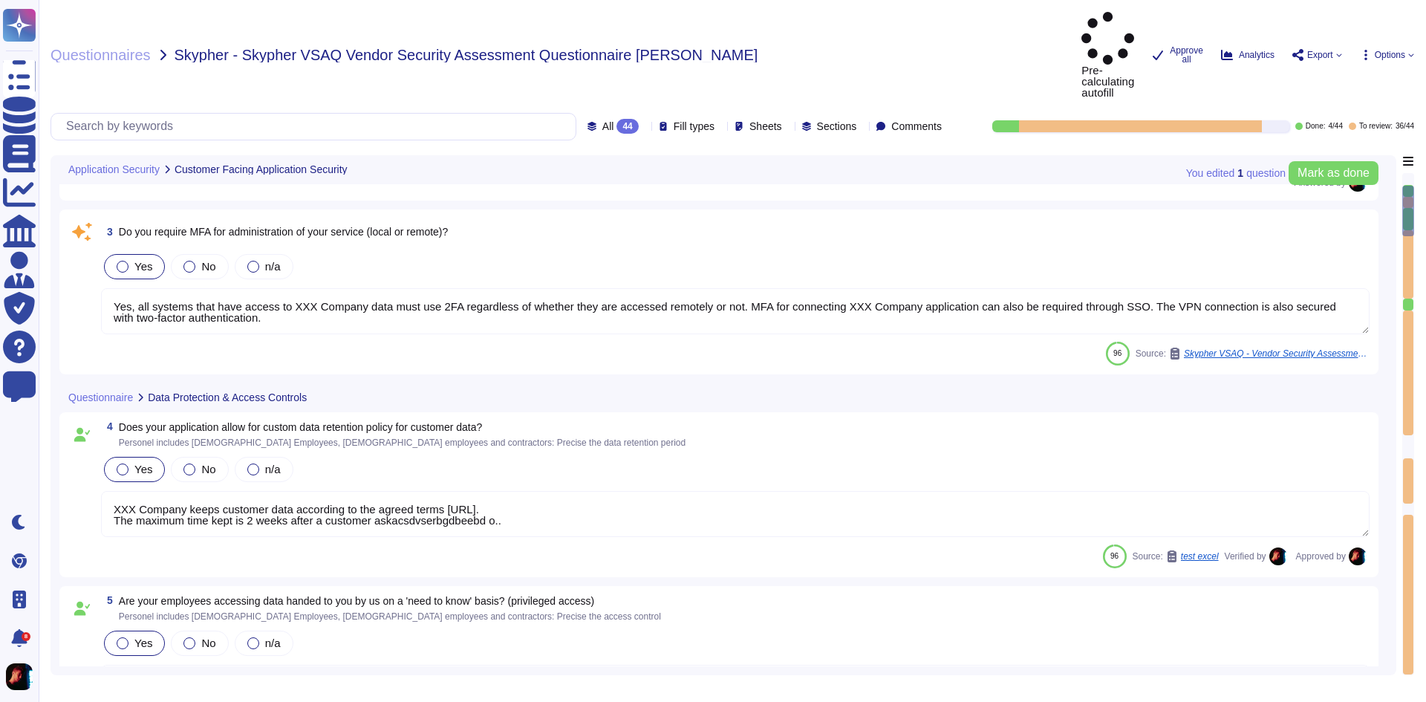
type textarea "Yes, XXX Company has a formal Information Security Management System (ISMS) in …"
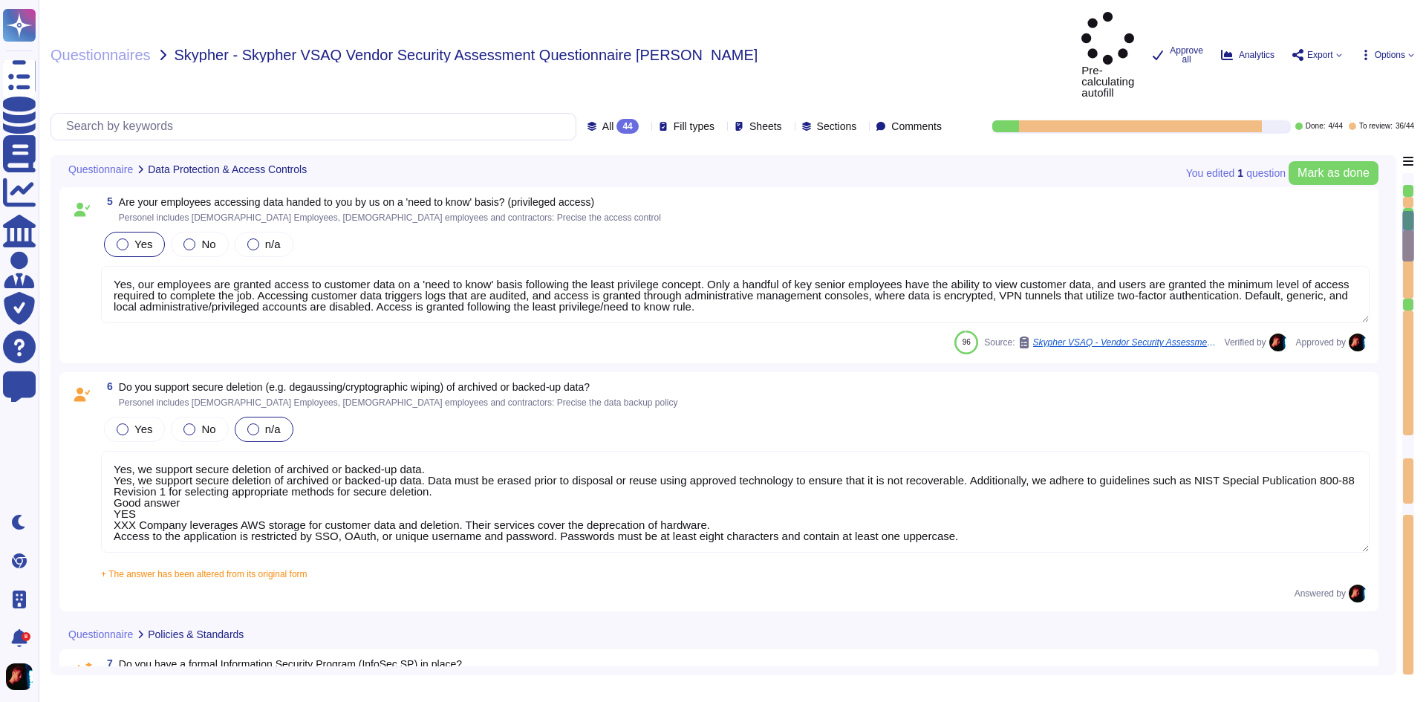
type textarea "Management shall be responsible for ensuring that information security policies…"
type textarea "The ISMS committee meets quarterly to review strategic initiatives, key risks a…"
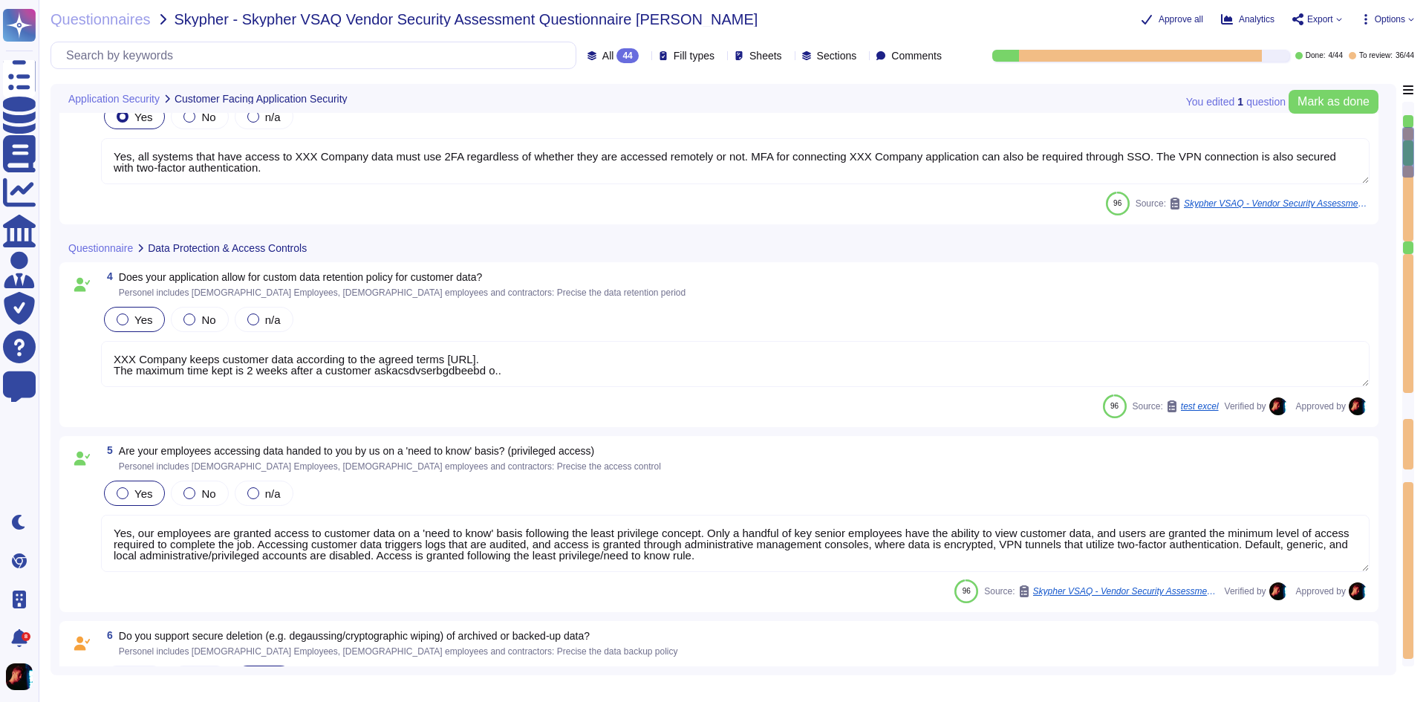
type textarea "Yes, our employees access customer data on a 'need to know' basis, adhering to …"
type textarea "Yes, all systems that have access to XXX Company data must use 2FA regardless o…"
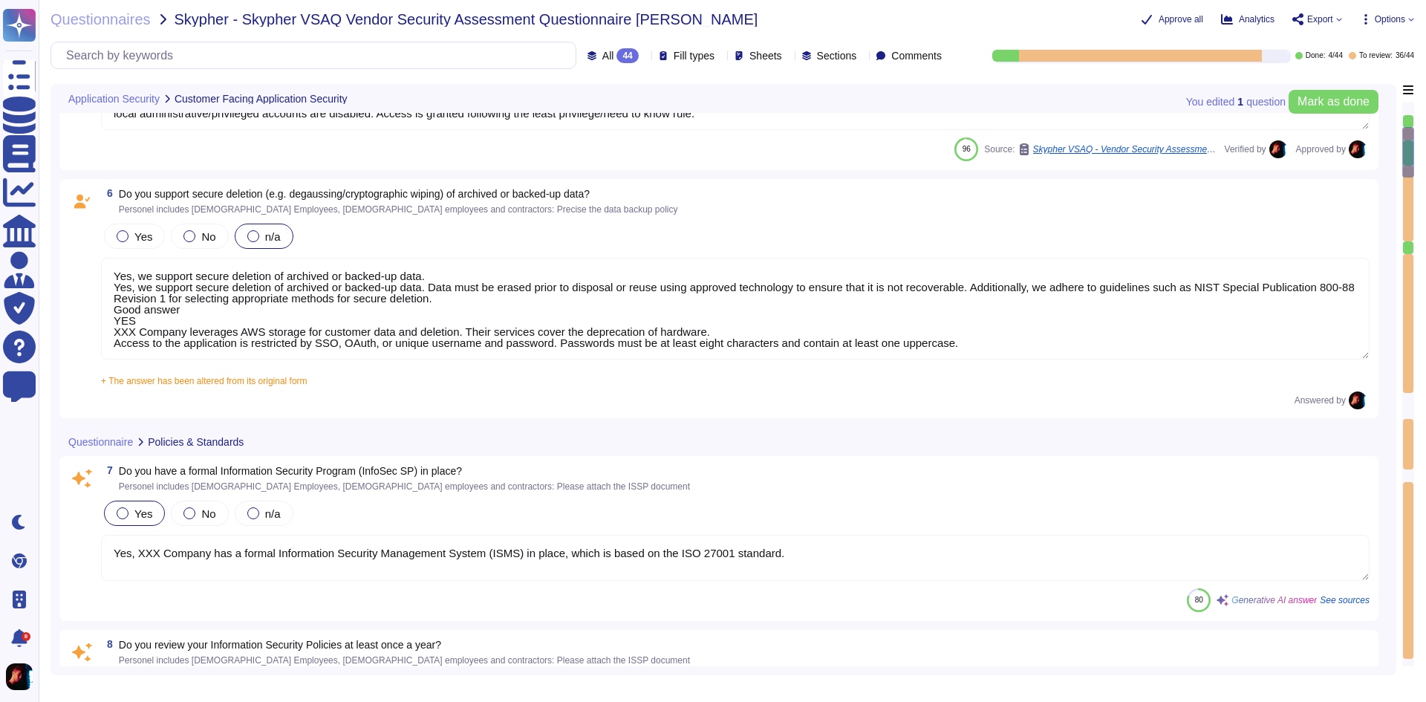
scroll to position [817, 0]
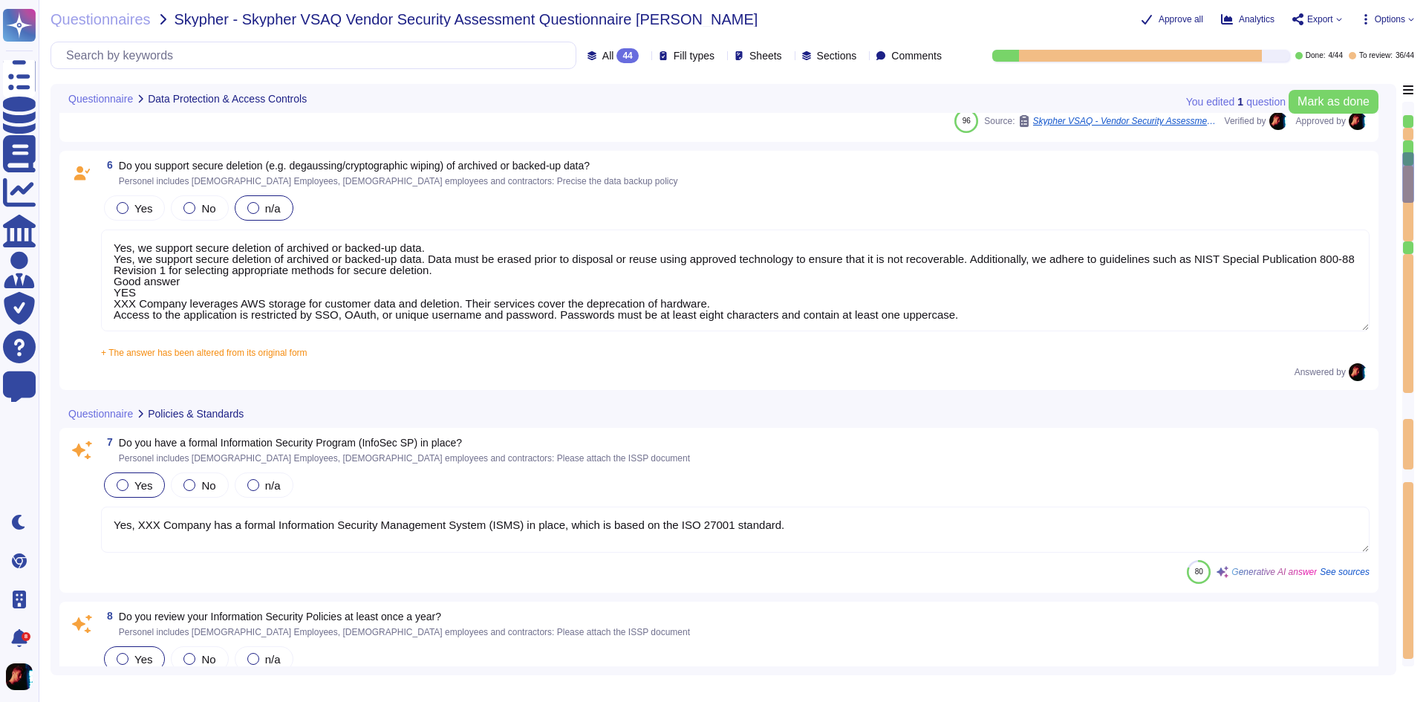
type textarea "The ISMS committee meets quarterly to review strategic initiatives, key risks a…"
type textarea "XXX Company maintains a formal register of identified information security risk…"
